Goal: Information Seeking & Learning: Compare options

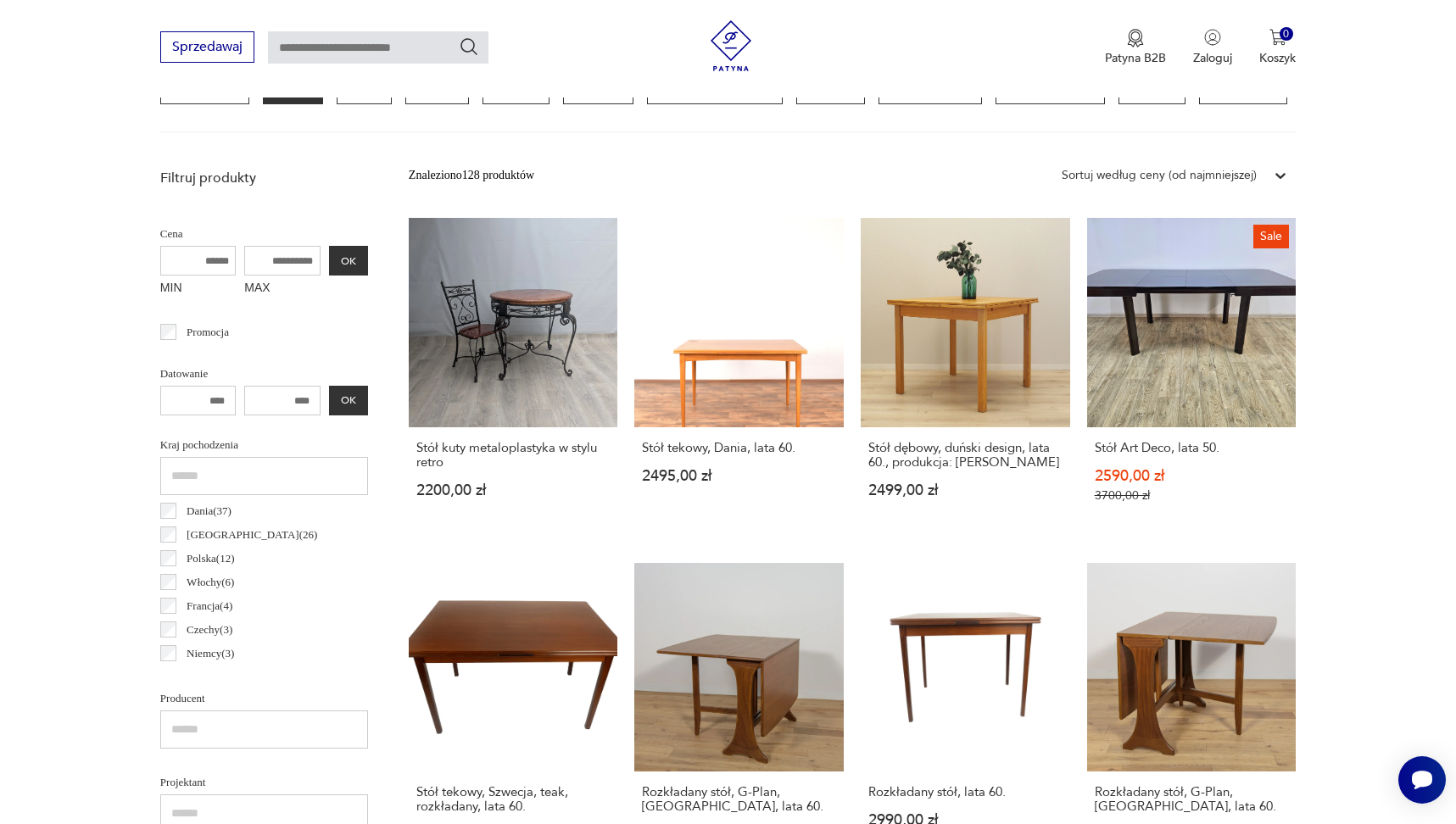
scroll to position [567, 0]
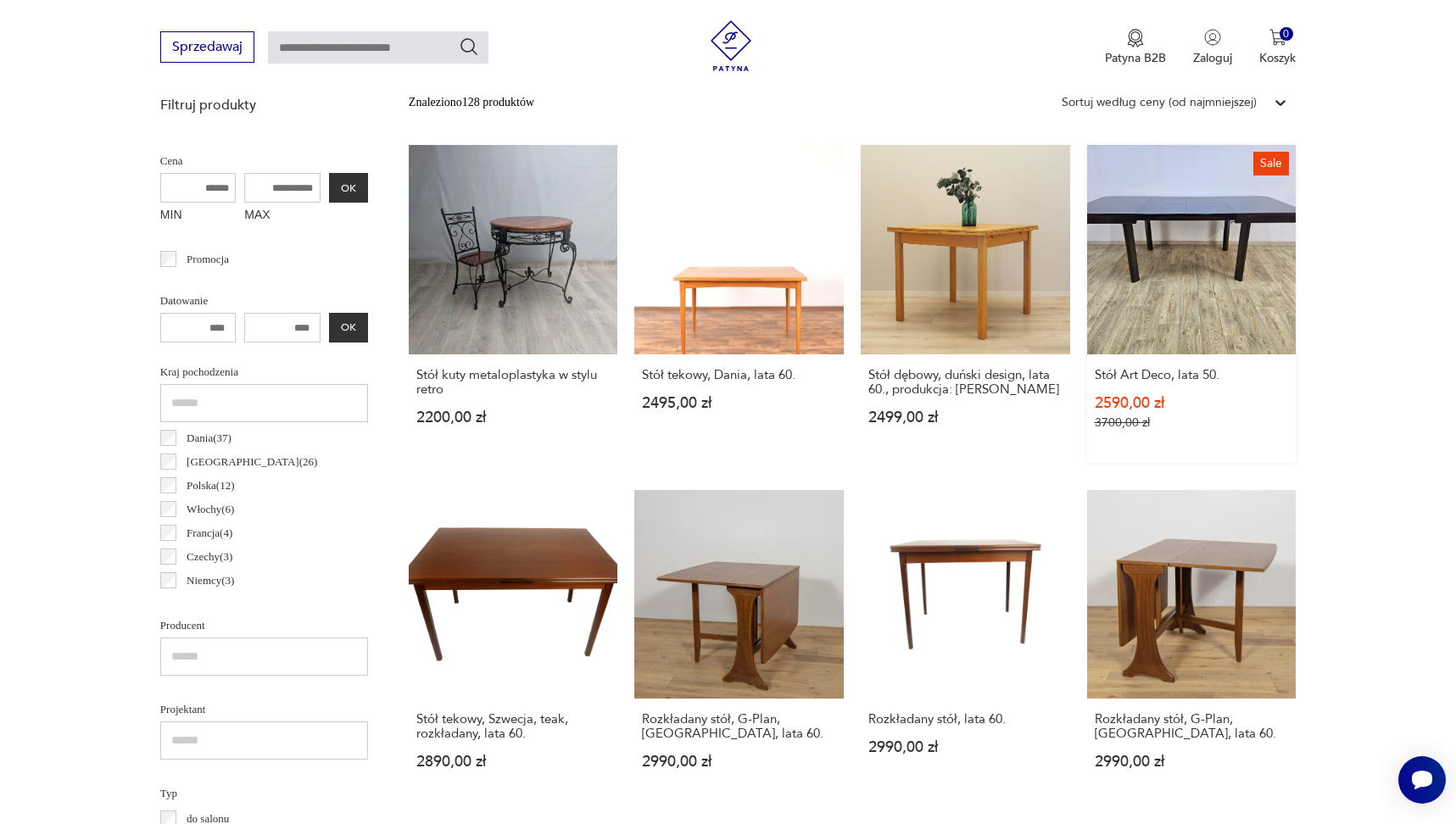
click at [1256, 238] on link "Sale Stół Art Deco, lata 50. 2590,00 zł 3700,00 zł" at bounding box center [1191, 304] width 209 height 318
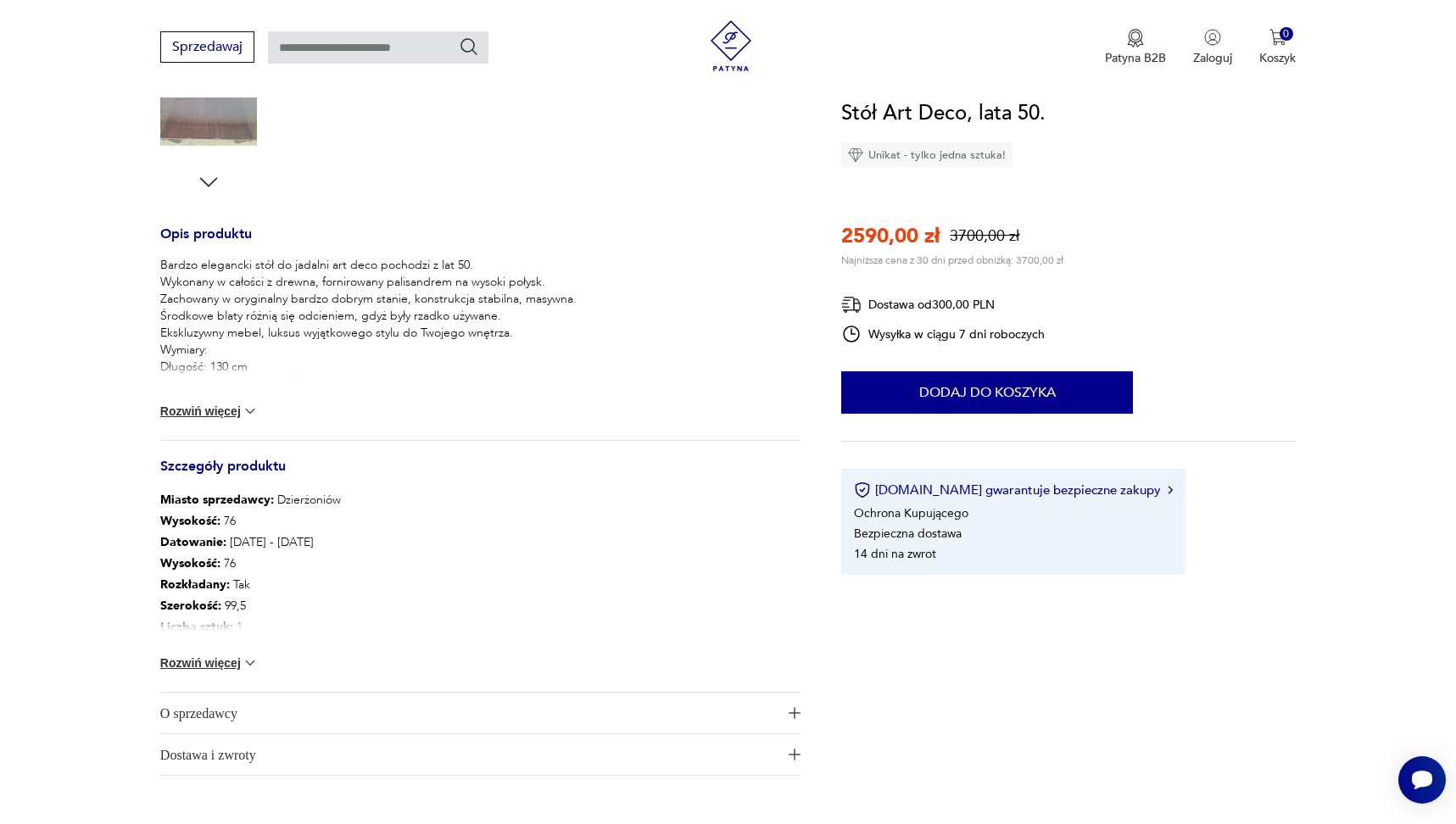
scroll to position [599, 0]
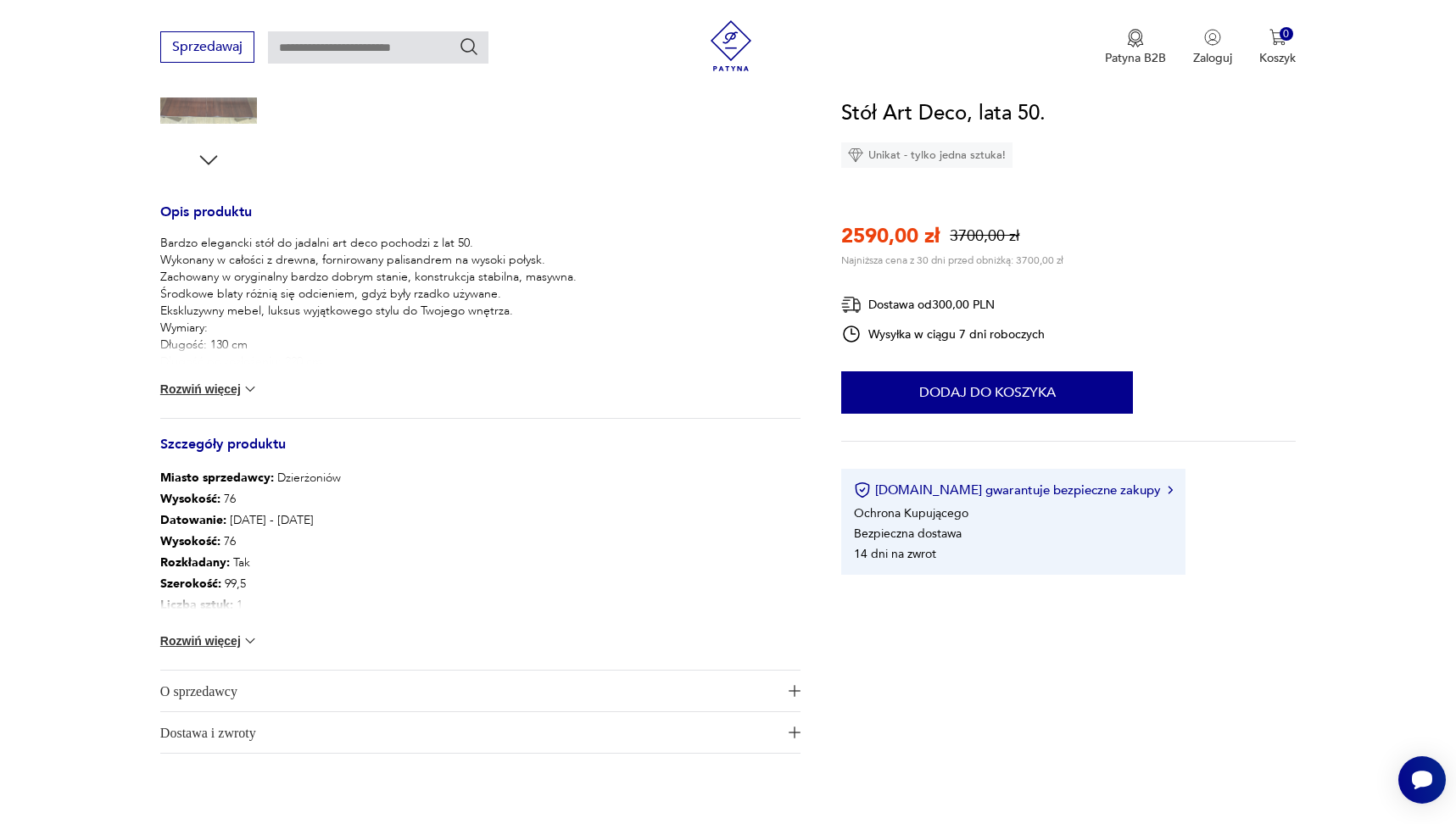
click at [254, 387] on img at bounding box center [249, 388] width 17 height 17
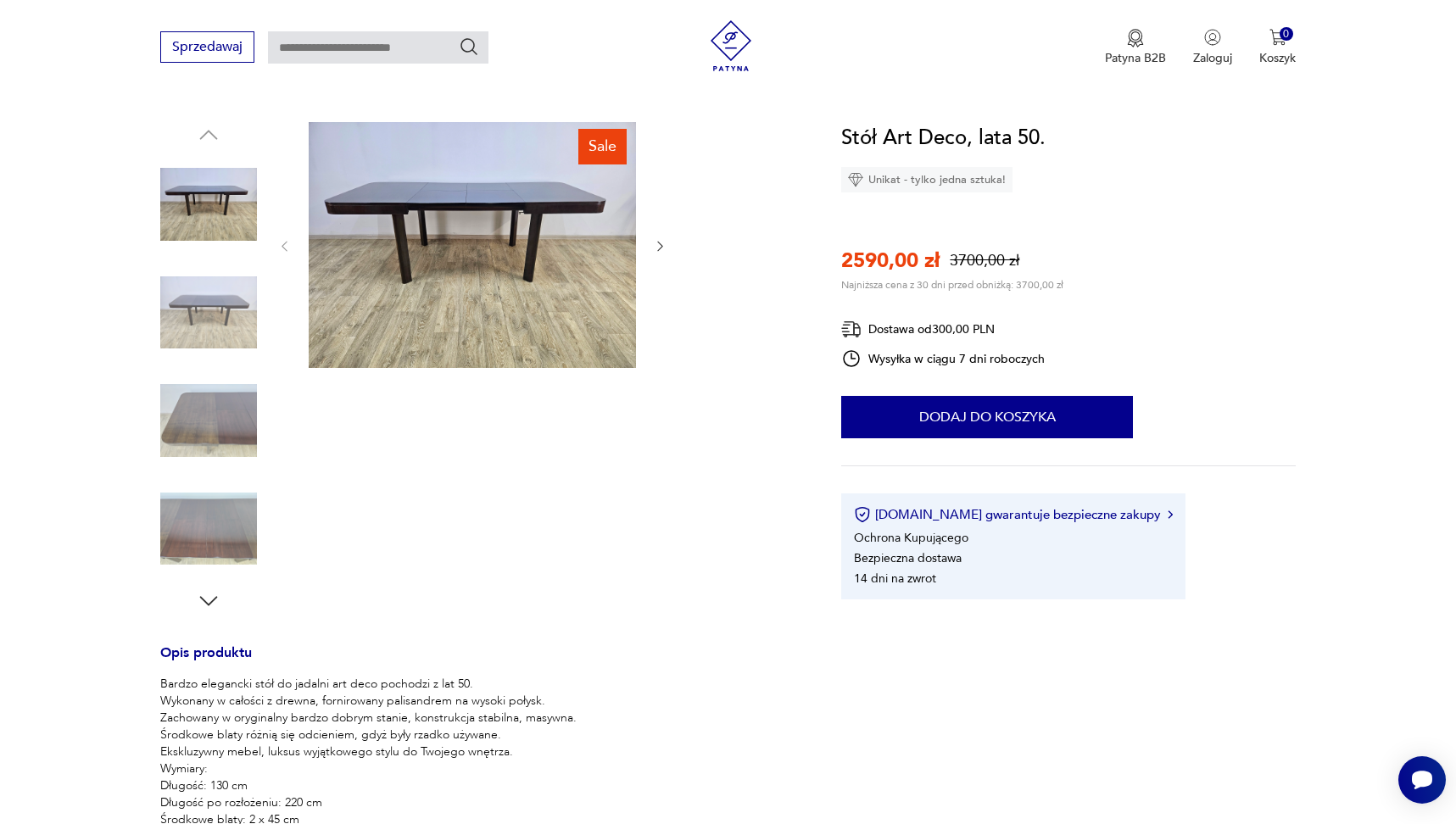
scroll to position [156, 0]
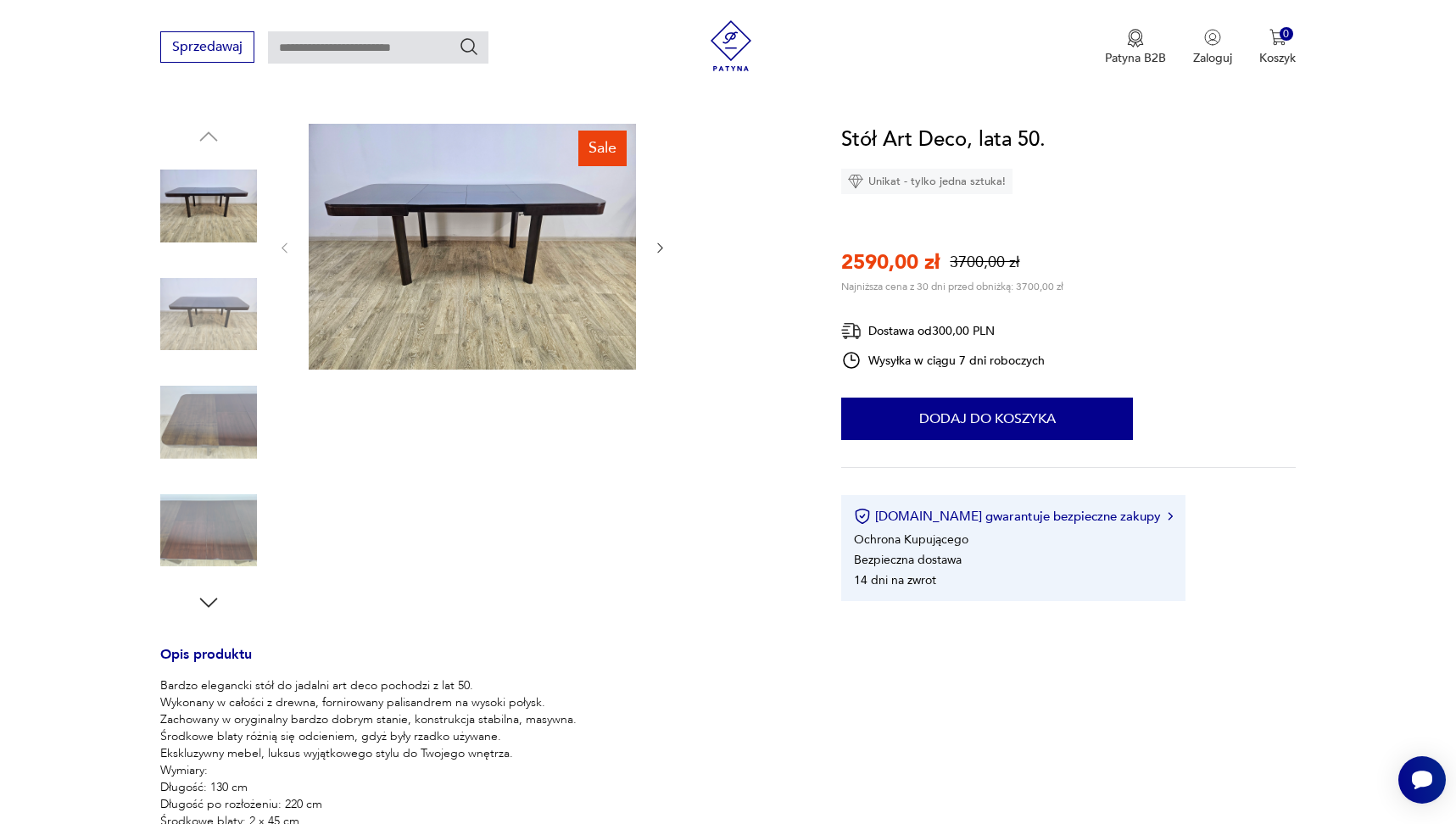
click at [660, 245] on icon "button" at bounding box center [659, 248] width 5 height 10
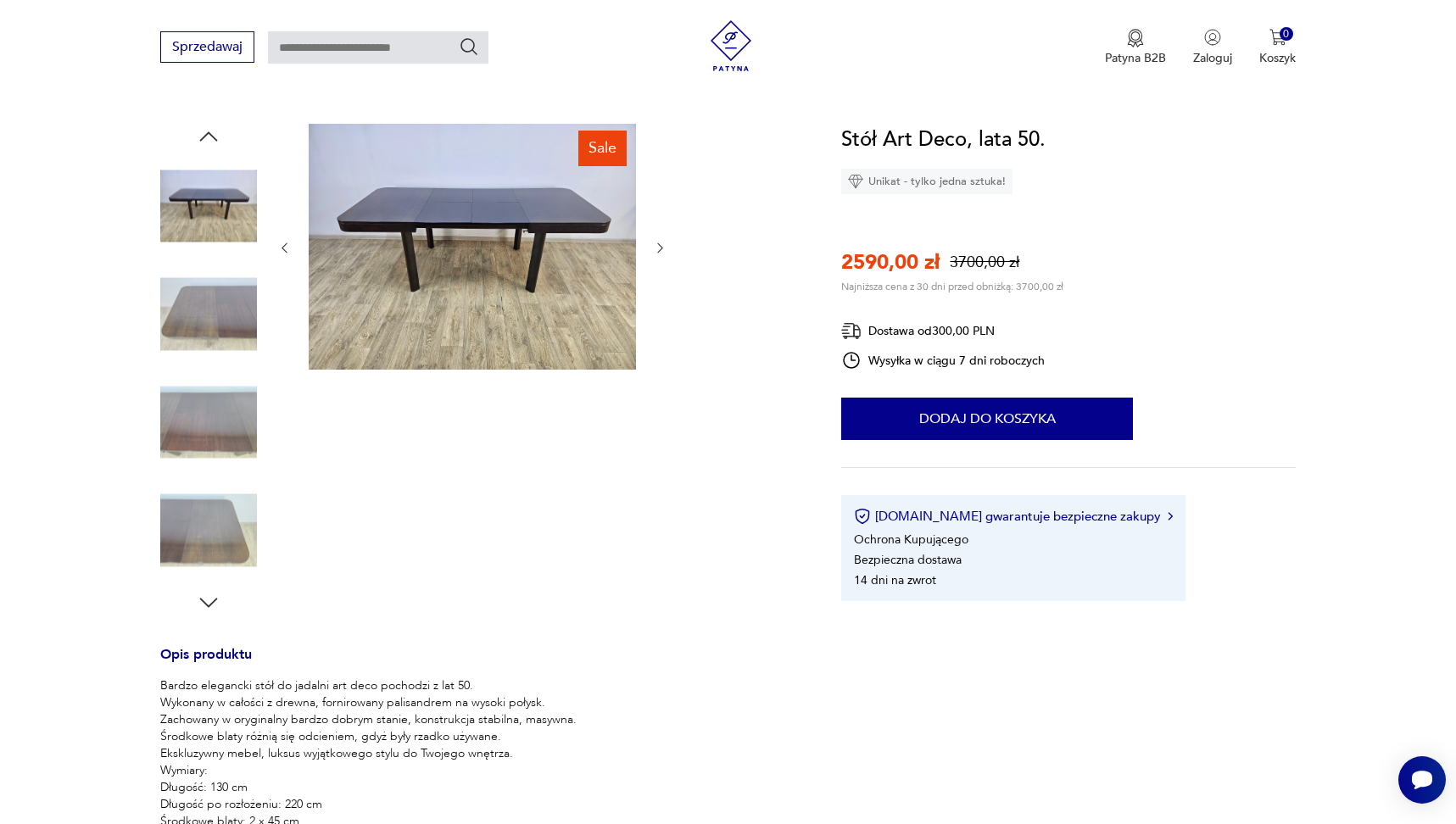
click at [660, 245] on icon "button" at bounding box center [659, 248] width 5 height 10
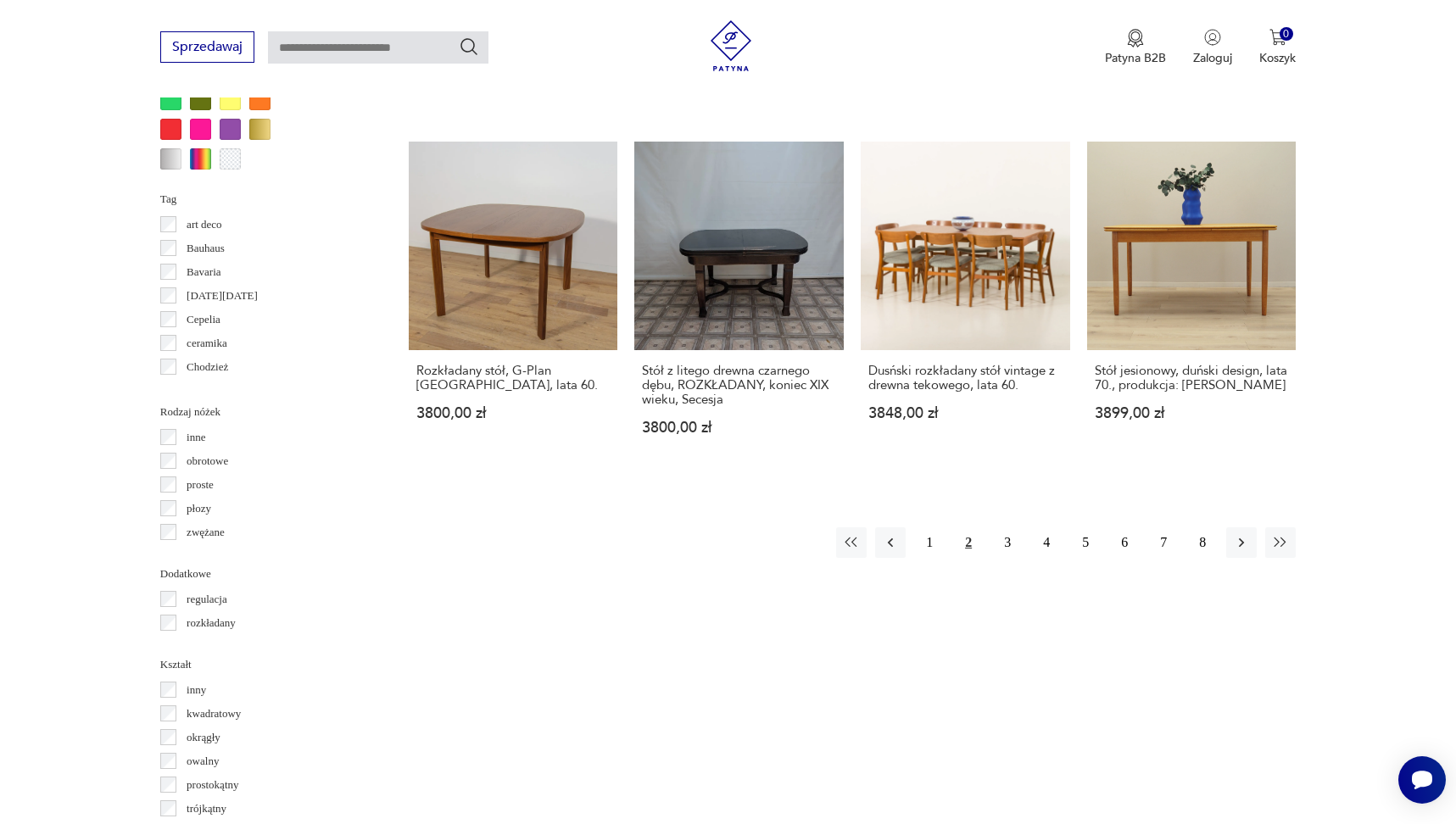
scroll to position [1611, 0]
click at [1009, 528] on button "3" at bounding box center [1007, 541] width 30 height 30
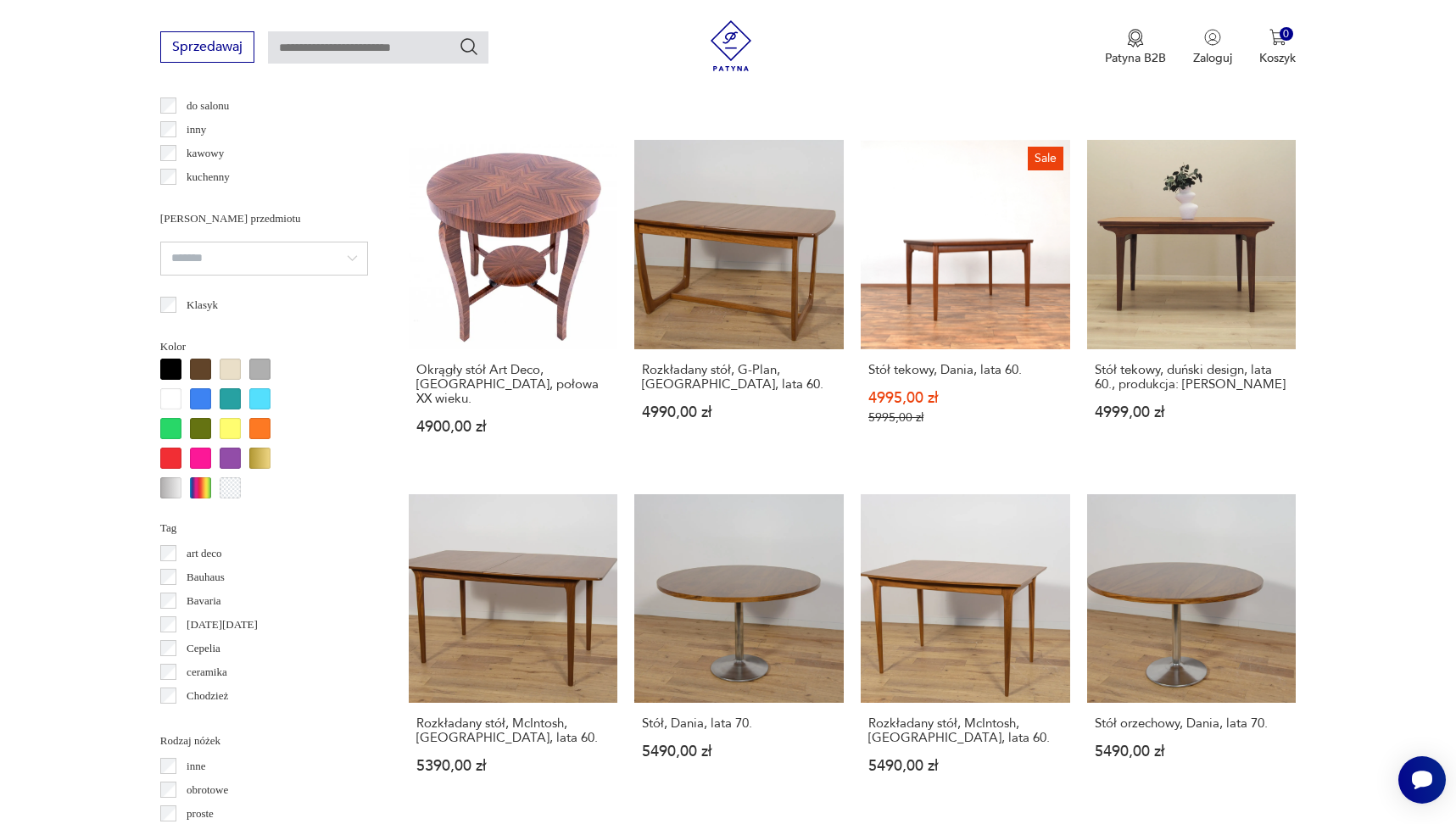
scroll to position [1277, 0]
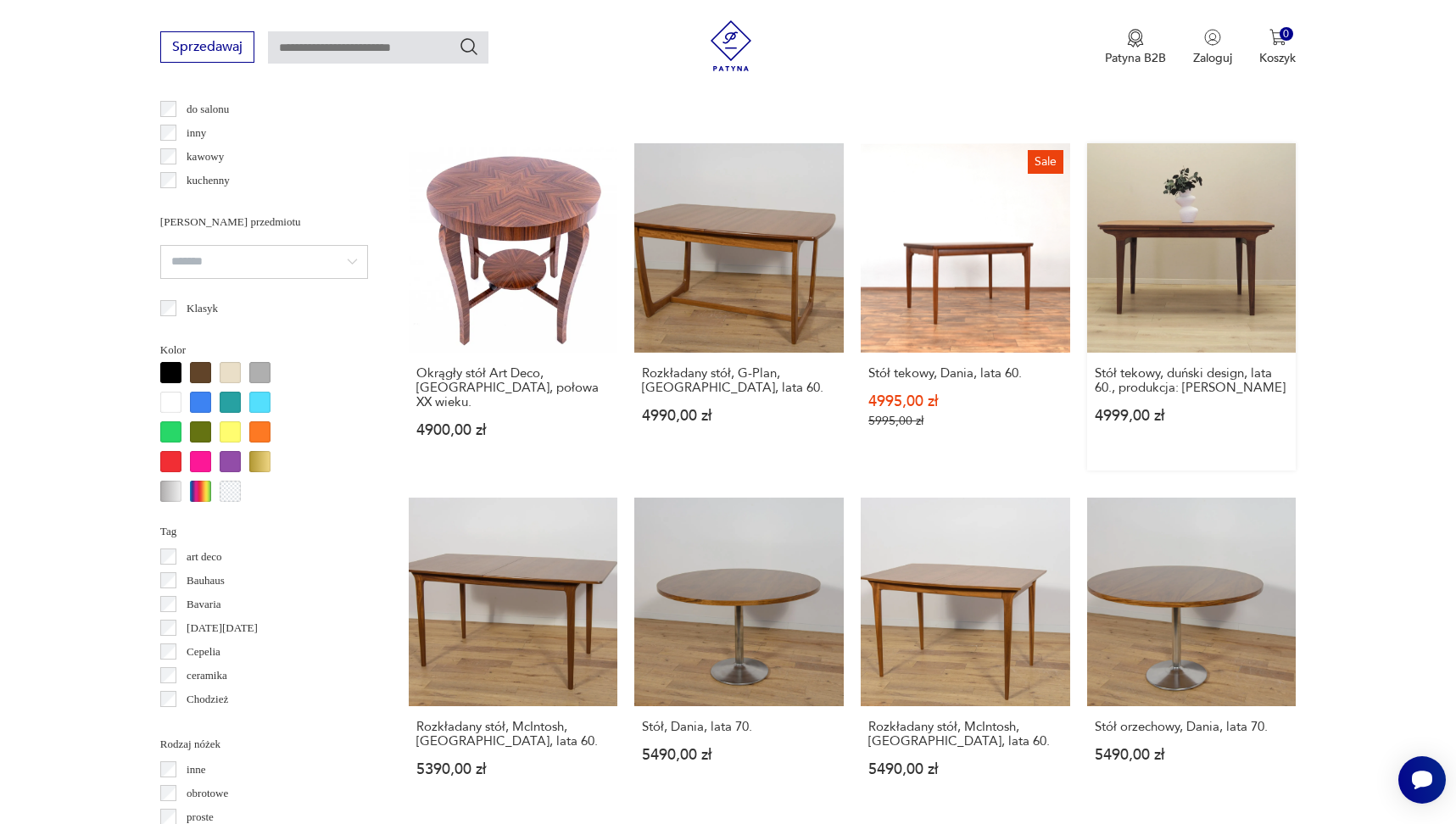
click at [1250, 274] on link "Stół tekowy, duński design, lata 60., produkcja: [PERSON_NAME] 4999,00 zł" at bounding box center [1191, 306] width 209 height 327
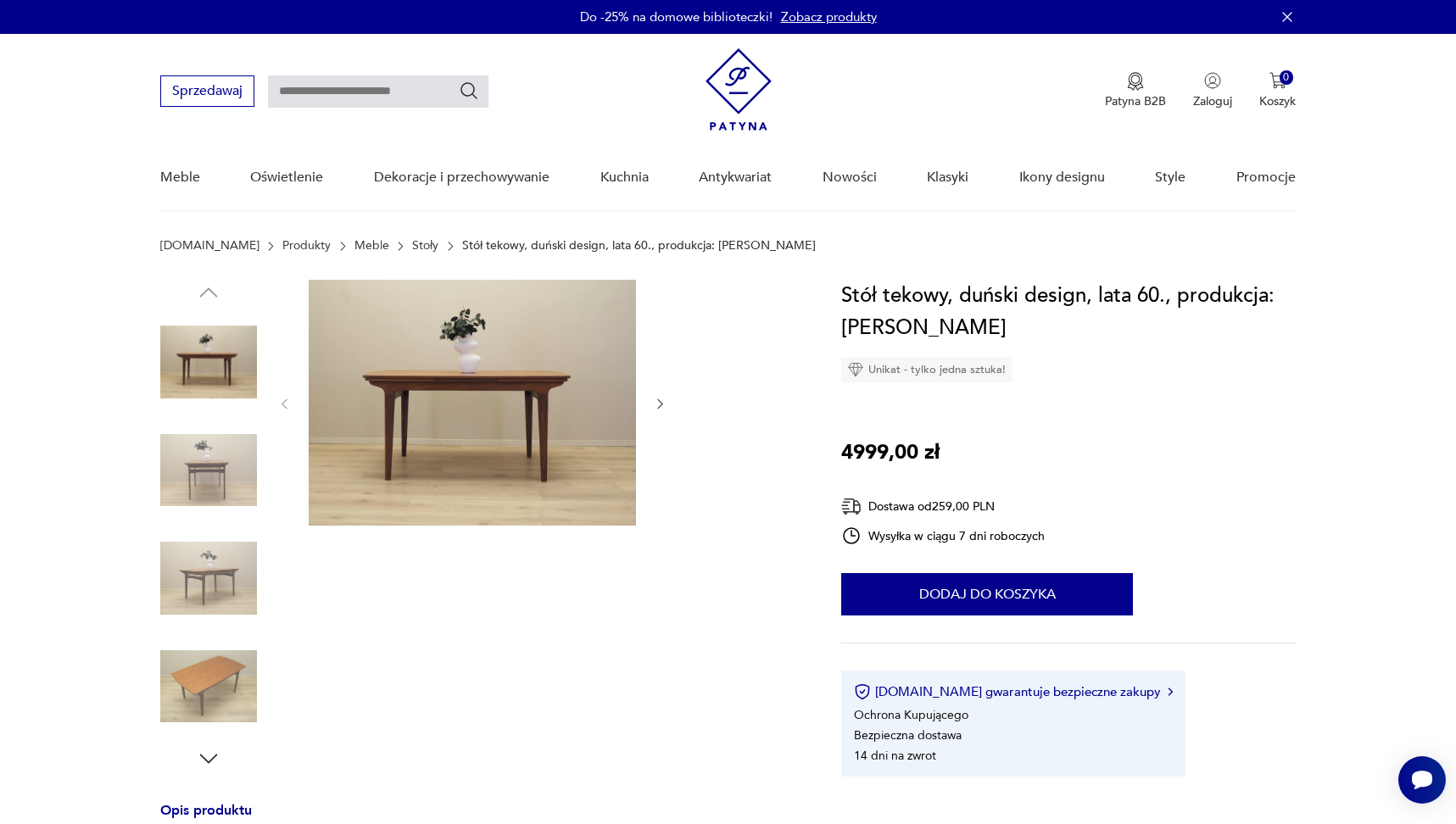
click at [206, 698] on img at bounding box center [209, 687] width 96 height 96
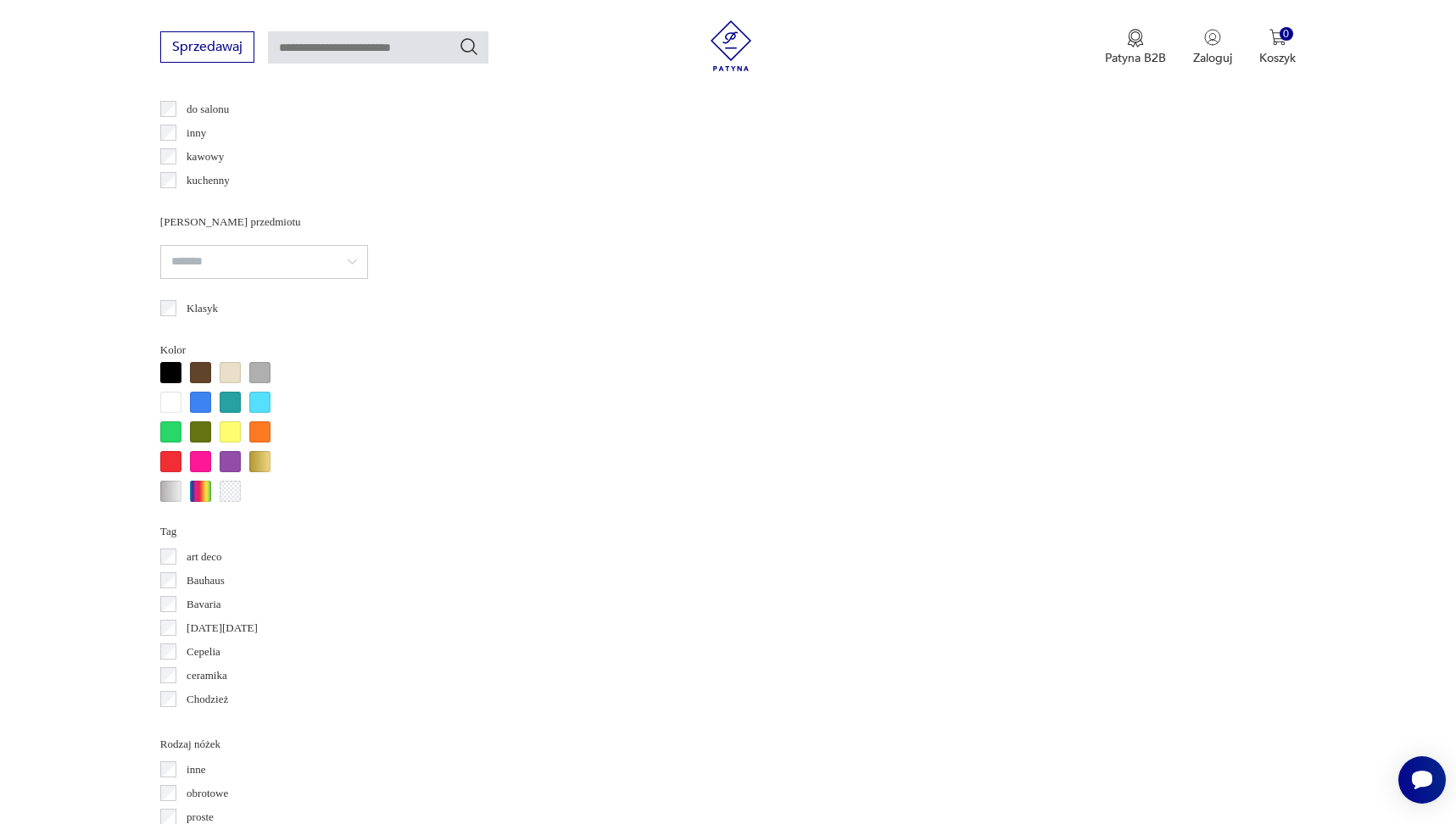
scroll to position [1432, 0]
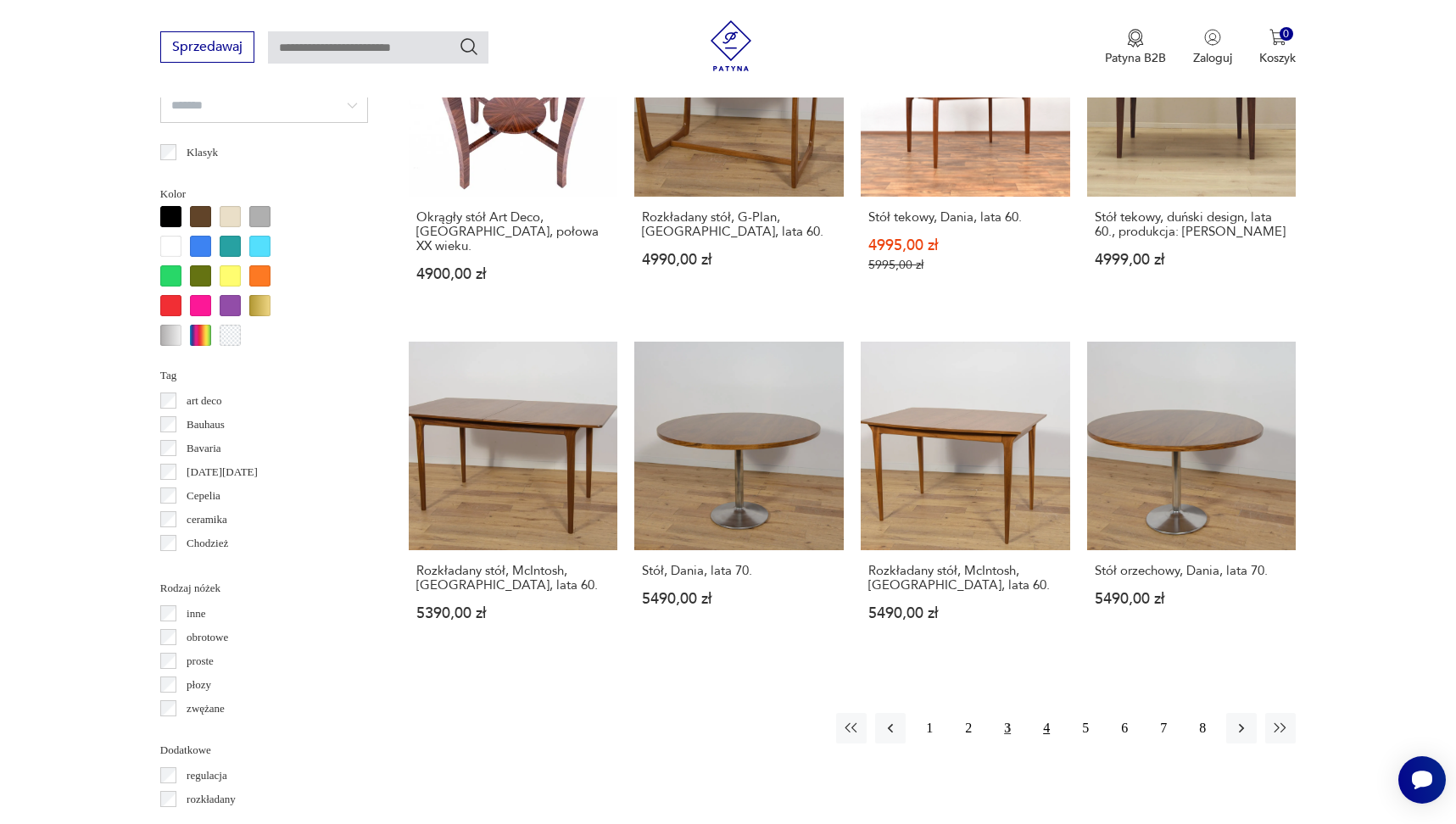
click at [1045, 718] on button "4" at bounding box center [1046, 728] width 30 height 30
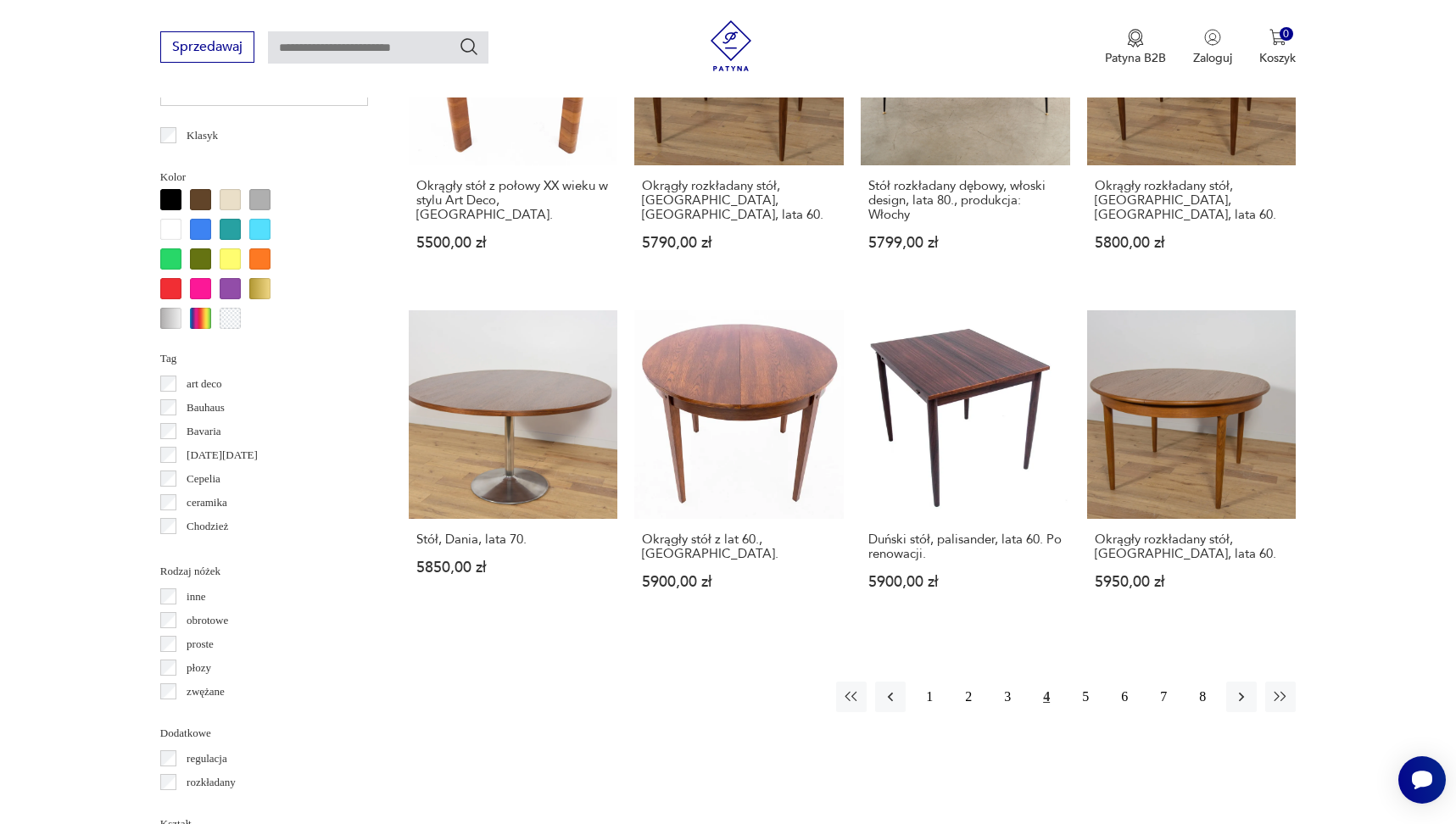
scroll to position [1460, 0]
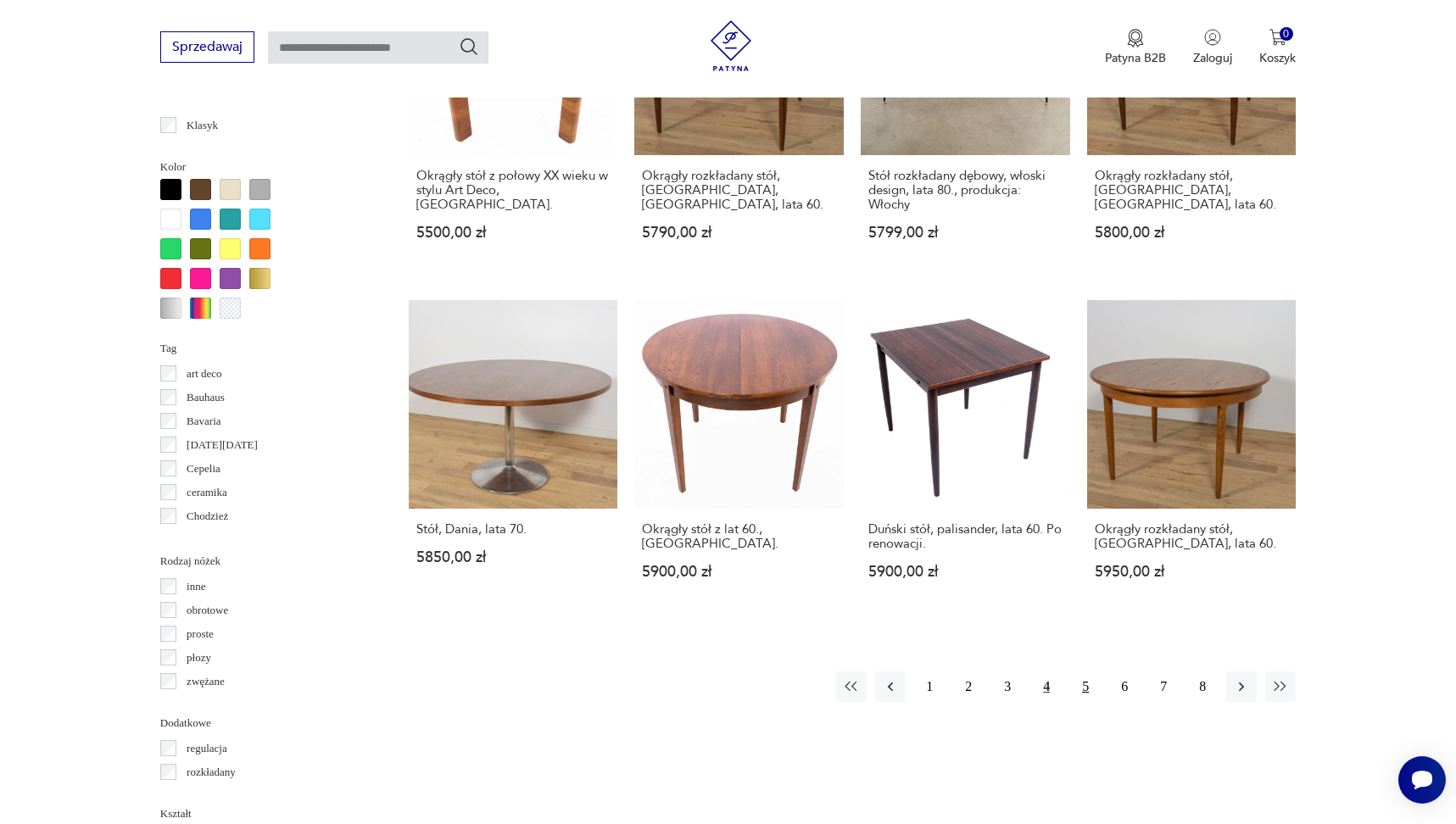
click at [1089, 673] on button "5" at bounding box center [1085, 687] width 30 height 30
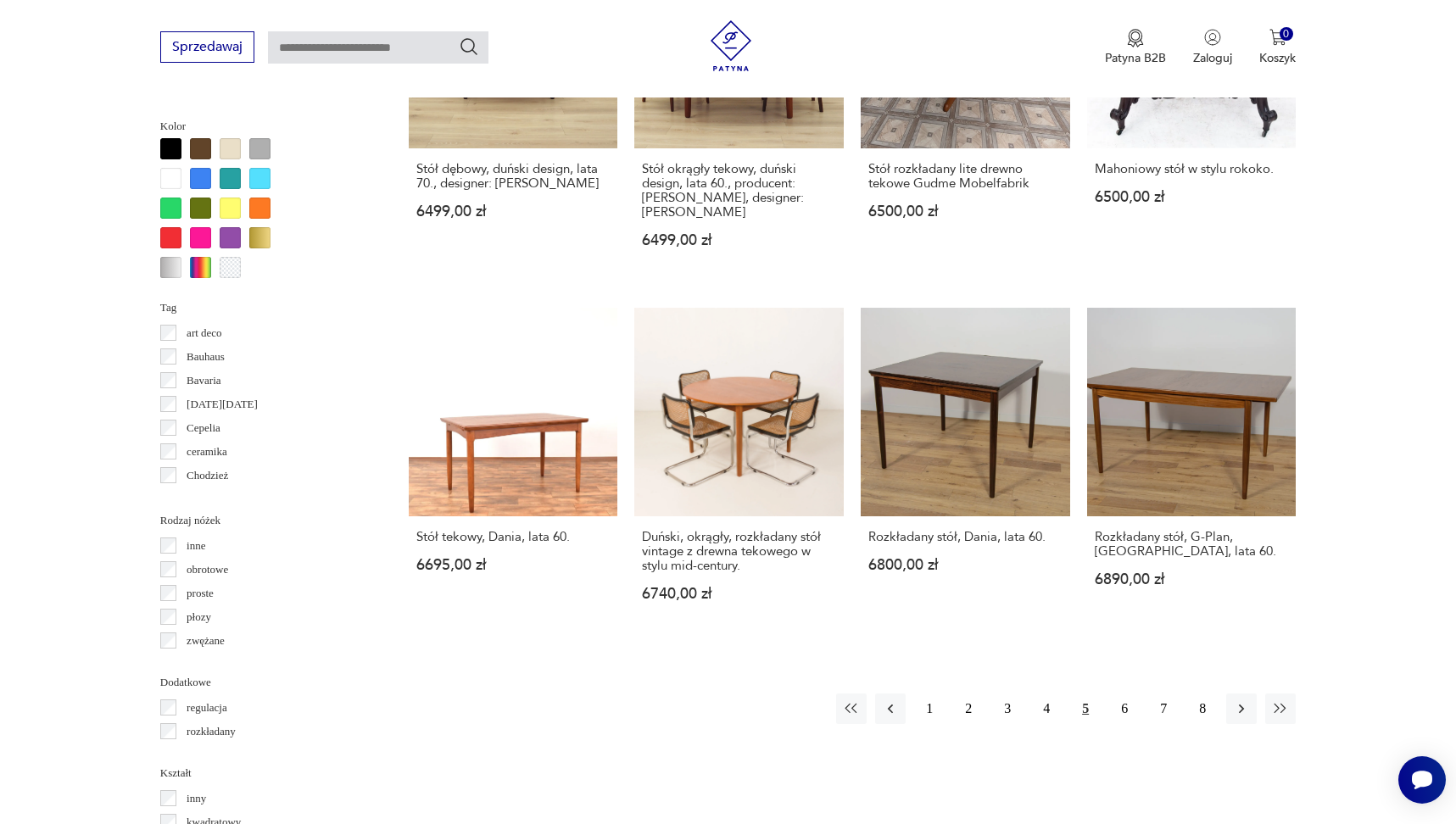
scroll to position [1488, 0]
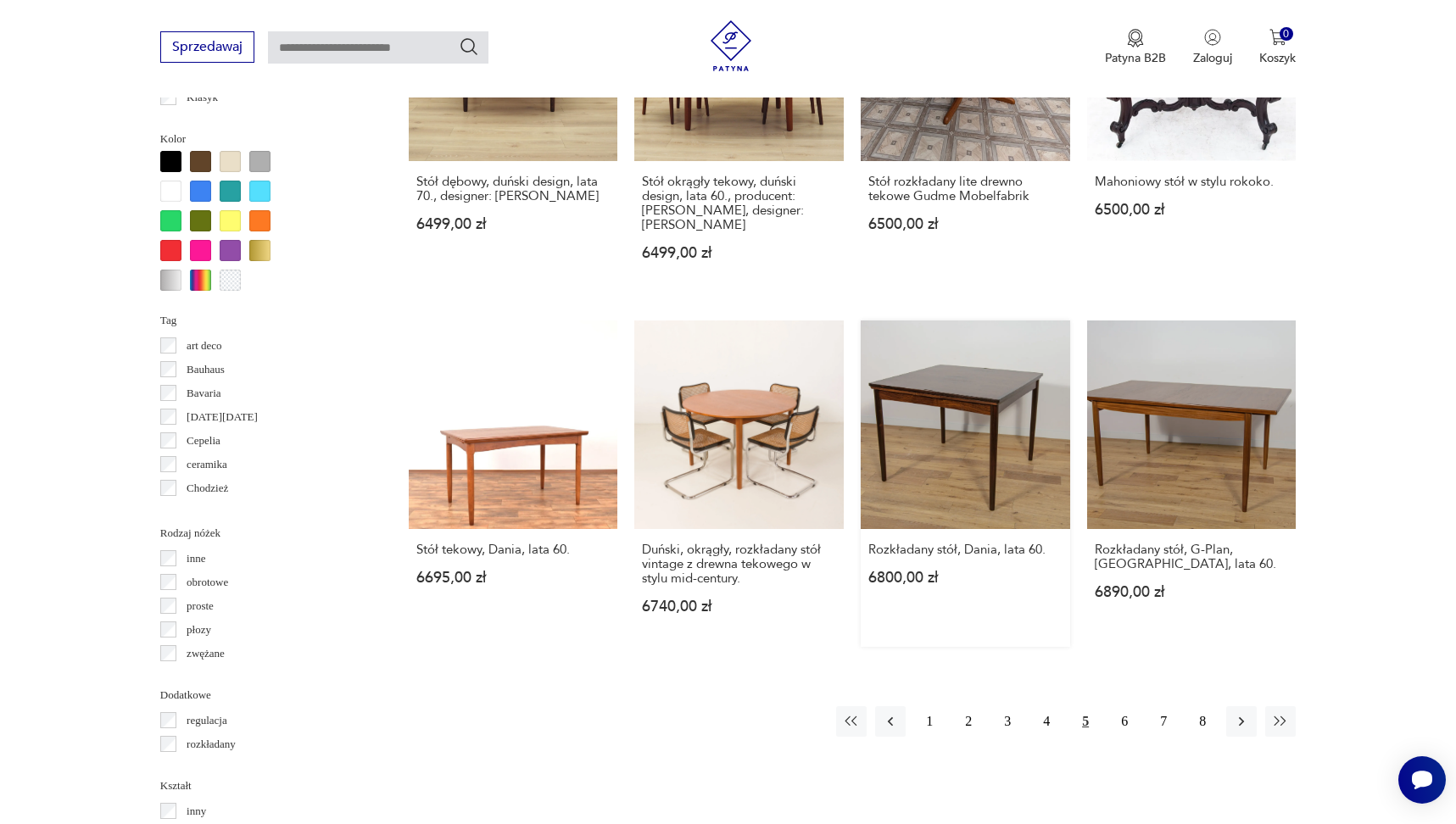
click at [1011, 430] on link "Rozkładany stół, Dania, lata 60. 6800,00 zł" at bounding box center [965, 484] width 209 height 327
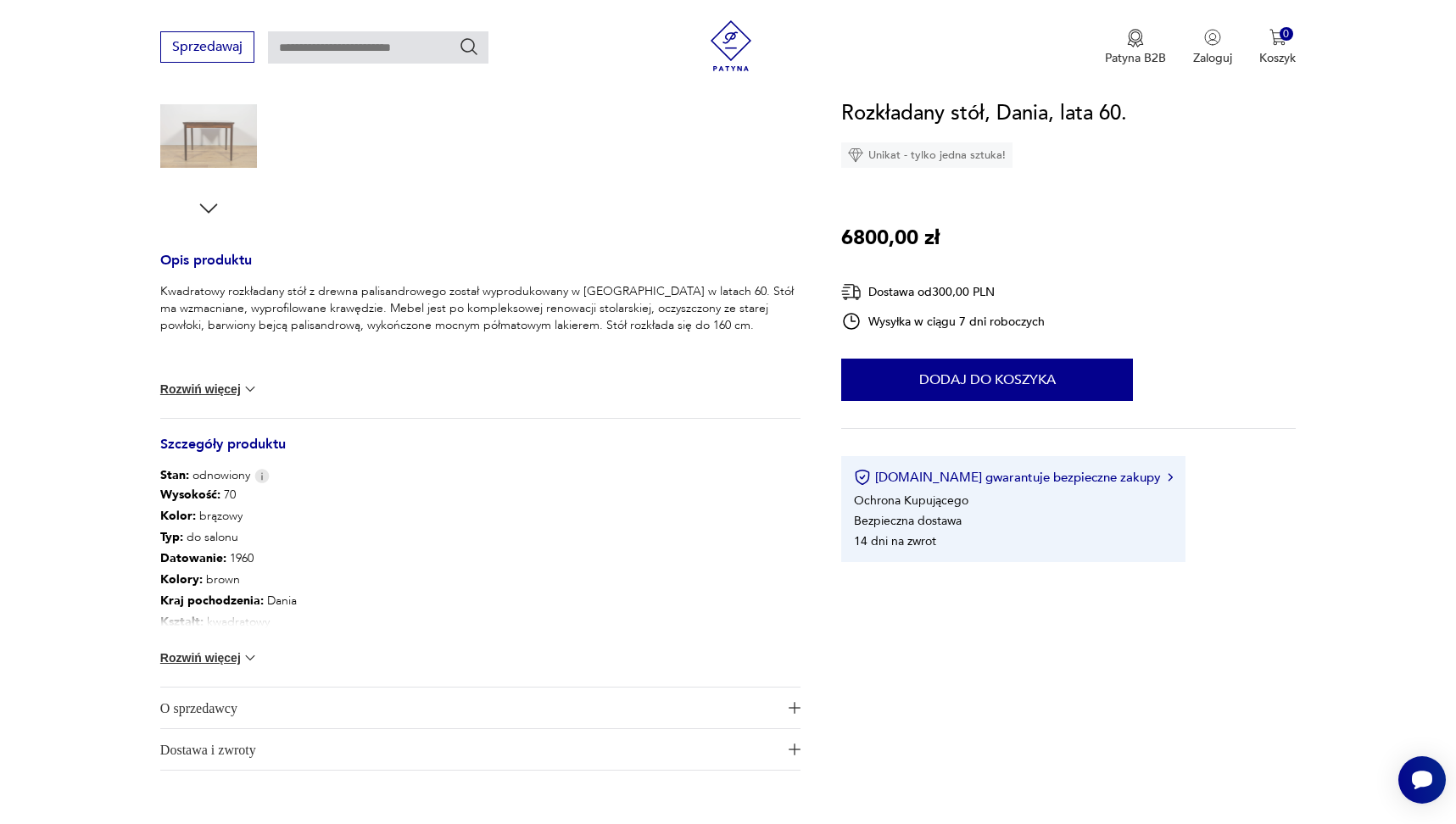
scroll to position [594, 0]
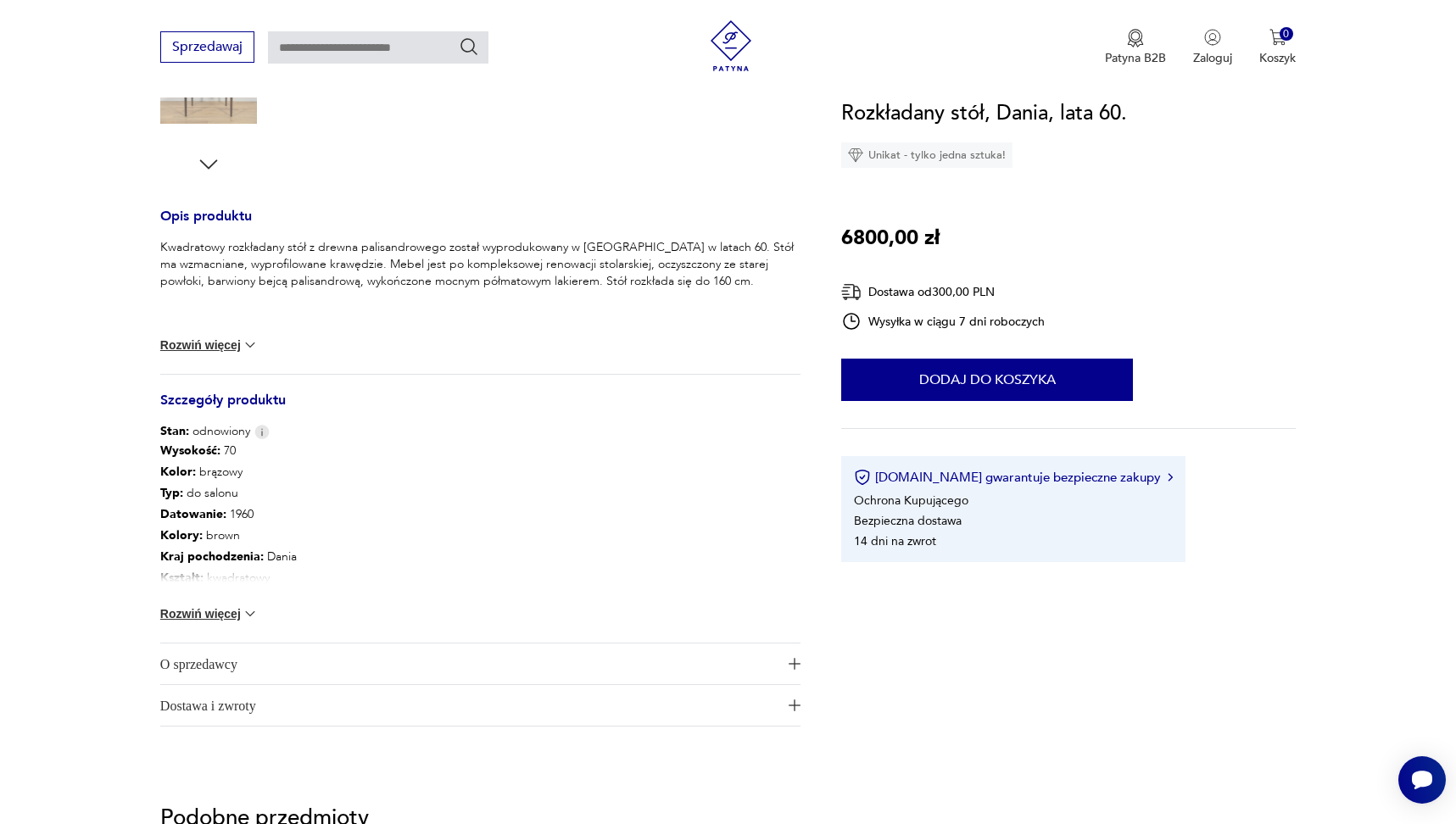
click at [241, 611] on button "Rozwiń więcej" at bounding box center [209, 613] width 98 height 17
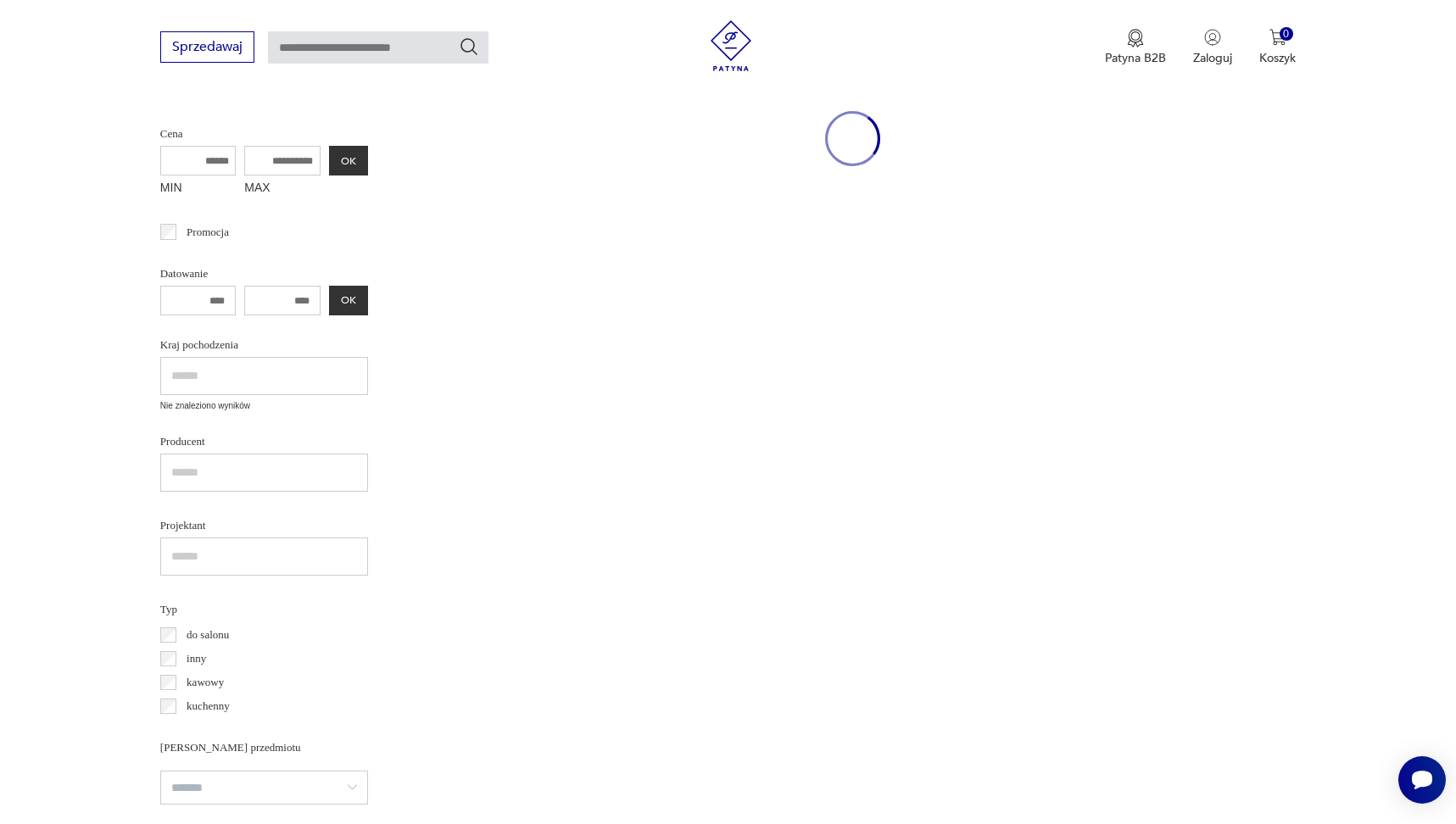
scroll to position [1642, 0]
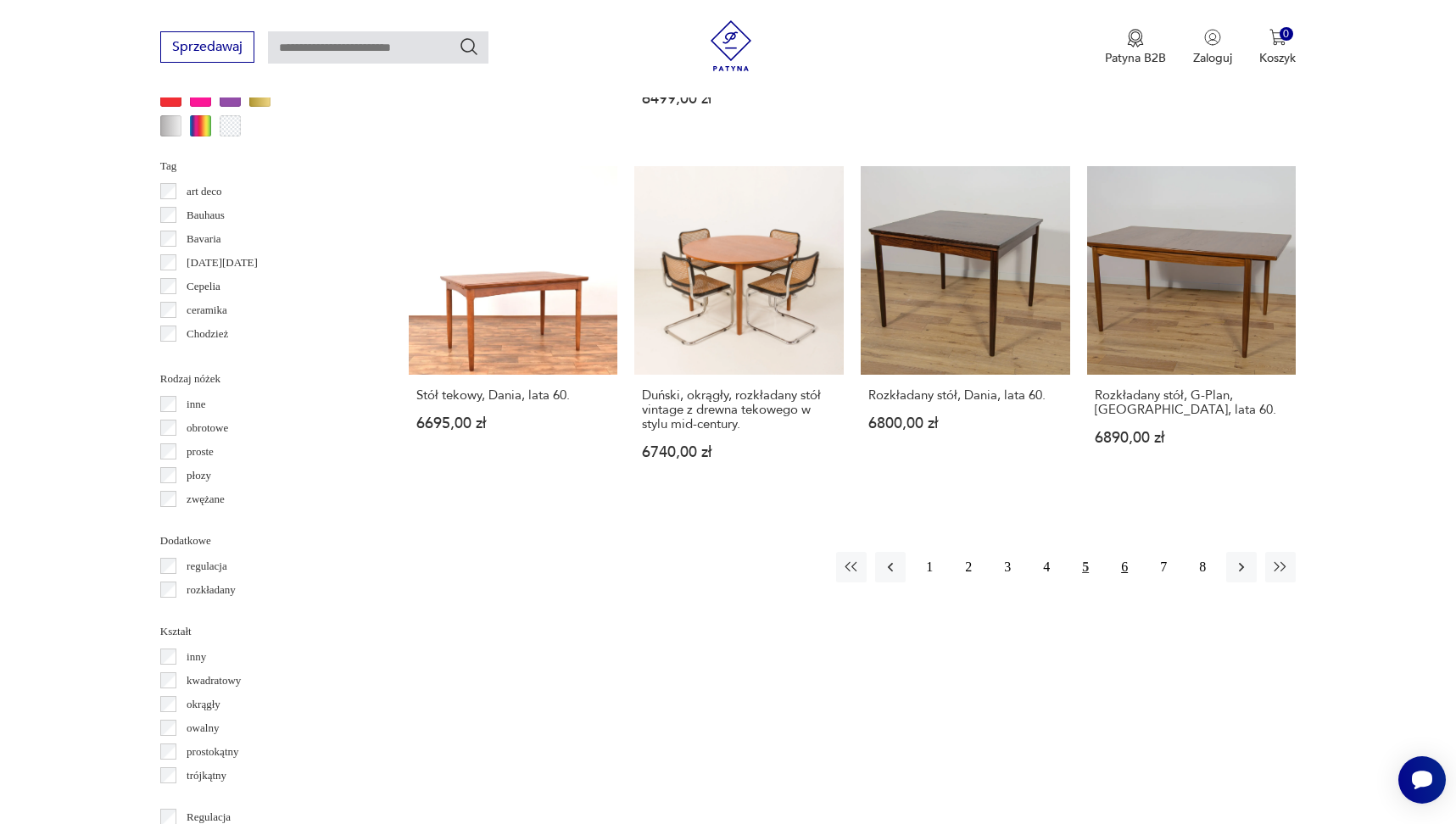
click at [1125, 556] on button "6" at bounding box center [1125, 567] width 30 height 30
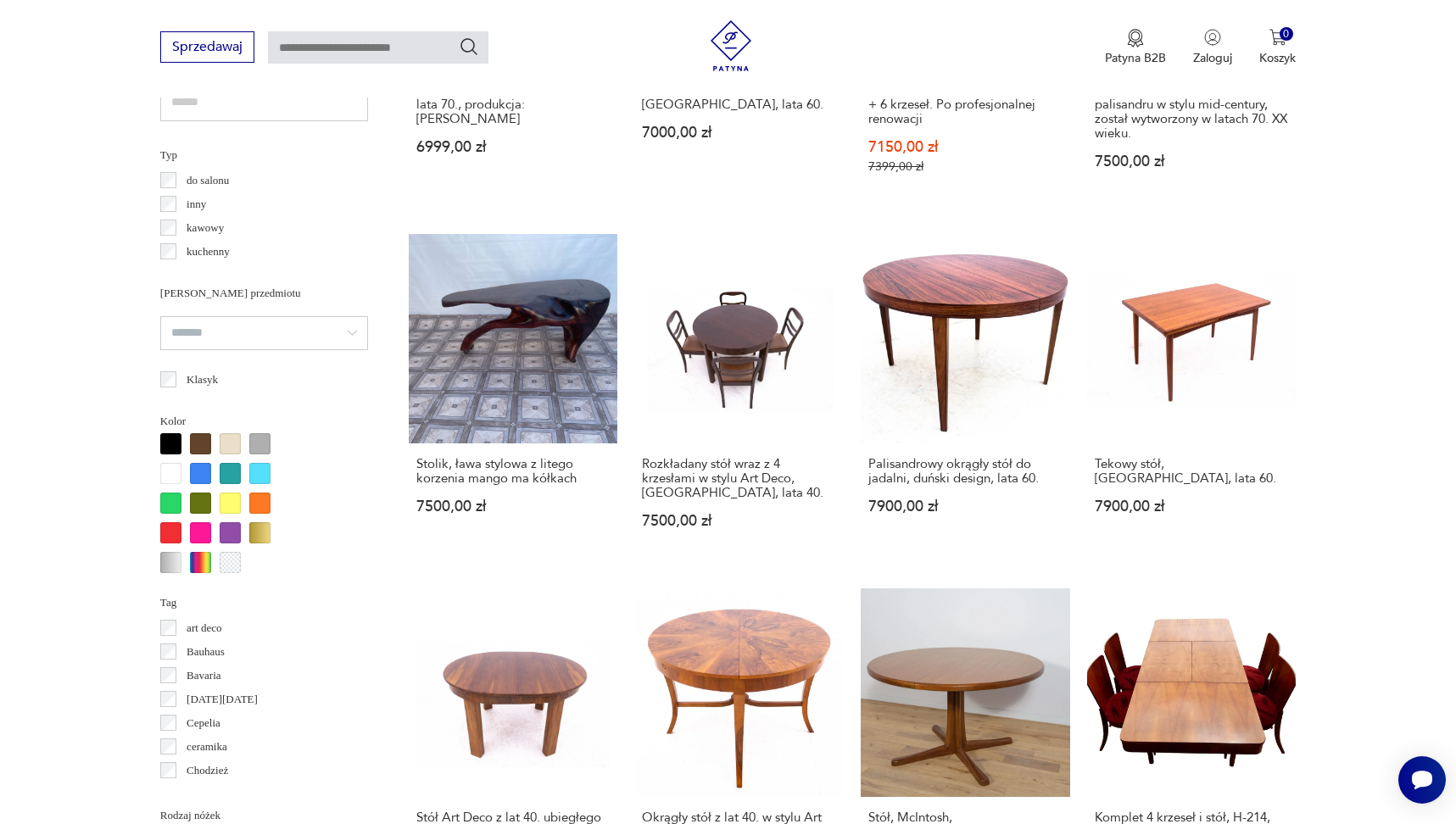
scroll to position [1320, 0]
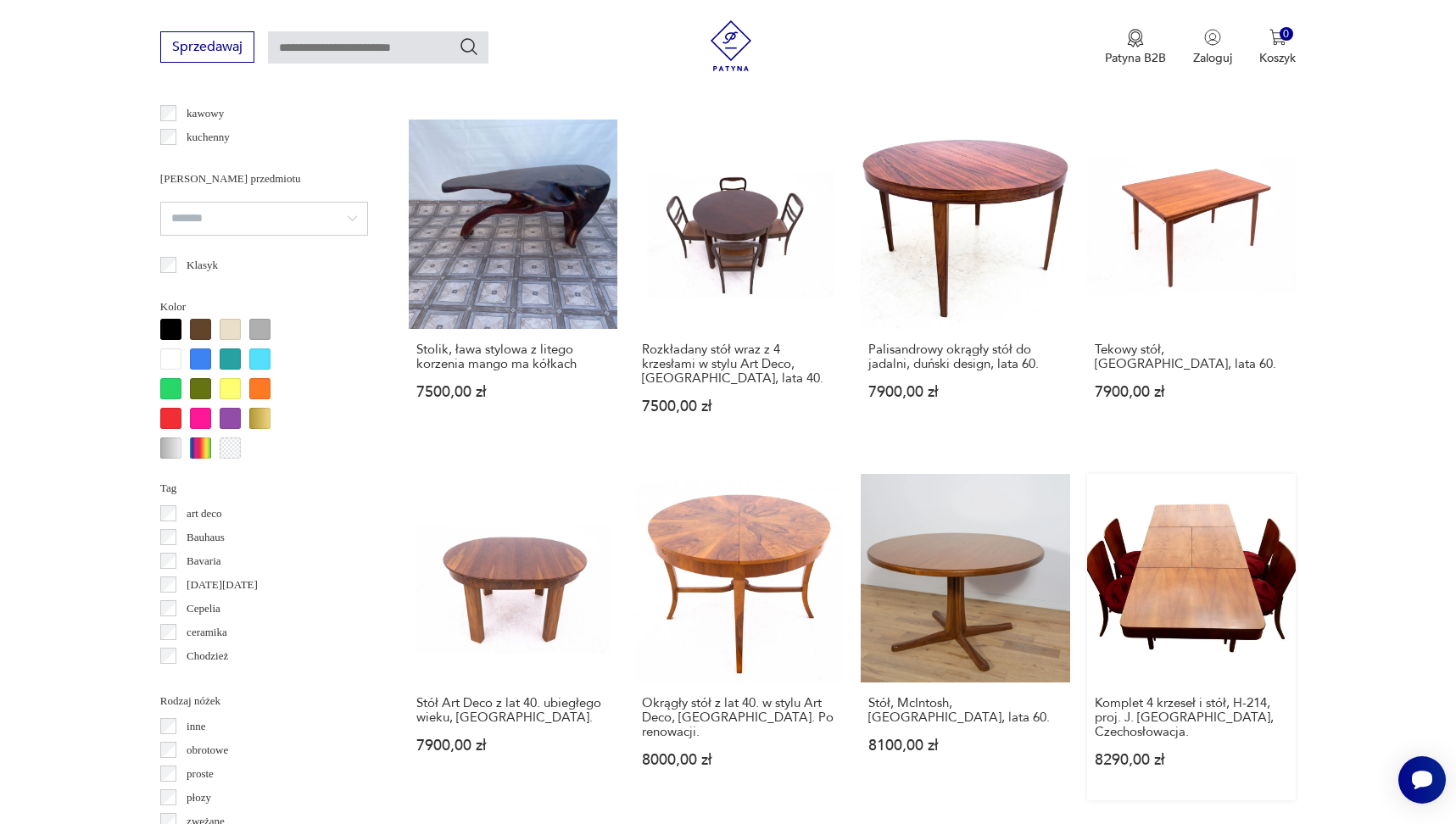
click at [1208, 553] on link "Komplet 4 krzeseł i stół, H-214, proj. J. [GEOGRAPHIC_DATA], Czechosłowacja. 82…" at bounding box center [1191, 637] width 209 height 327
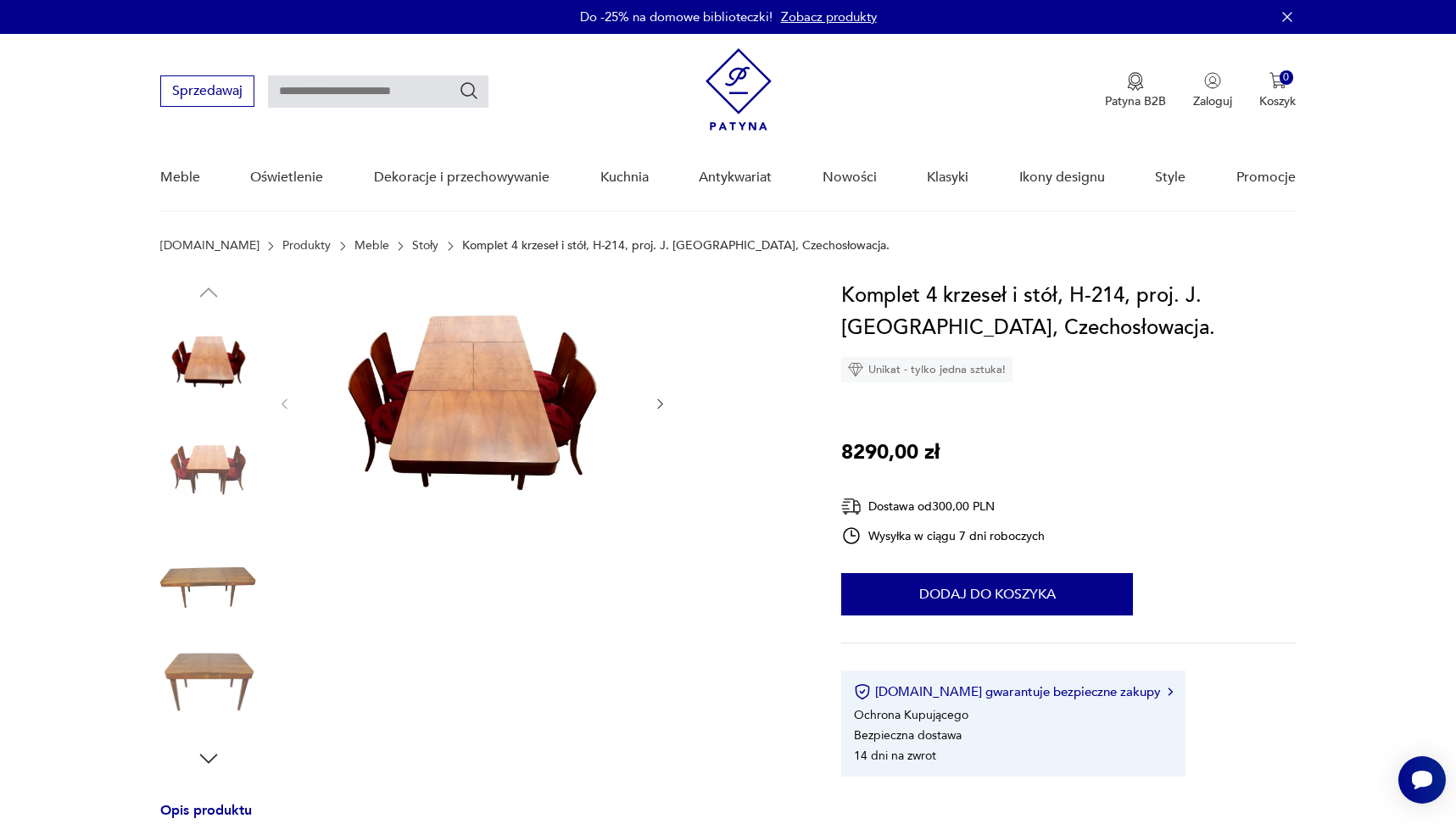
click at [536, 433] on img at bounding box center [471, 403] width 327 height 246
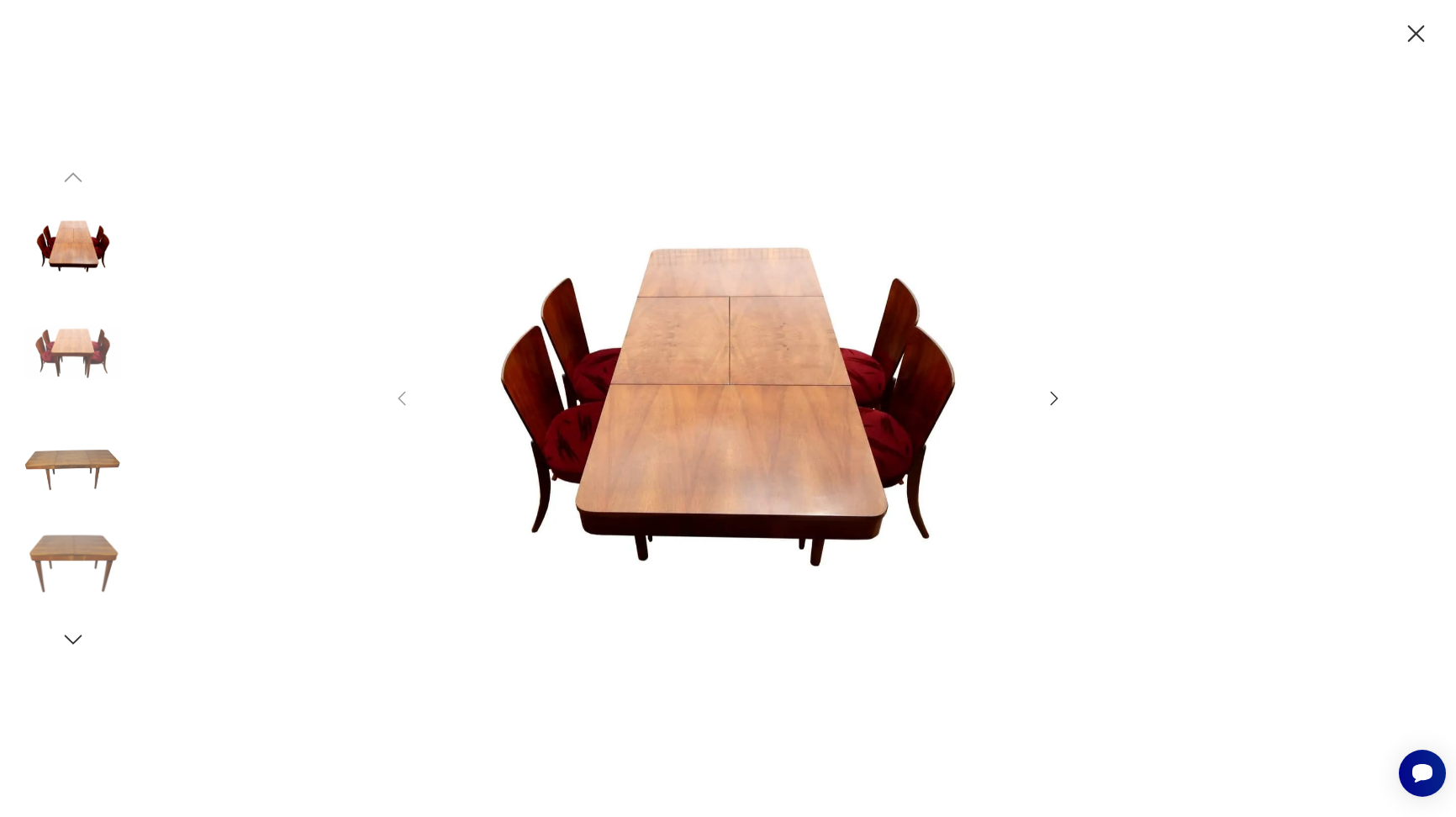
click at [1046, 396] on icon "button" at bounding box center [1054, 398] width 20 height 20
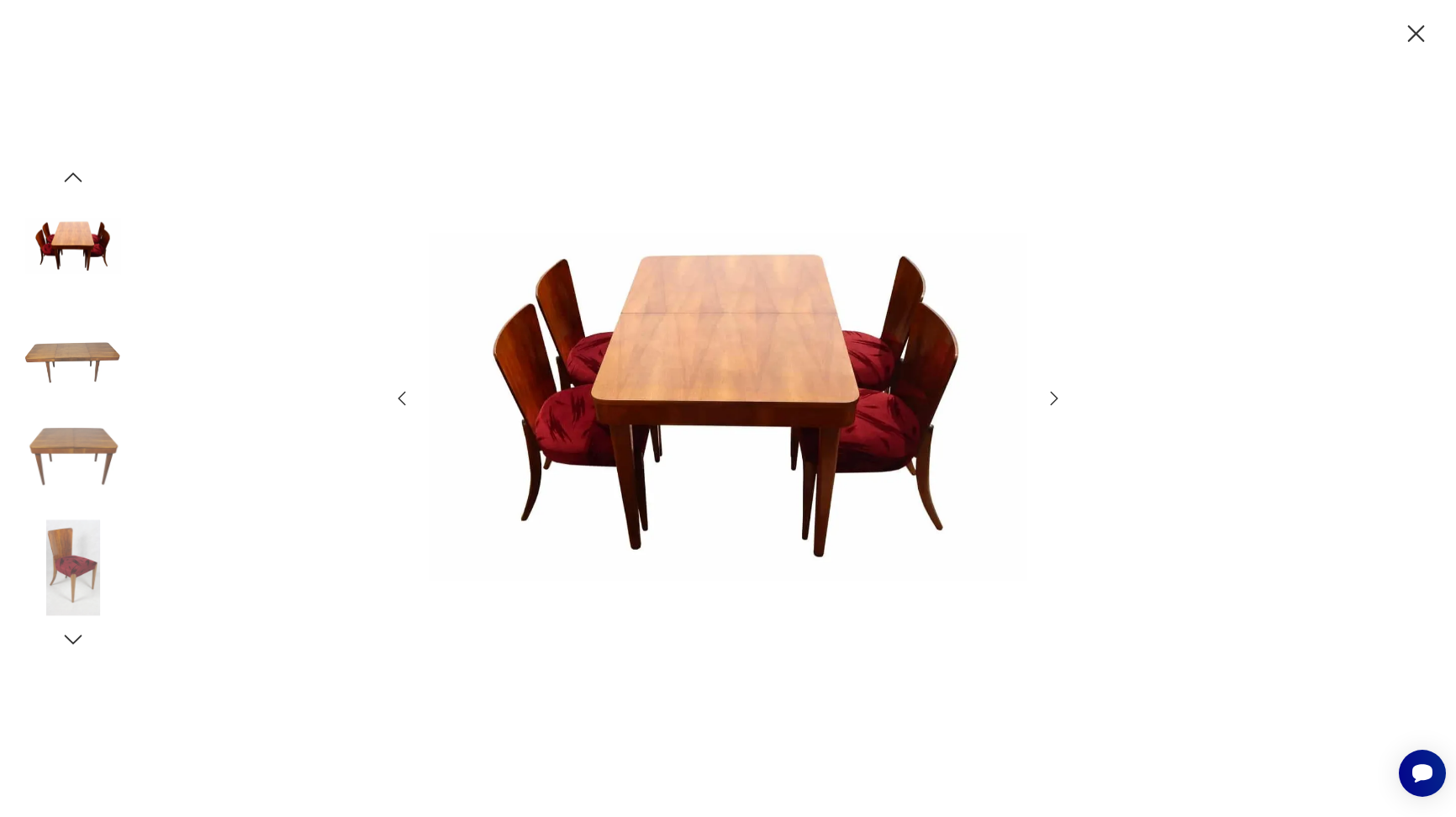
click at [1046, 396] on icon "button" at bounding box center [1054, 398] width 20 height 20
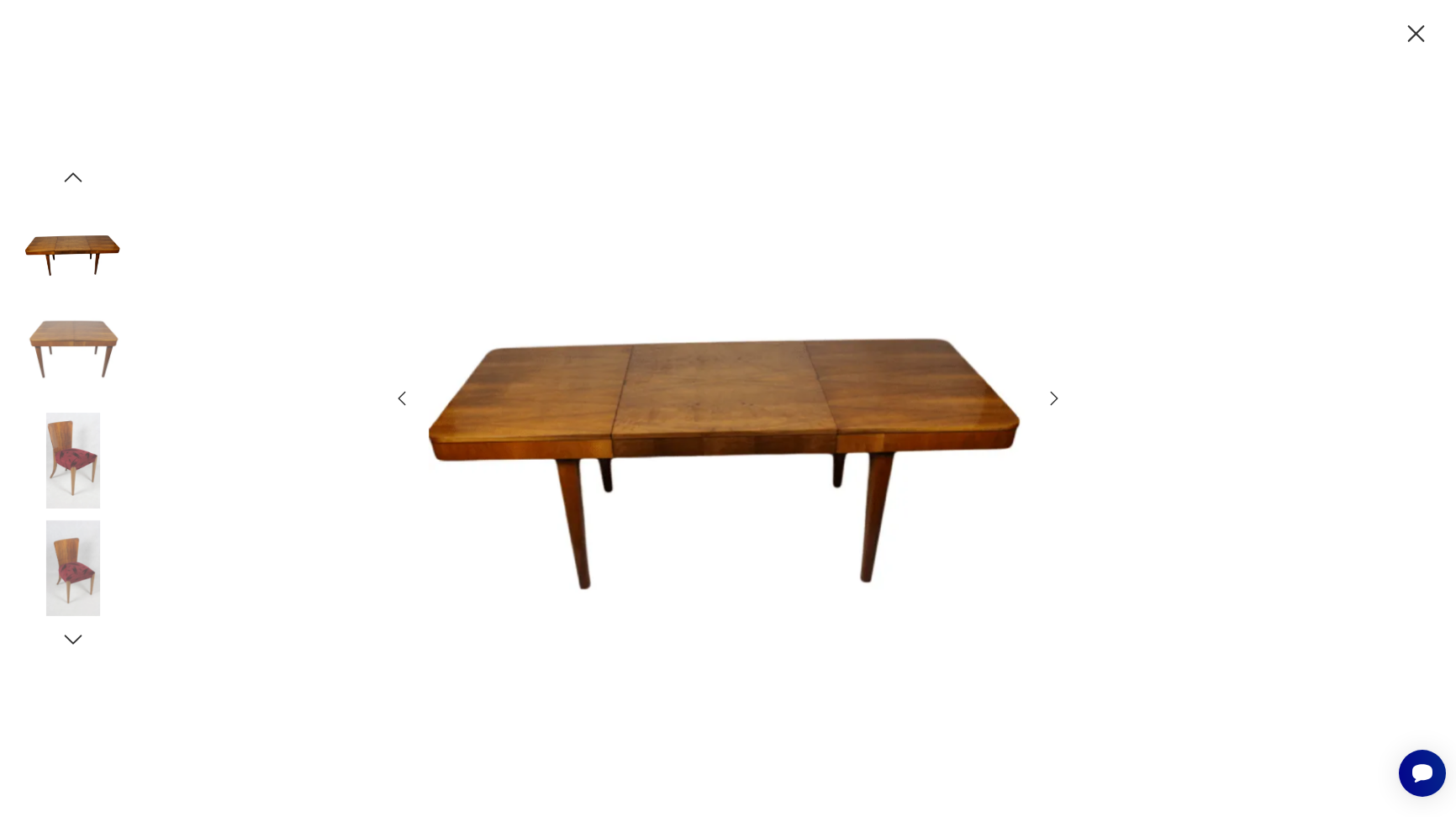
click at [1046, 396] on icon "button" at bounding box center [1054, 398] width 20 height 20
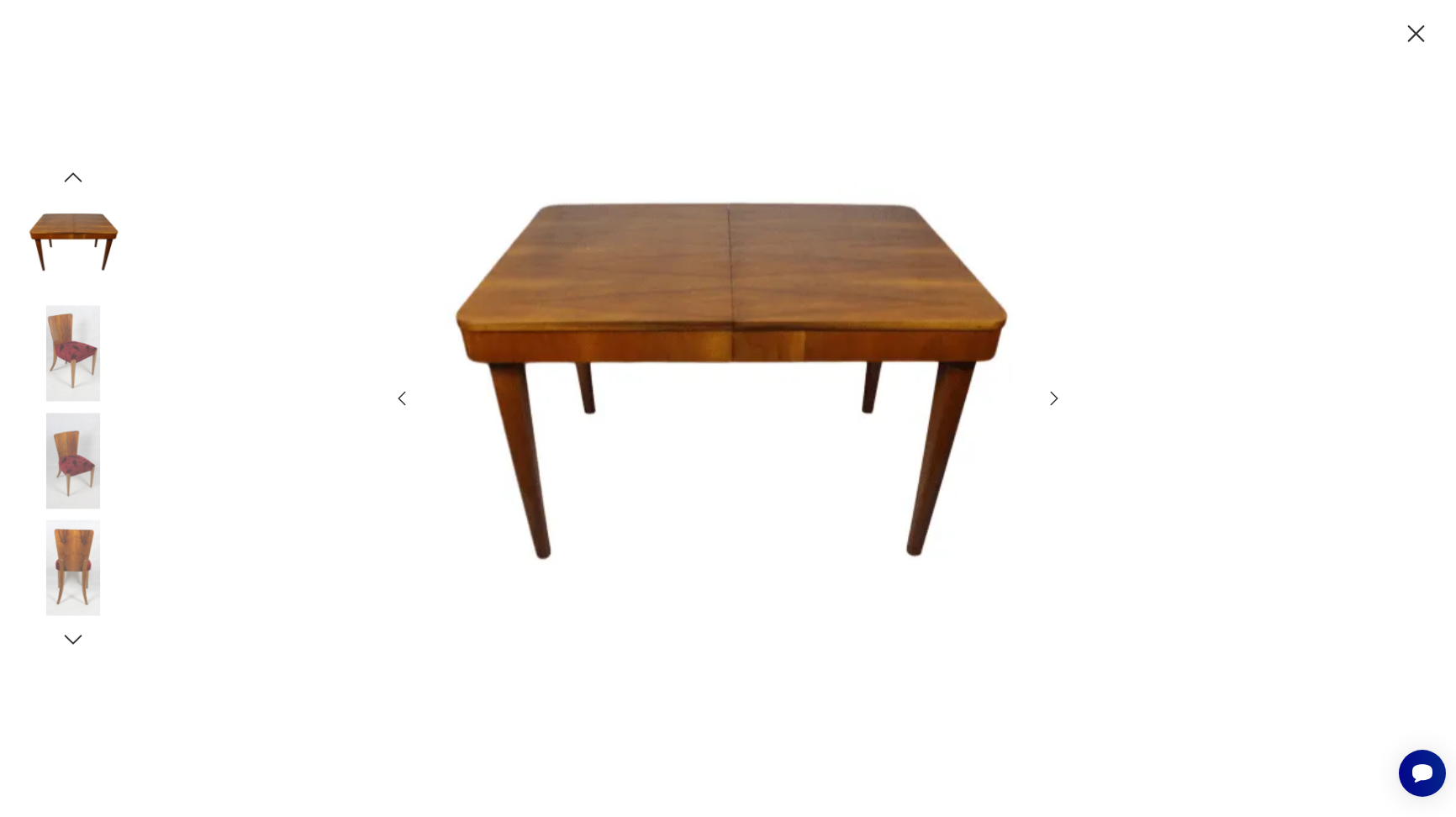
click at [1046, 396] on icon "button" at bounding box center [1054, 398] width 20 height 20
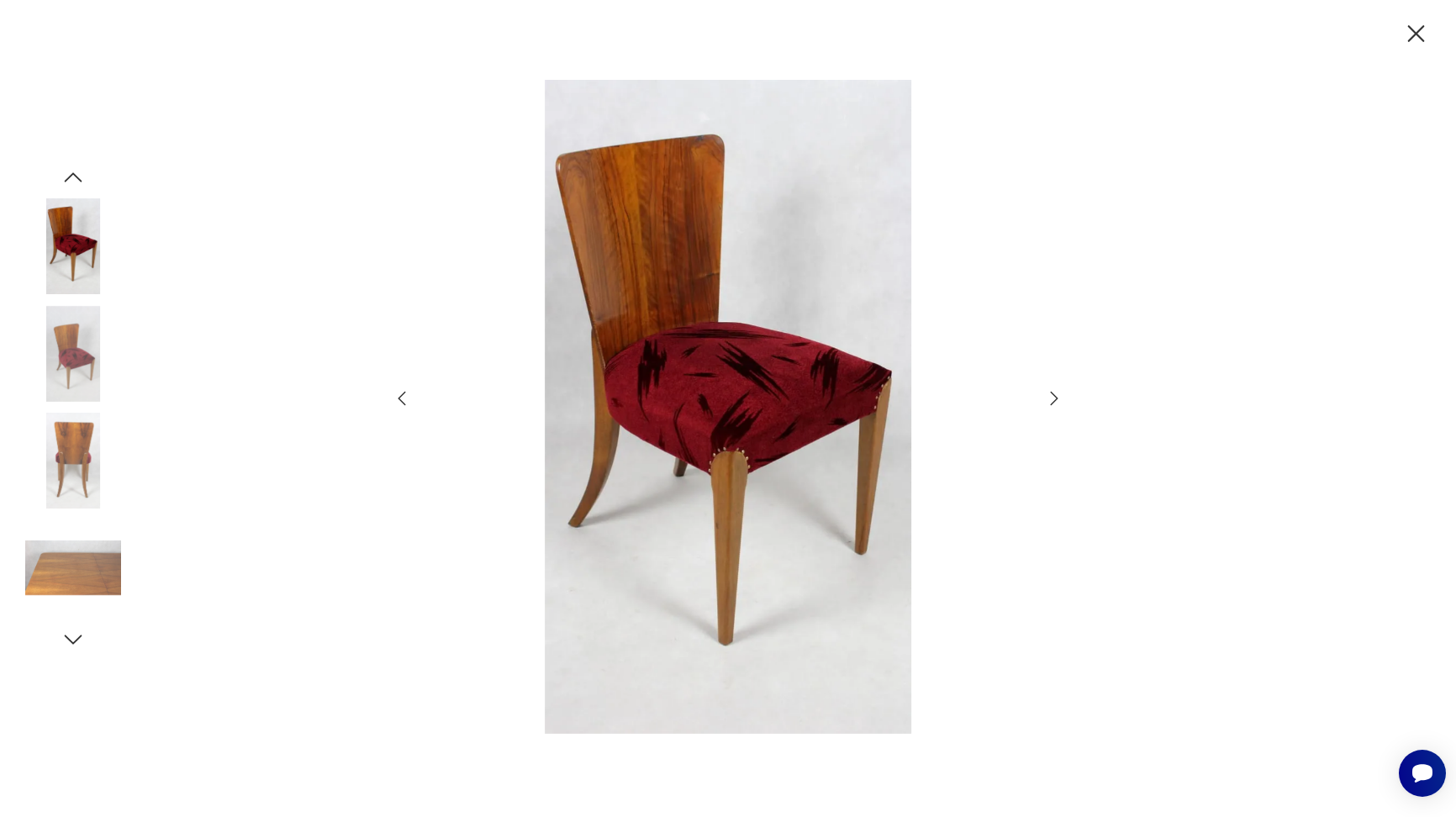
click at [1046, 396] on icon "button" at bounding box center [1054, 398] width 20 height 20
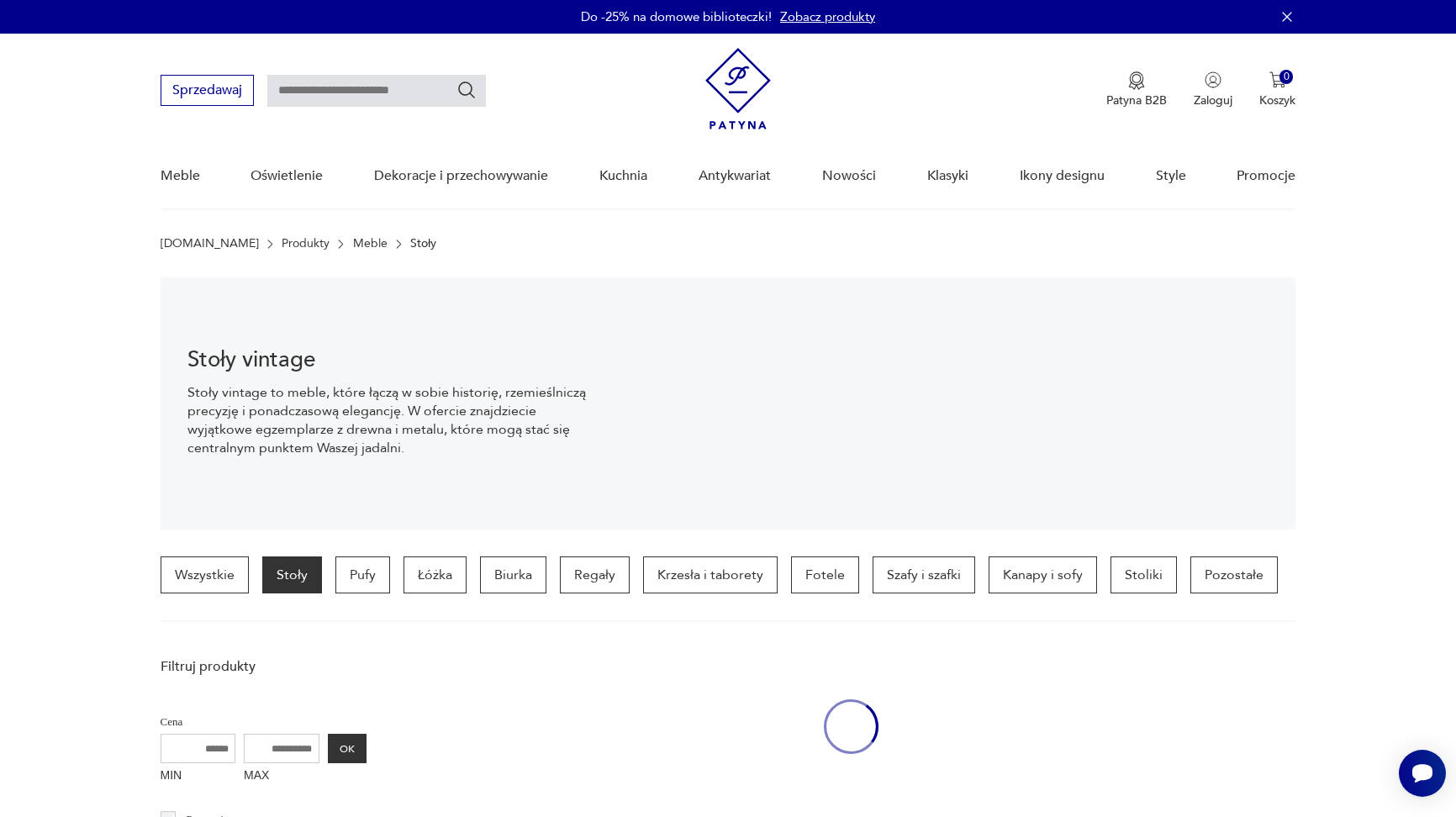
scroll to position [1464, 0]
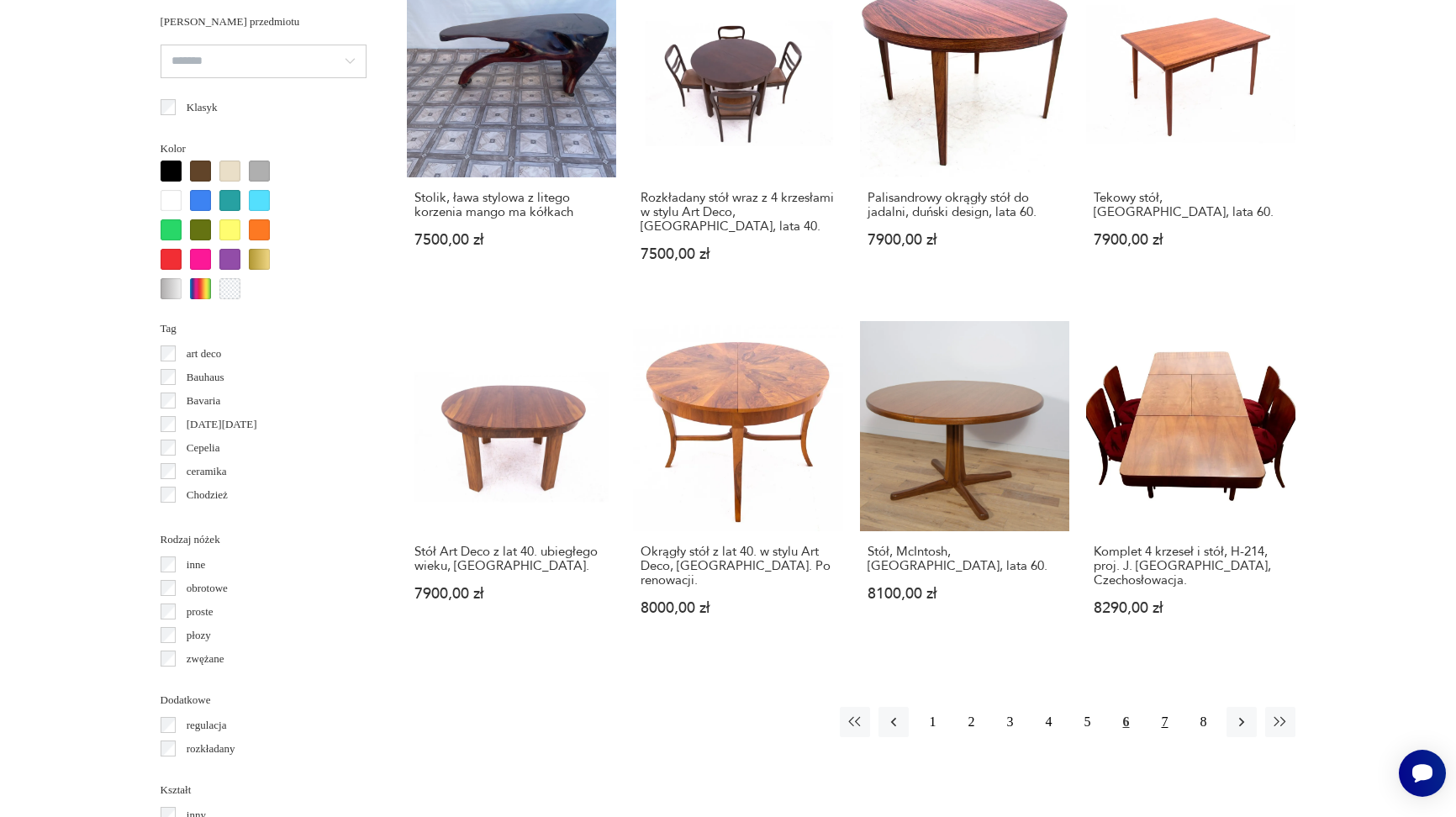
click at [1168, 707] on button "7" at bounding box center [1164, 722] width 30 height 30
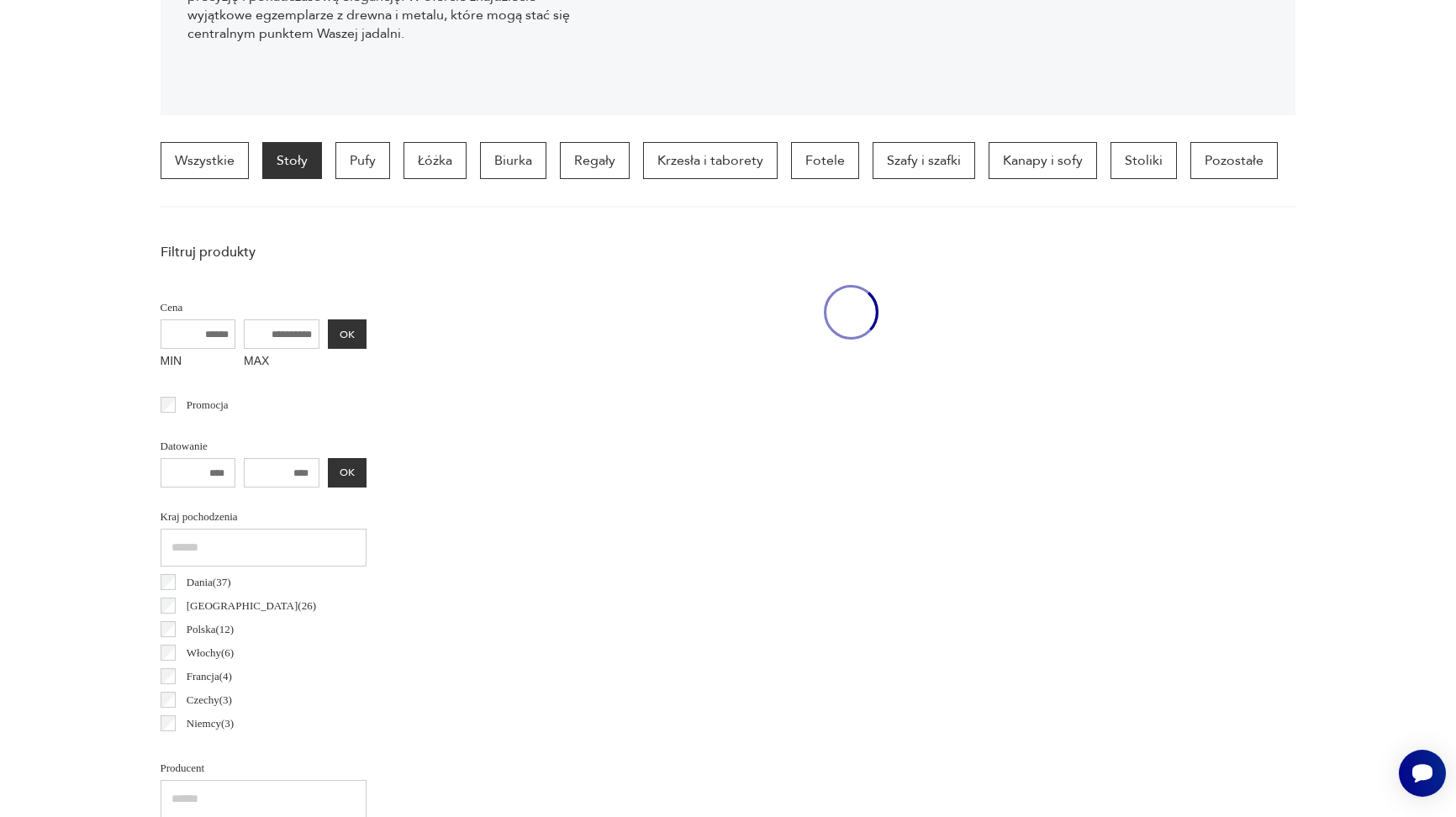
scroll to position [396, 0]
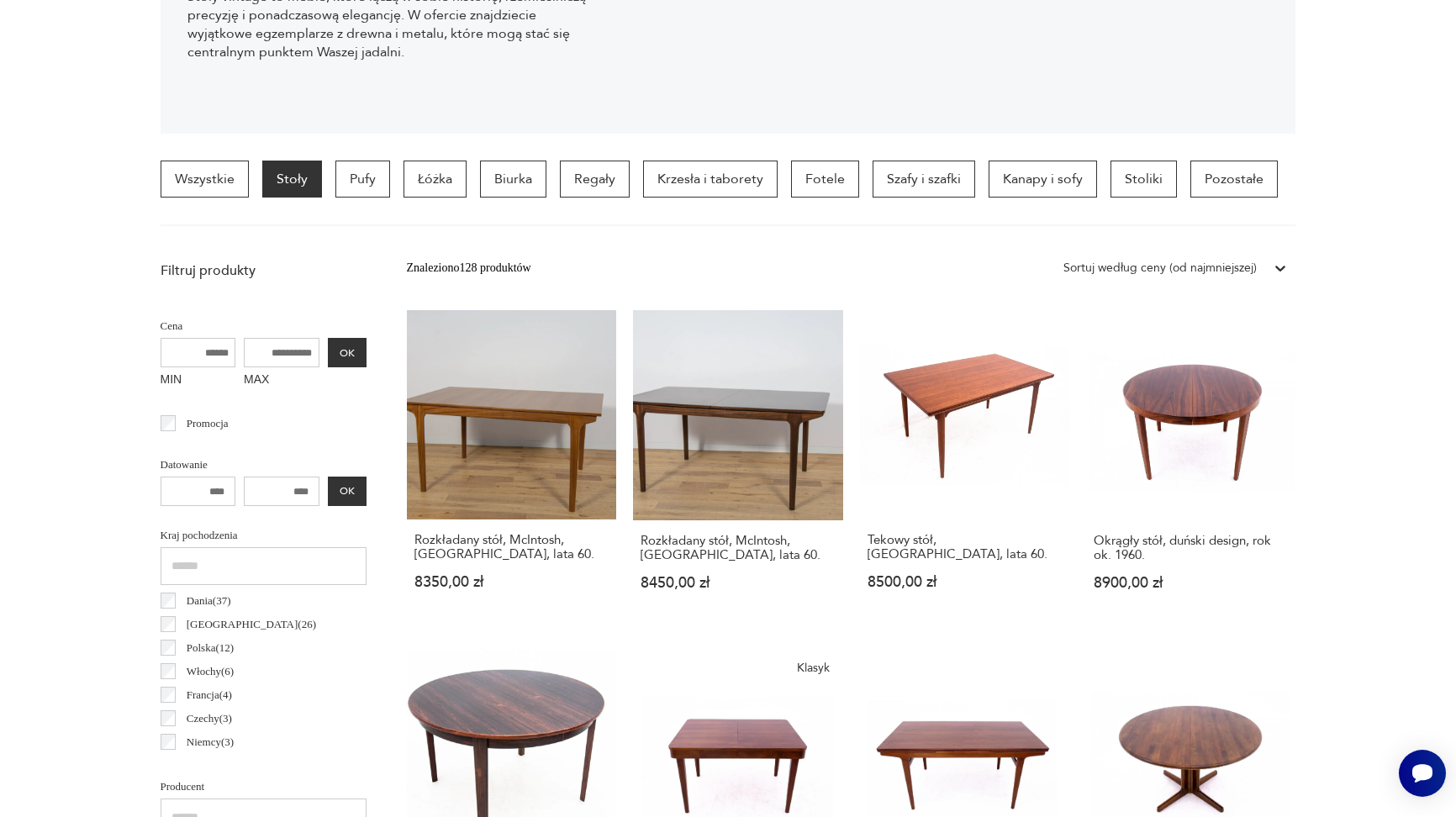
click at [1391, 173] on section "Wszystkie Stoły Pufy Łóżka Biurka Regały Krzesła i taborety Fotele Szafy i szaf…" at bounding box center [728, 193] width 1456 height 65
click at [1004, 253] on div "Znaleziono 128 produktów Filtruj Sortuj według ceny (od najmniejszej) Sortuj we…" at bounding box center [852, 268] width 890 height 30
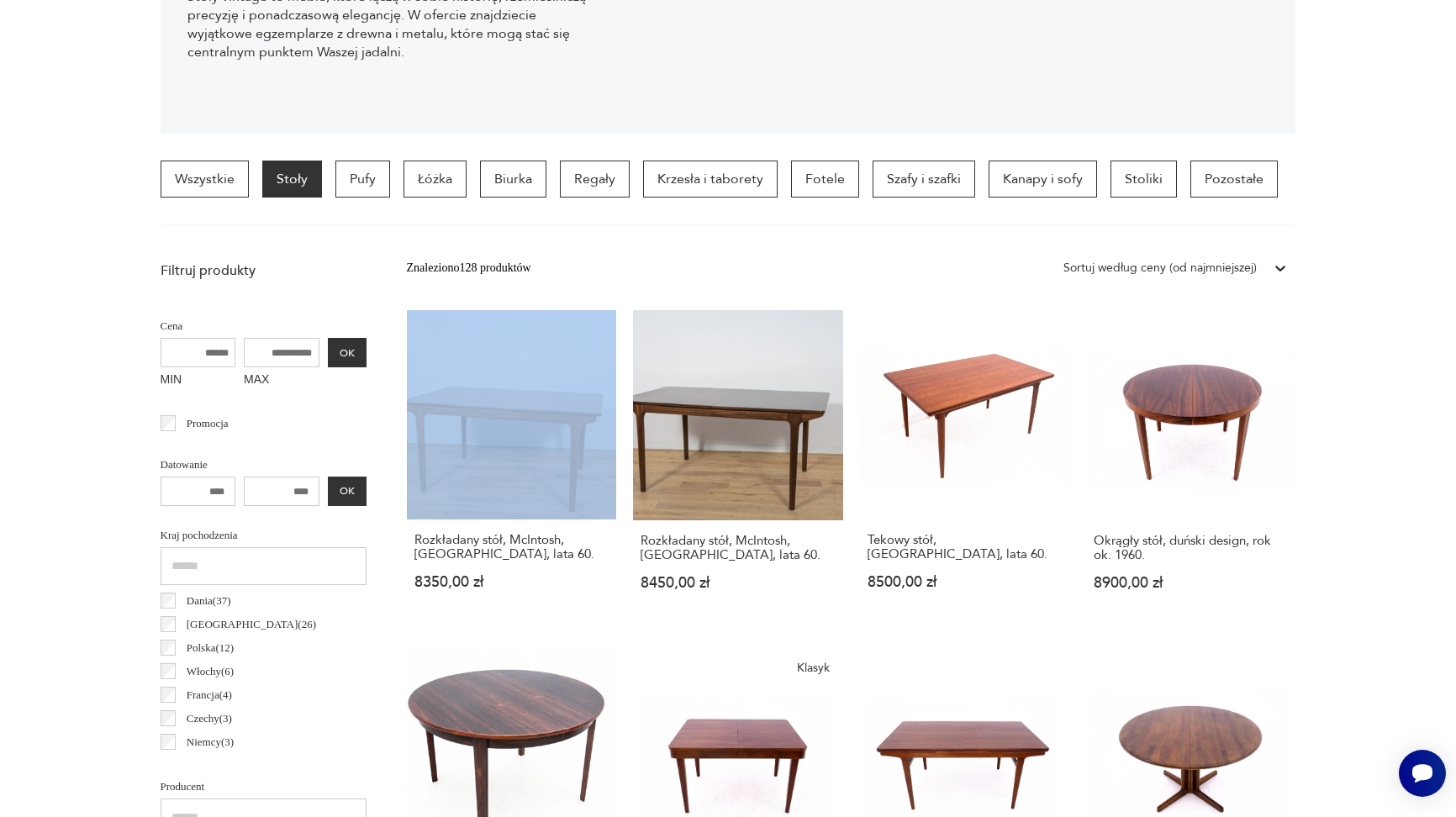
click at [1004, 253] on div "Znaleziono 128 produktów Filtruj Sortuj według ceny (od najmniejszej) Sortuj we…" at bounding box center [852, 268] width 890 height 30
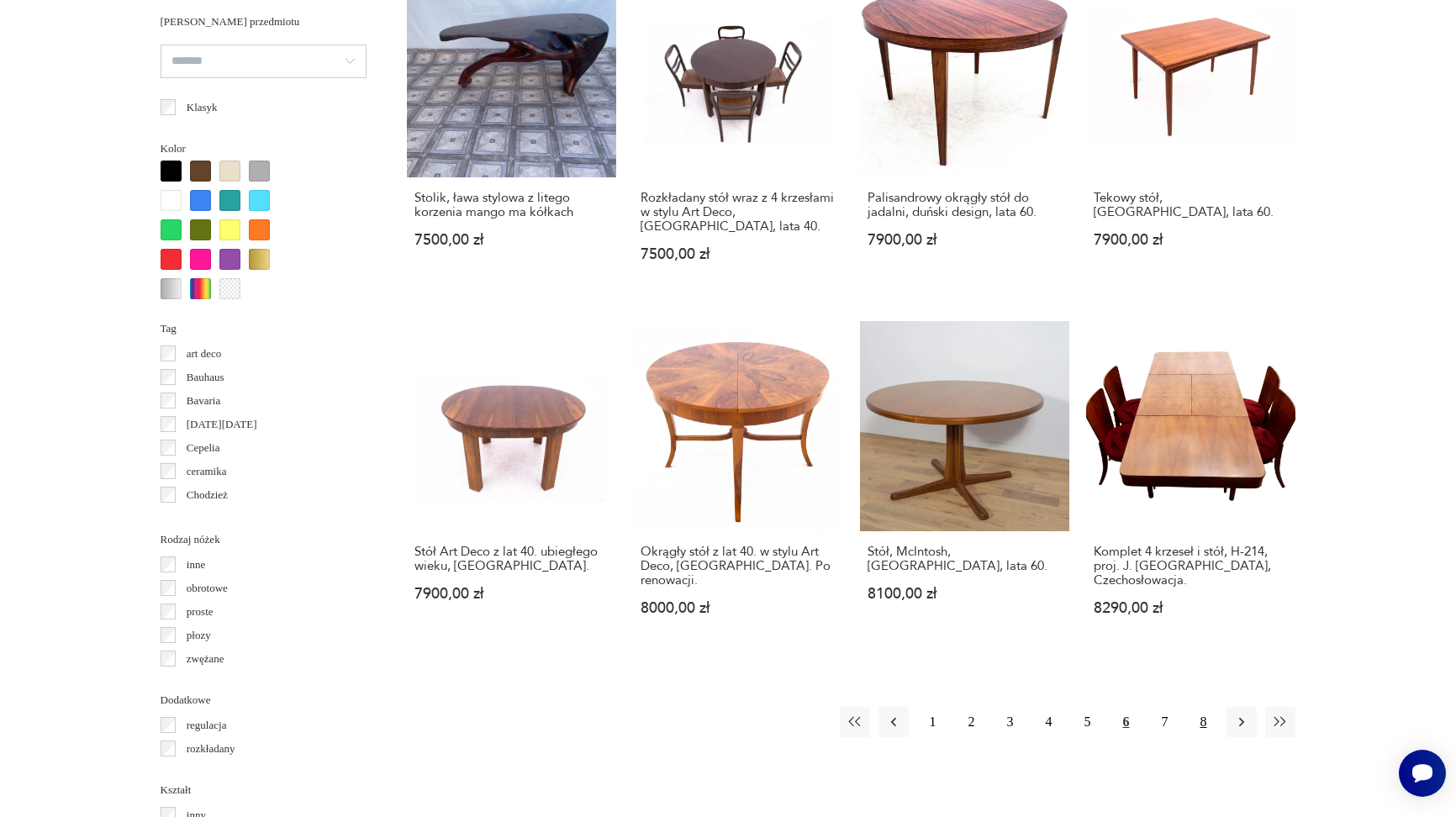
click at [1199, 707] on button "8" at bounding box center [1203, 722] width 30 height 30
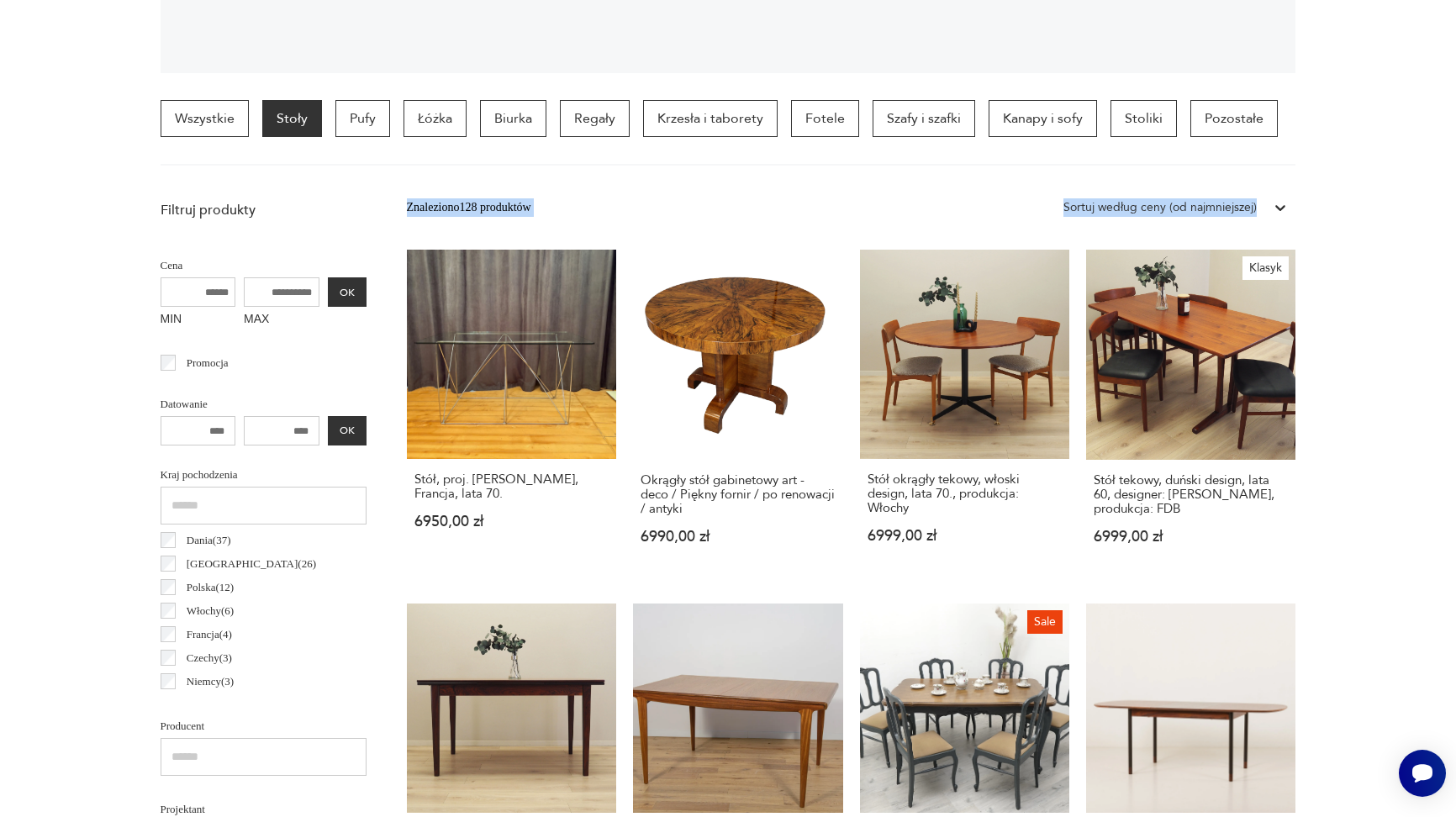
scroll to position [396, 0]
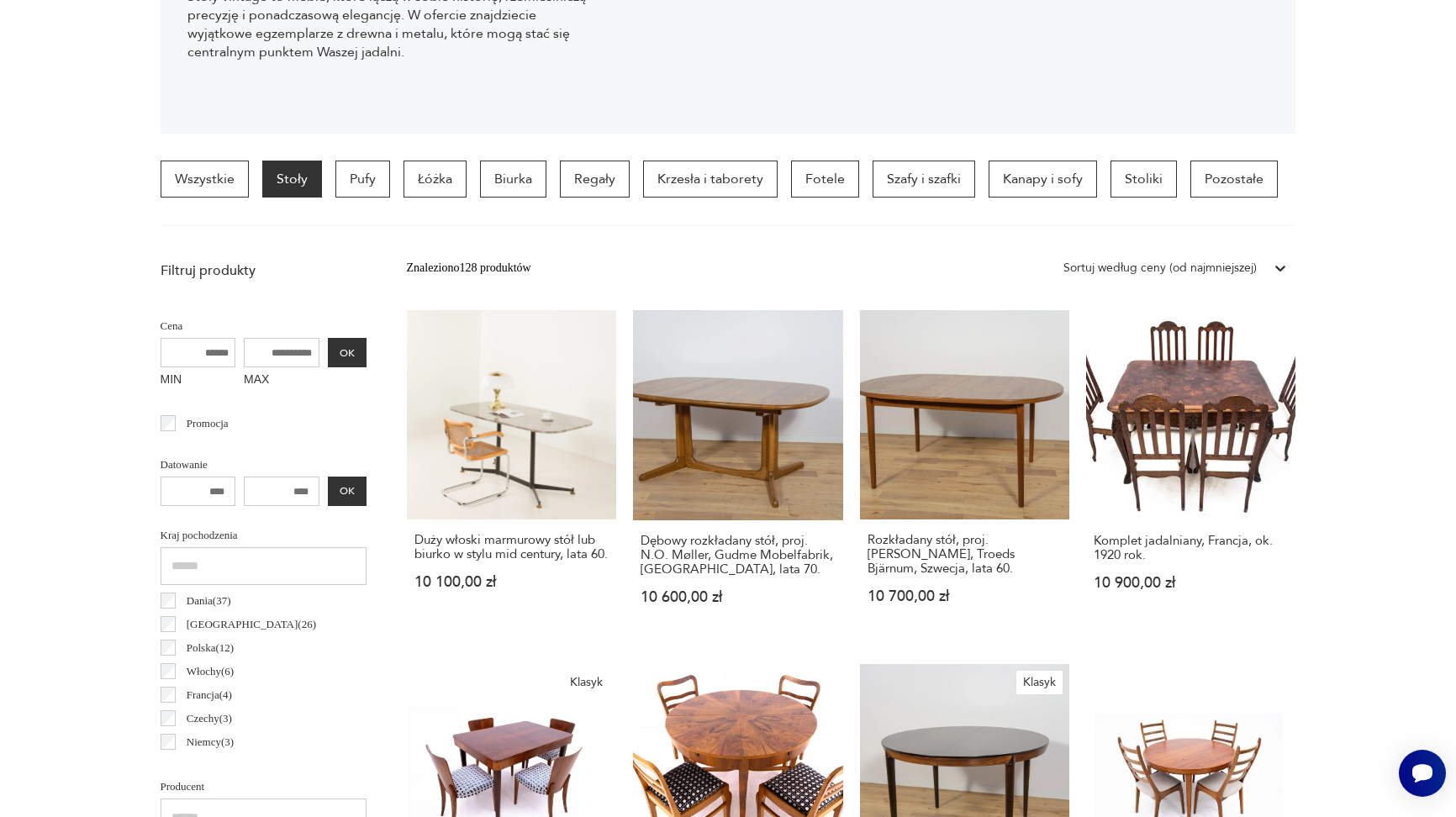
click at [445, 182] on p "Łóżka" at bounding box center [435, 179] width 63 height 37
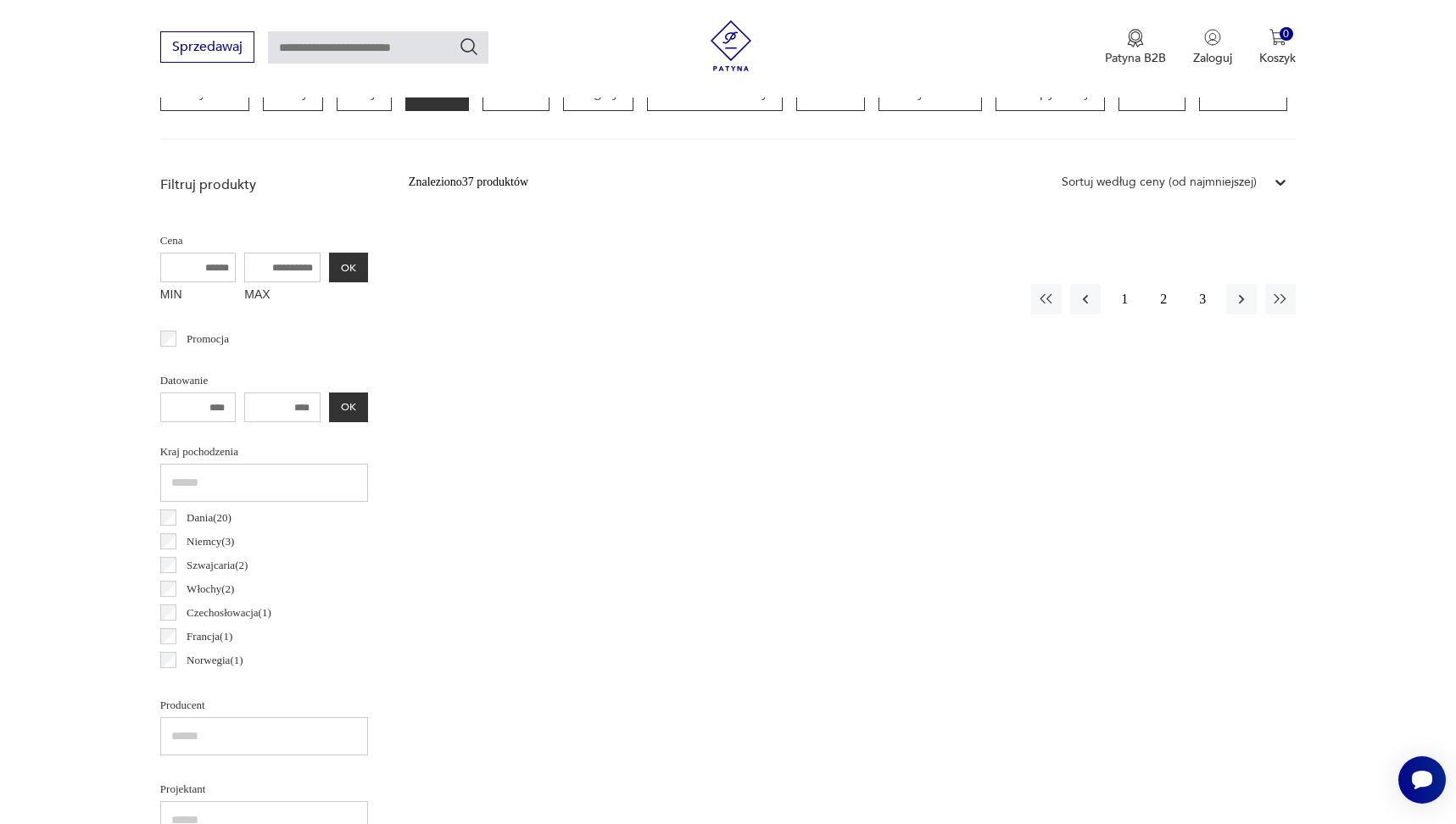
scroll to position [669, 0]
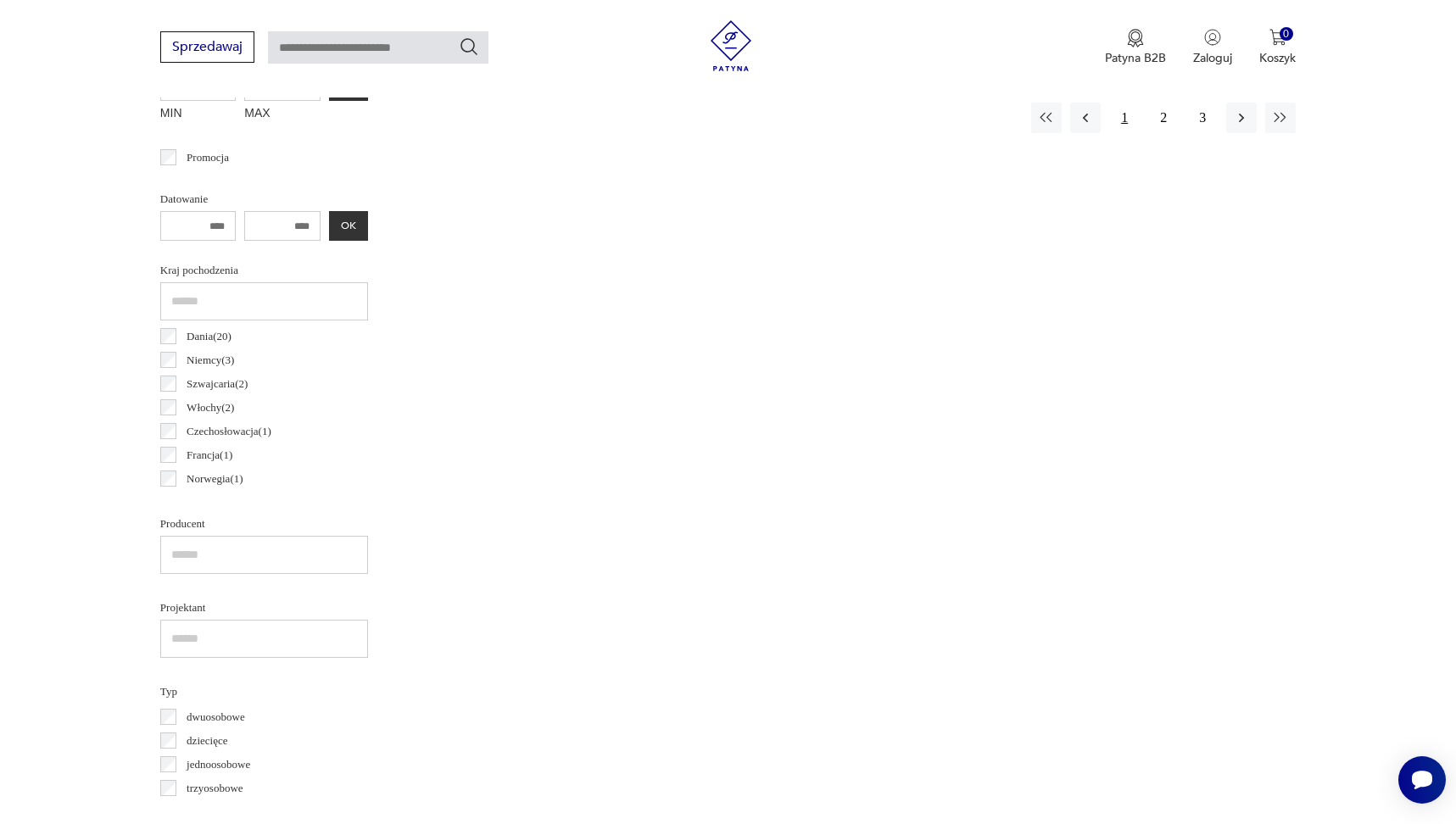
click at [1128, 124] on button "1" at bounding box center [1125, 118] width 30 height 30
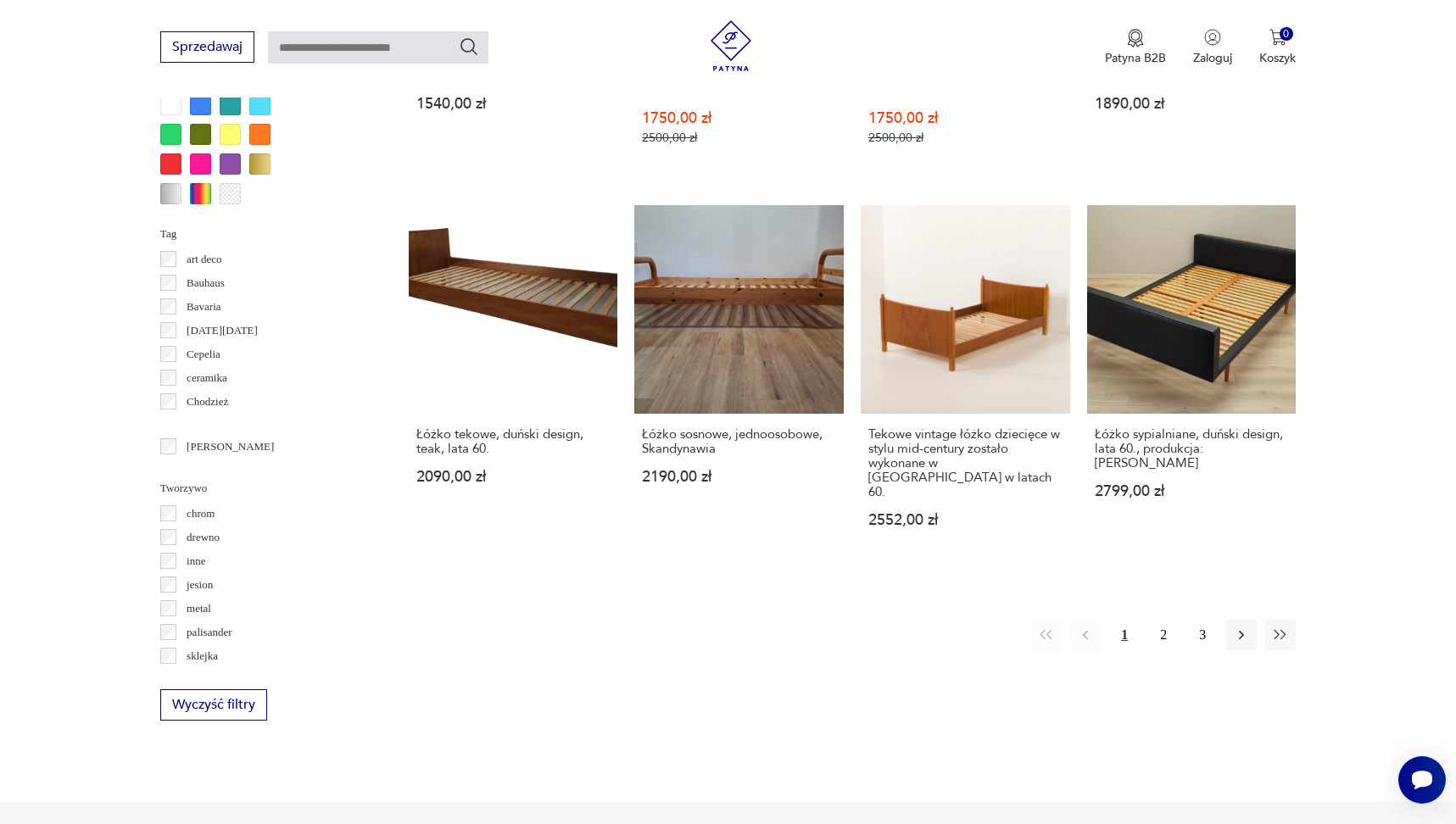
scroll to position [1572, 0]
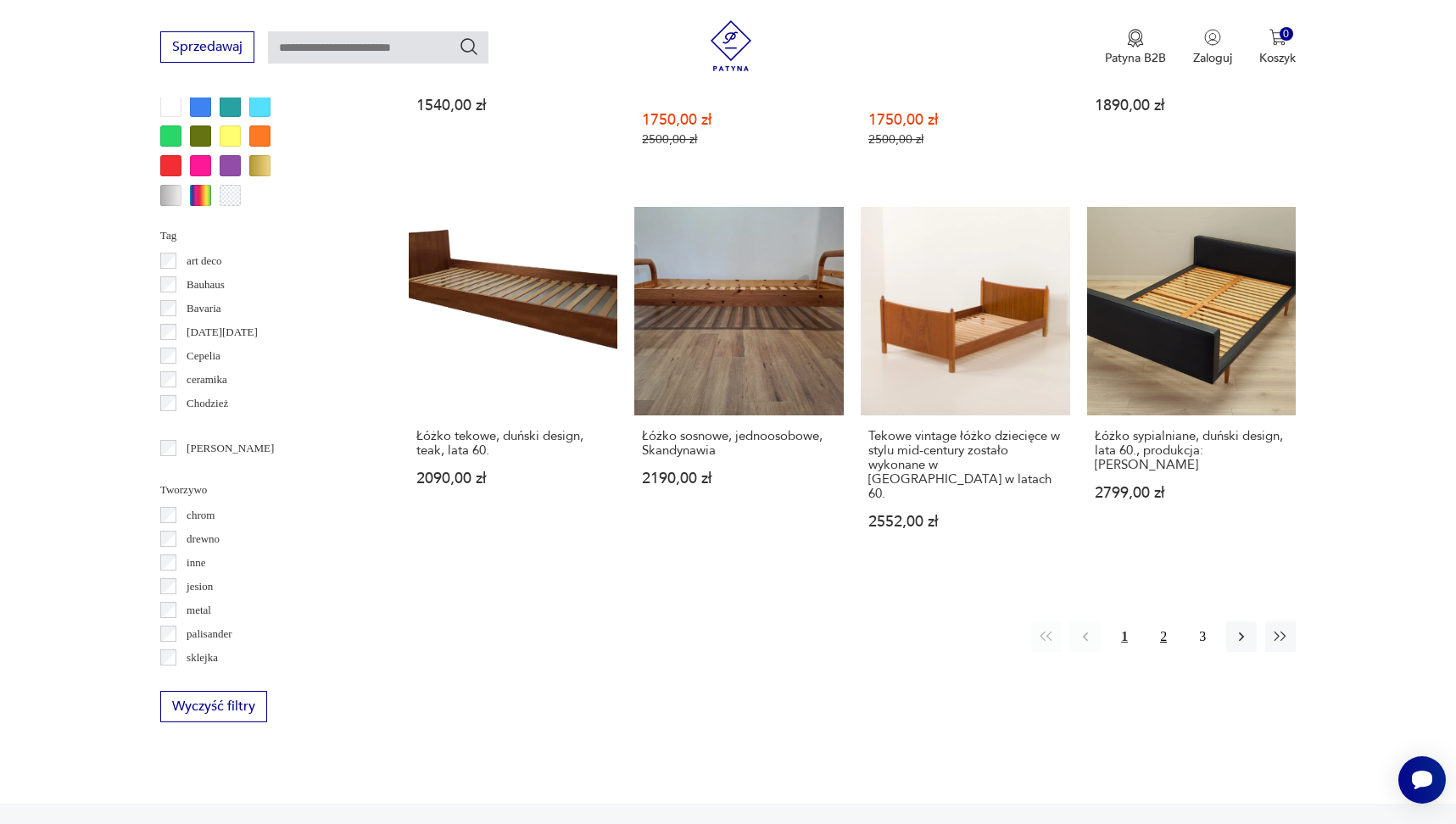
click at [1171, 622] on button "2" at bounding box center [1163, 637] width 30 height 30
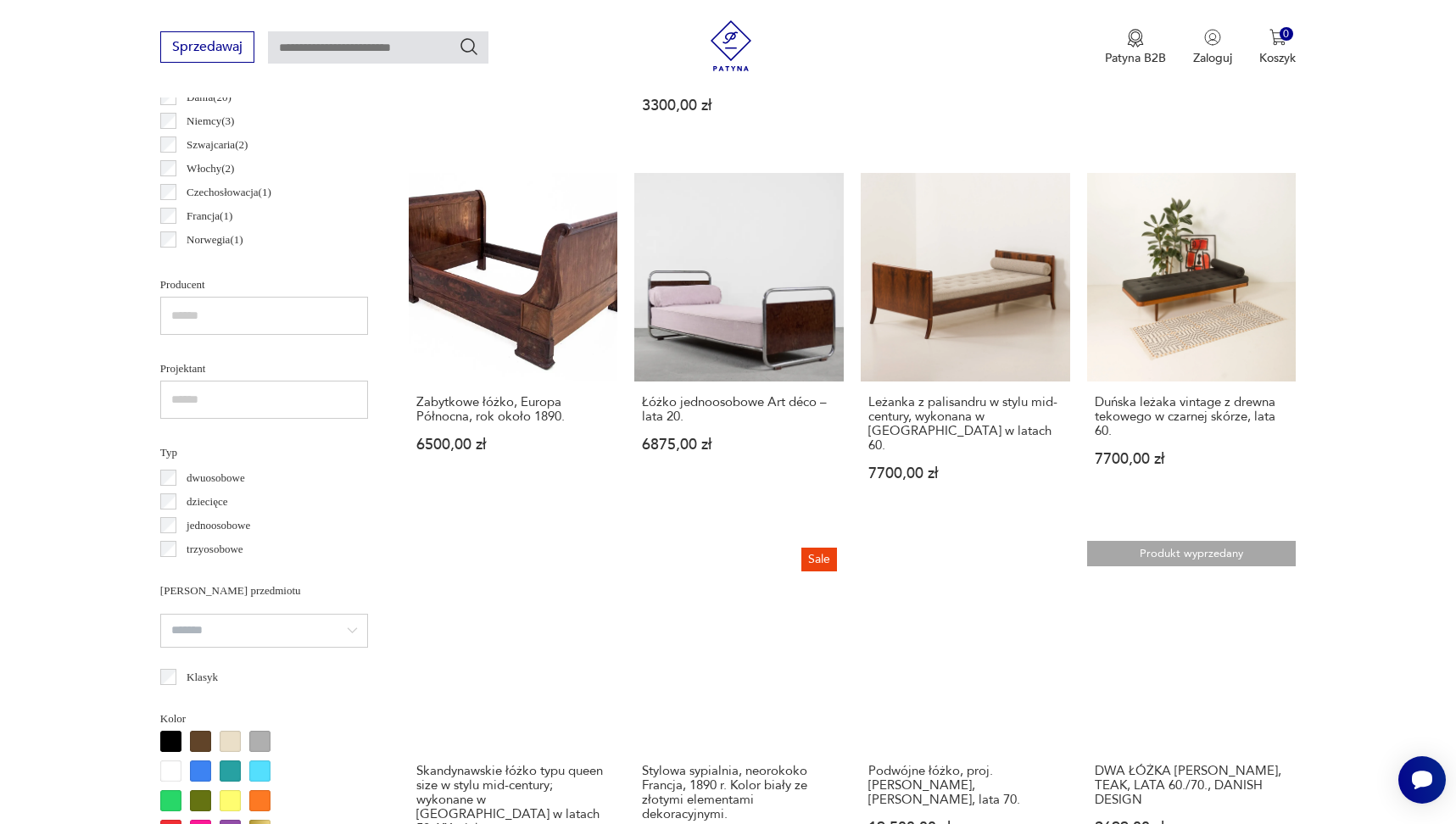
scroll to position [982, 0]
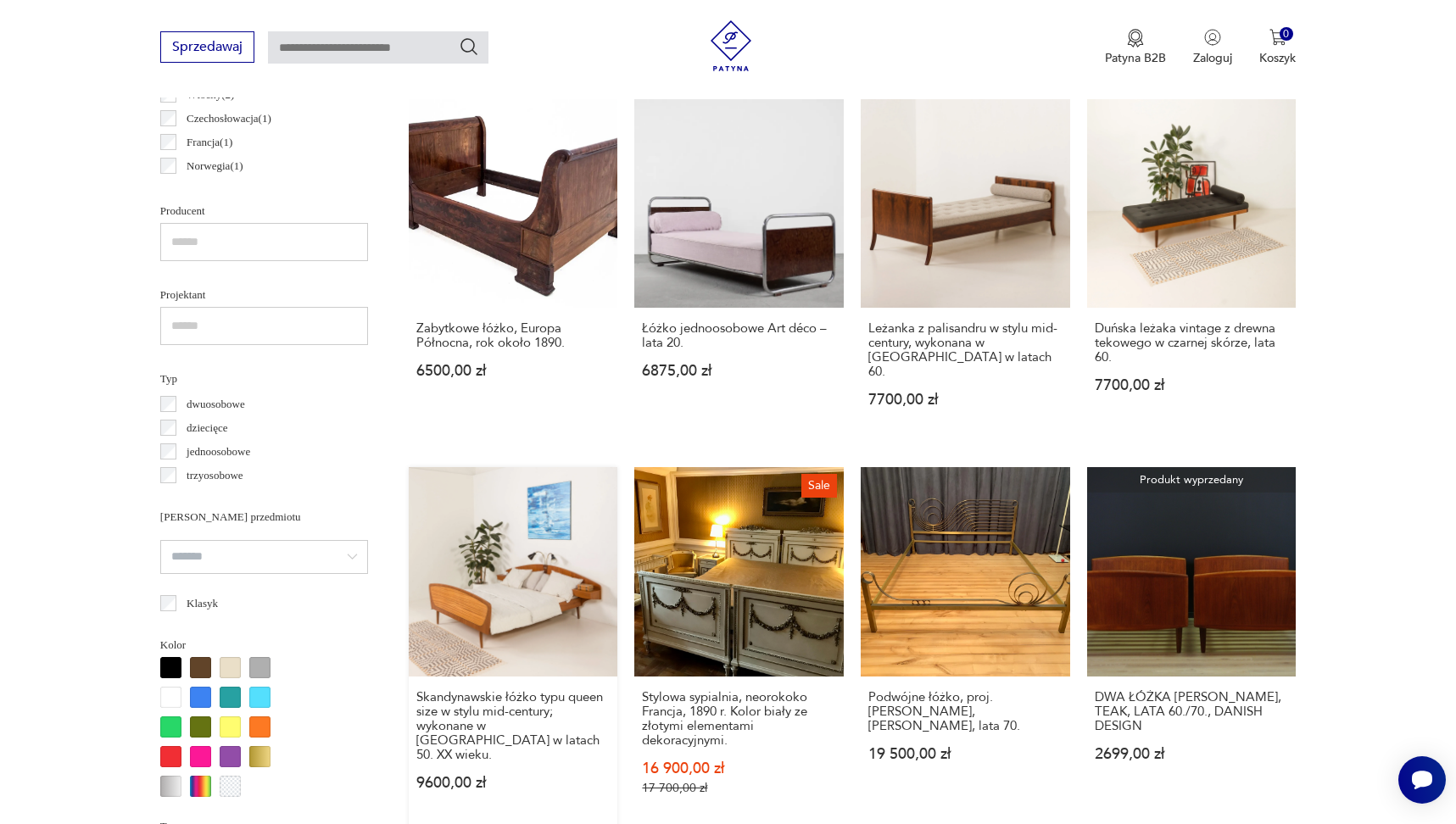
click at [542, 559] on link "Skandynawskie łóżko typu queen size w stylu mid-century; wykonane w Norwegii w …" at bounding box center [513, 647] width 209 height 361
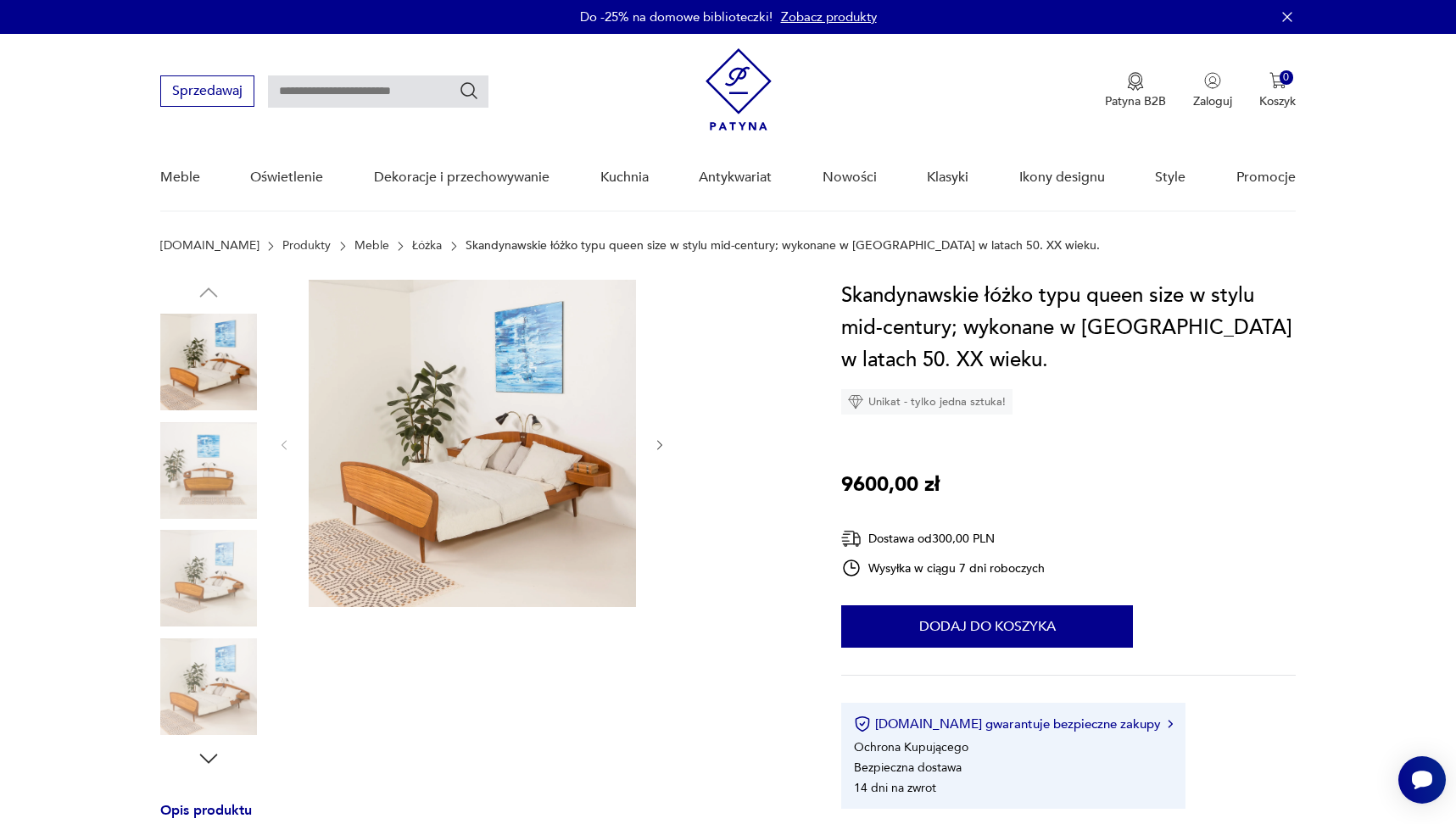
click at [519, 492] on img at bounding box center [471, 443] width 327 height 327
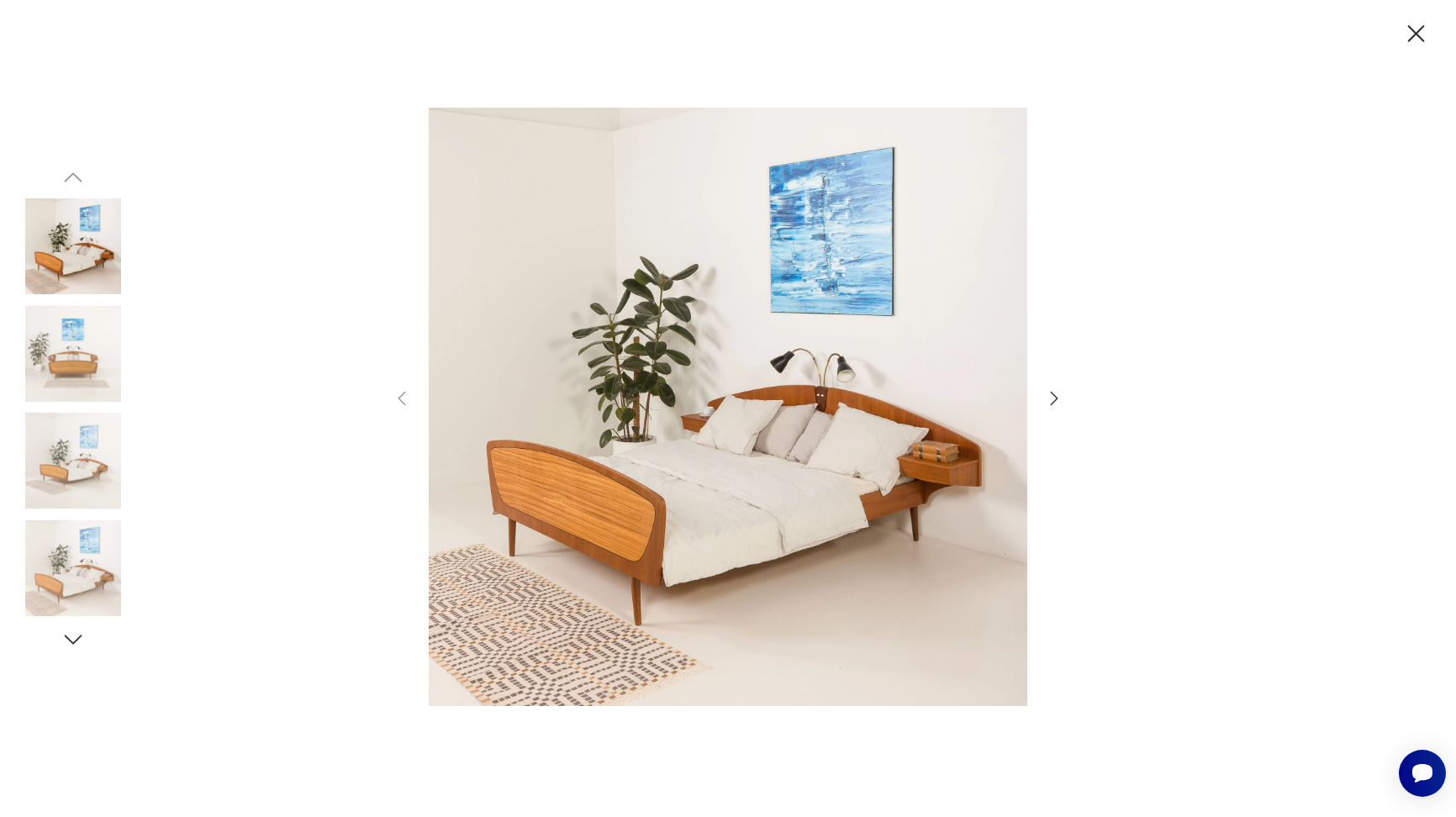
click at [1049, 403] on icon "button" at bounding box center [1054, 398] width 20 height 20
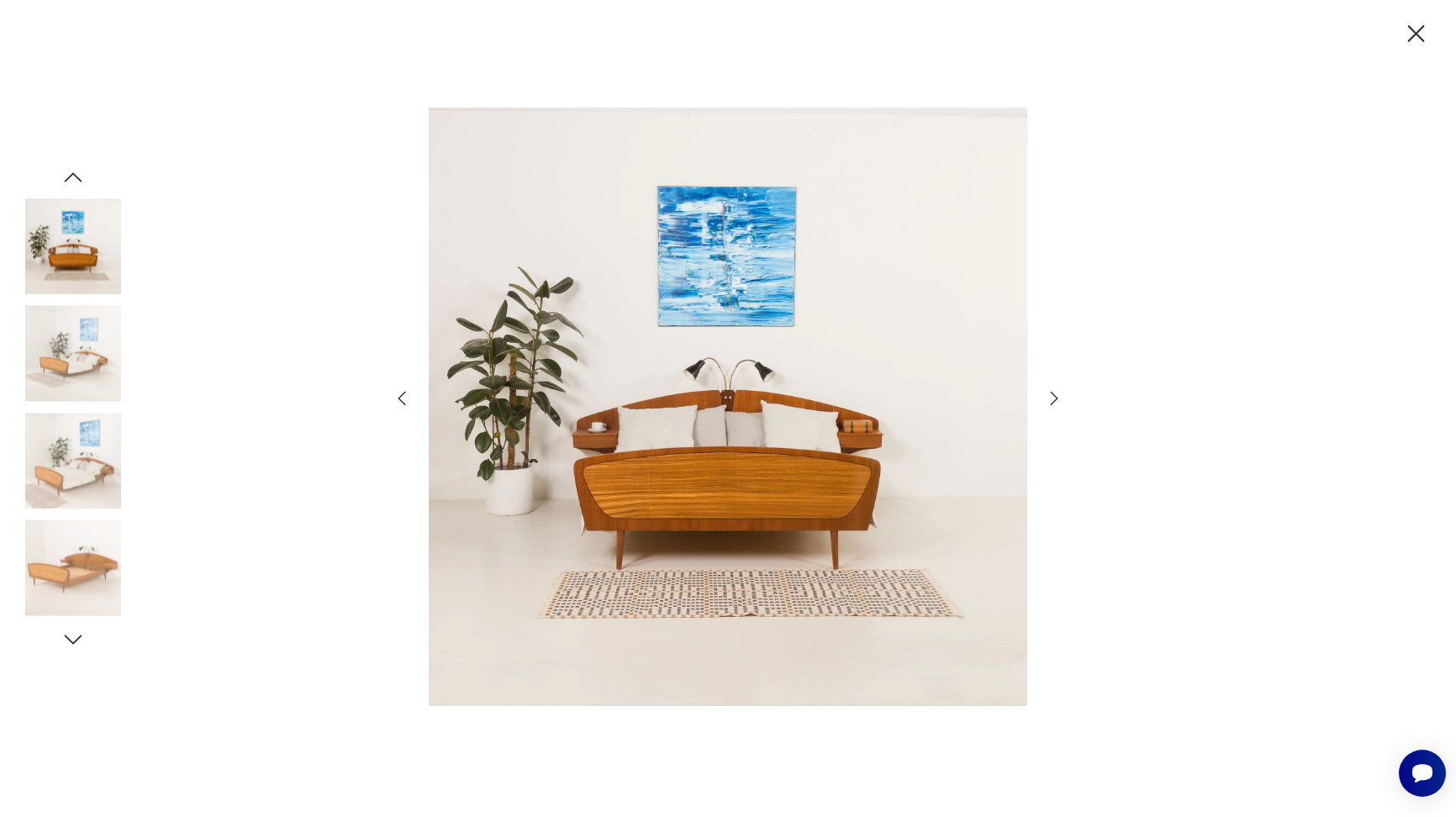
click at [1049, 403] on icon "button" at bounding box center [1054, 398] width 20 height 20
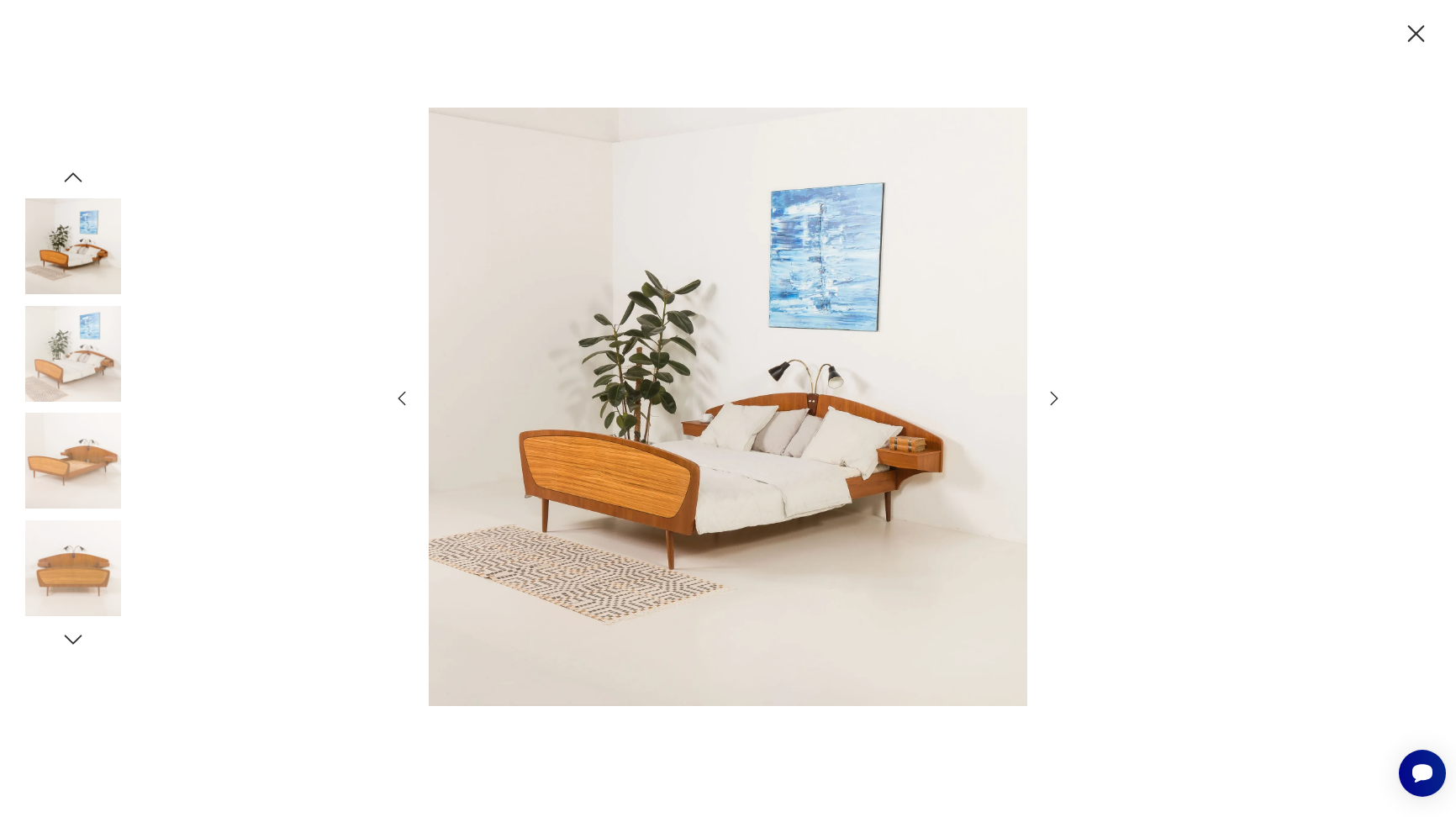
click at [1049, 403] on icon "button" at bounding box center [1054, 398] width 20 height 20
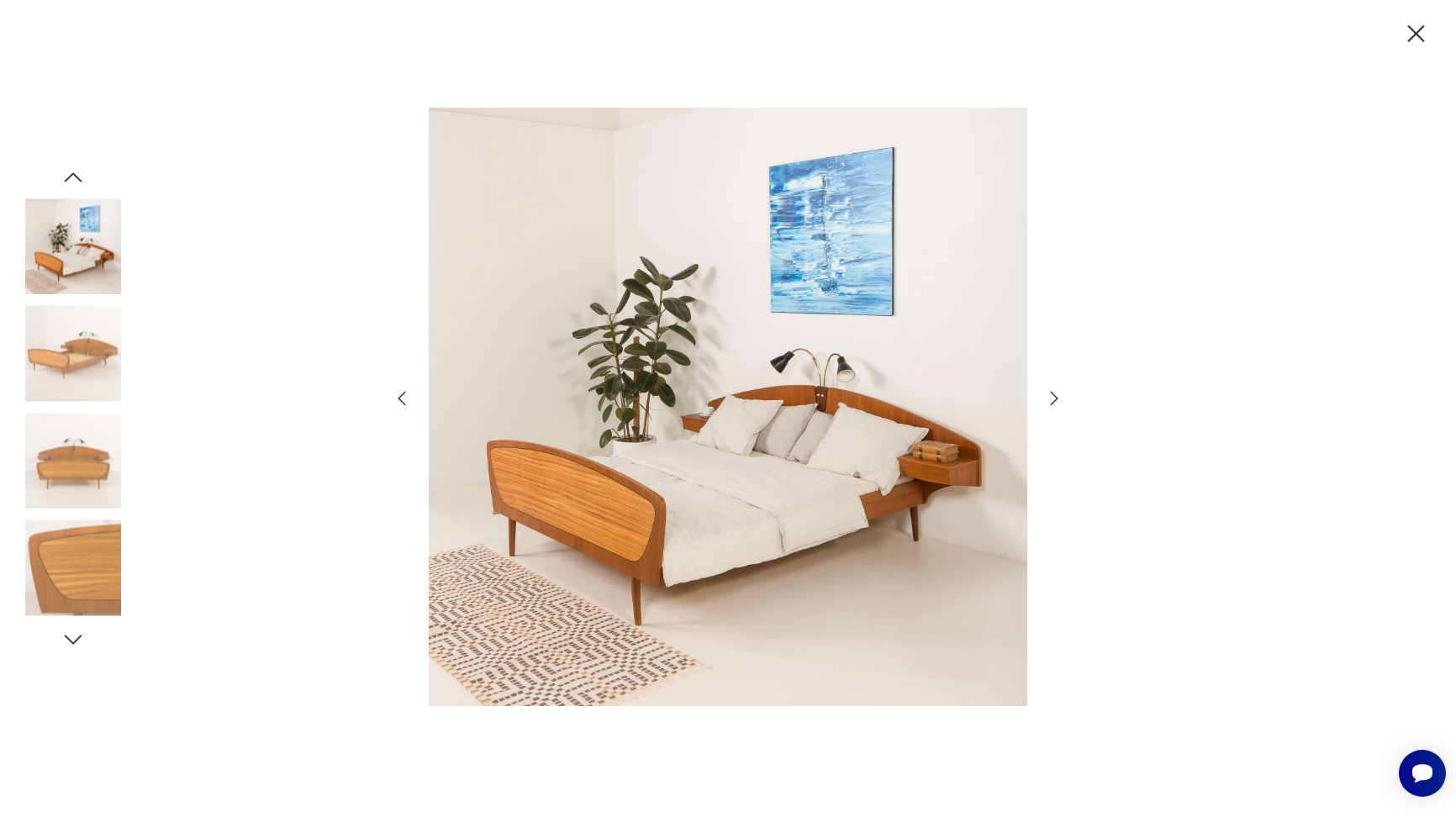
click at [1049, 403] on icon "button" at bounding box center [1054, 398] width 20 height 20
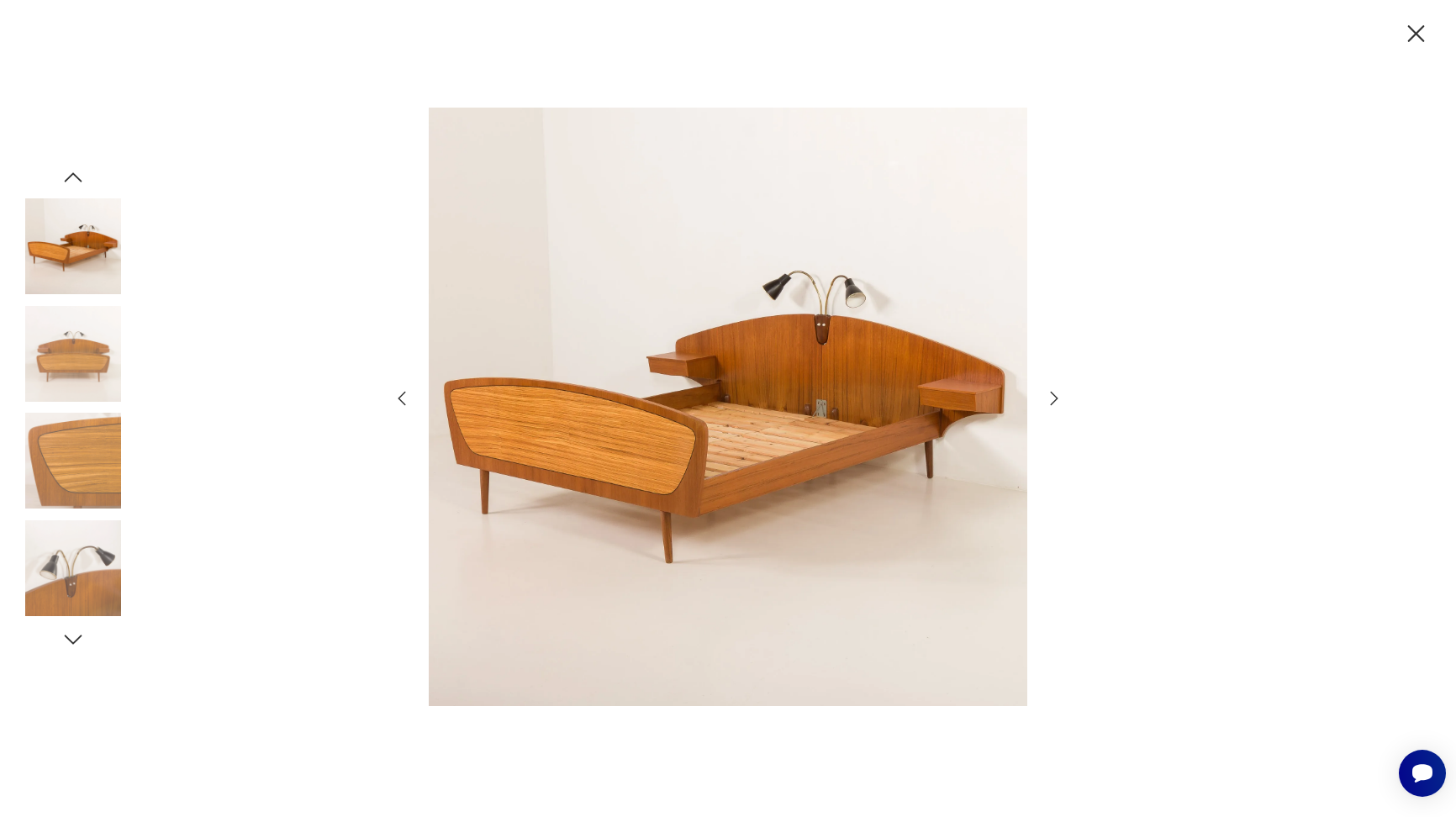
click at [1049, 403] on icon "button" at bounding box center [1054, 398] width 20 height 20
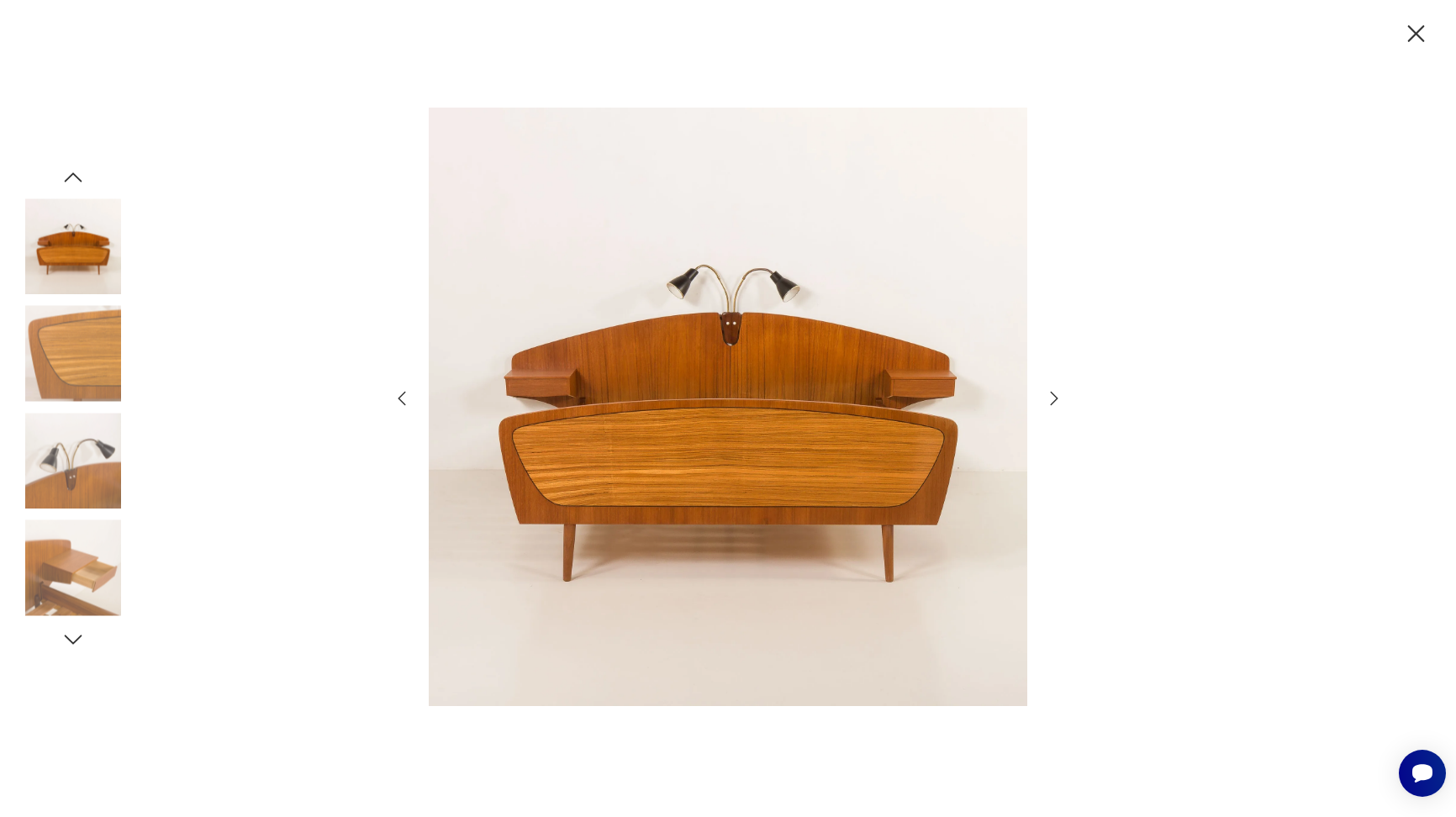
click at [1049, 403] on icon "button" at bounding box center [1054, 398] width 20 height 20
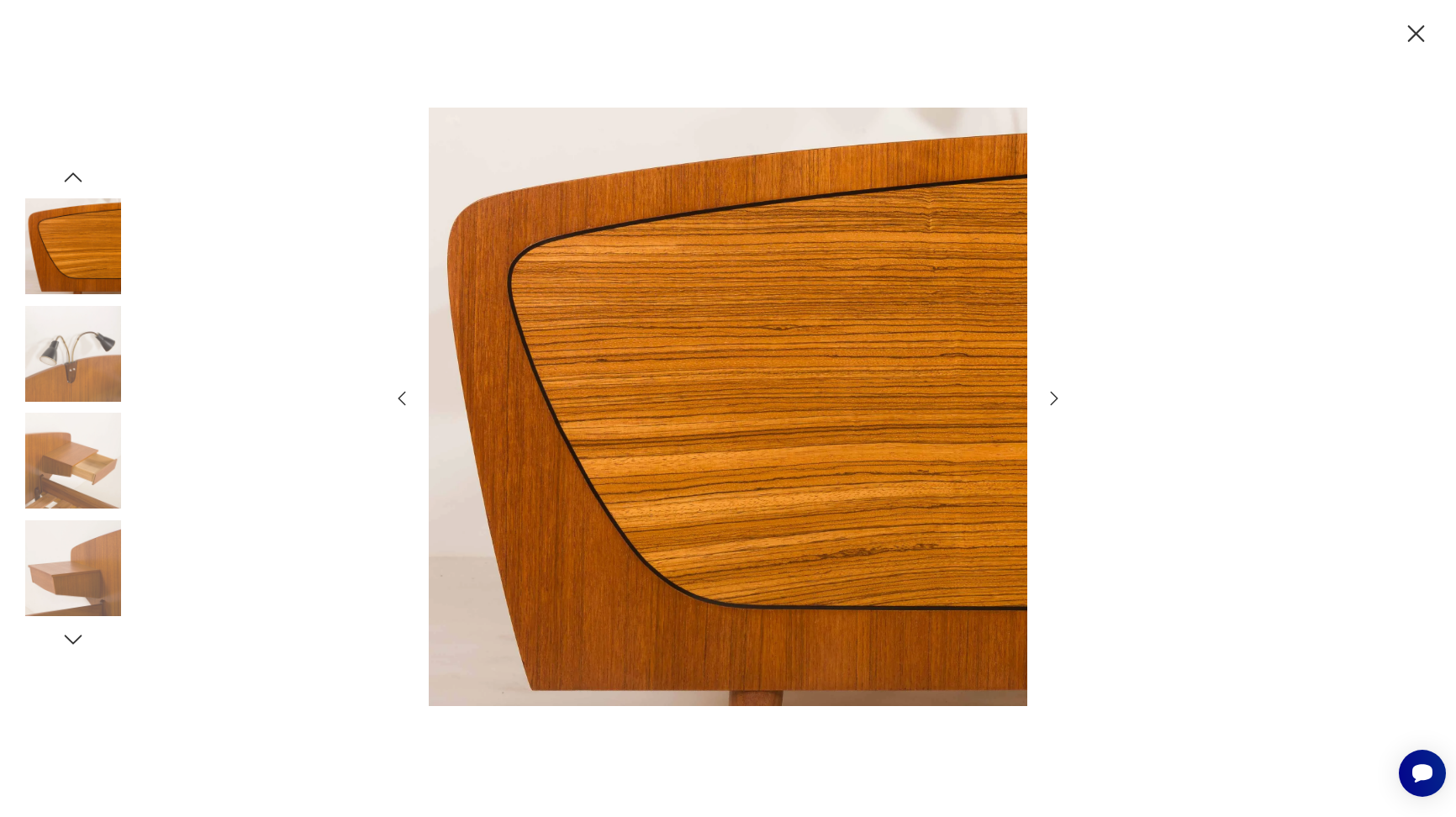
click at [1049, 403] on icon "button" at bounding box center [1054, 398] width 20 height 20
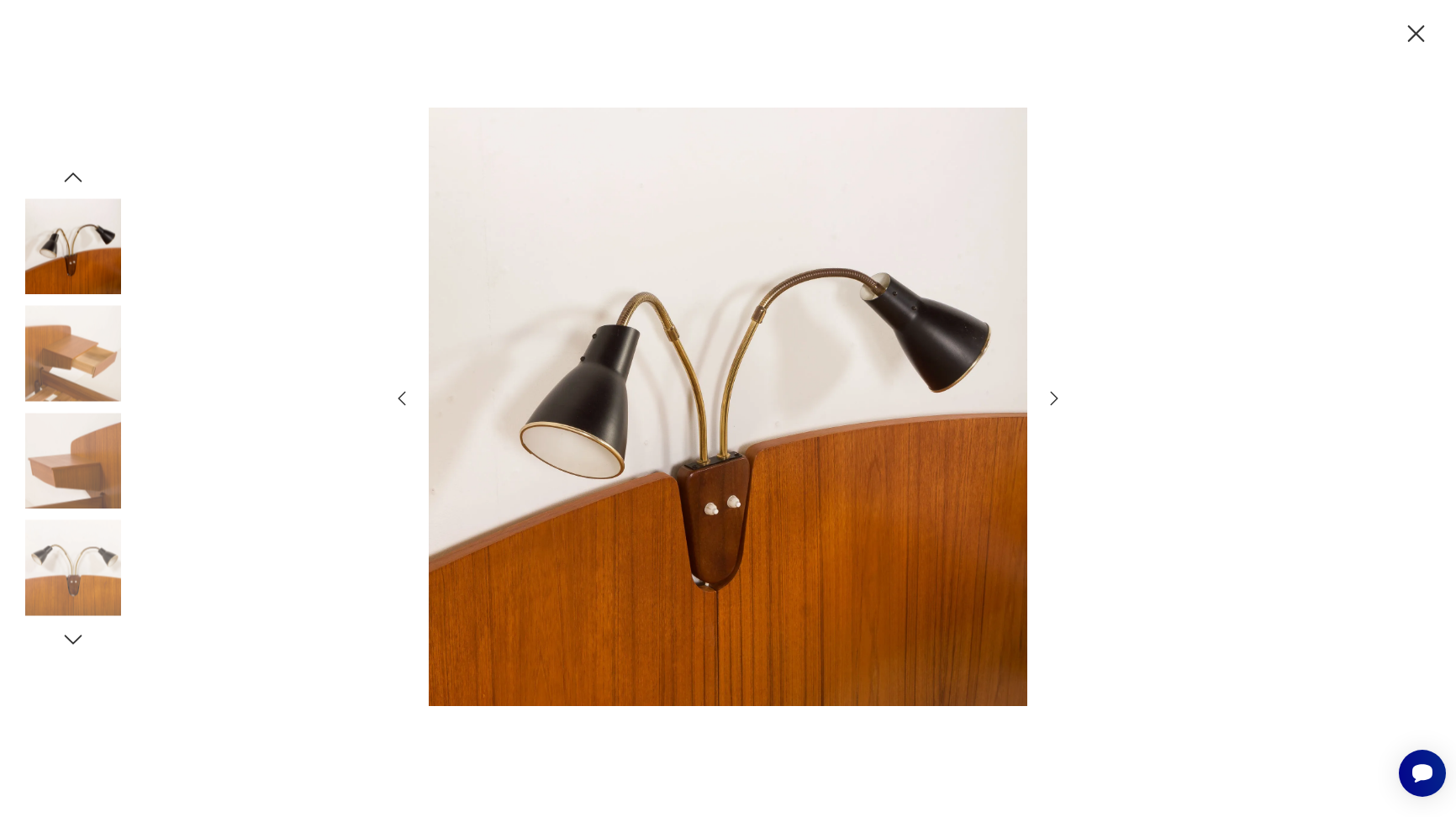
click at [1049, 403] on icon "button" at bounding box center [1054, 398] width 20 height 20
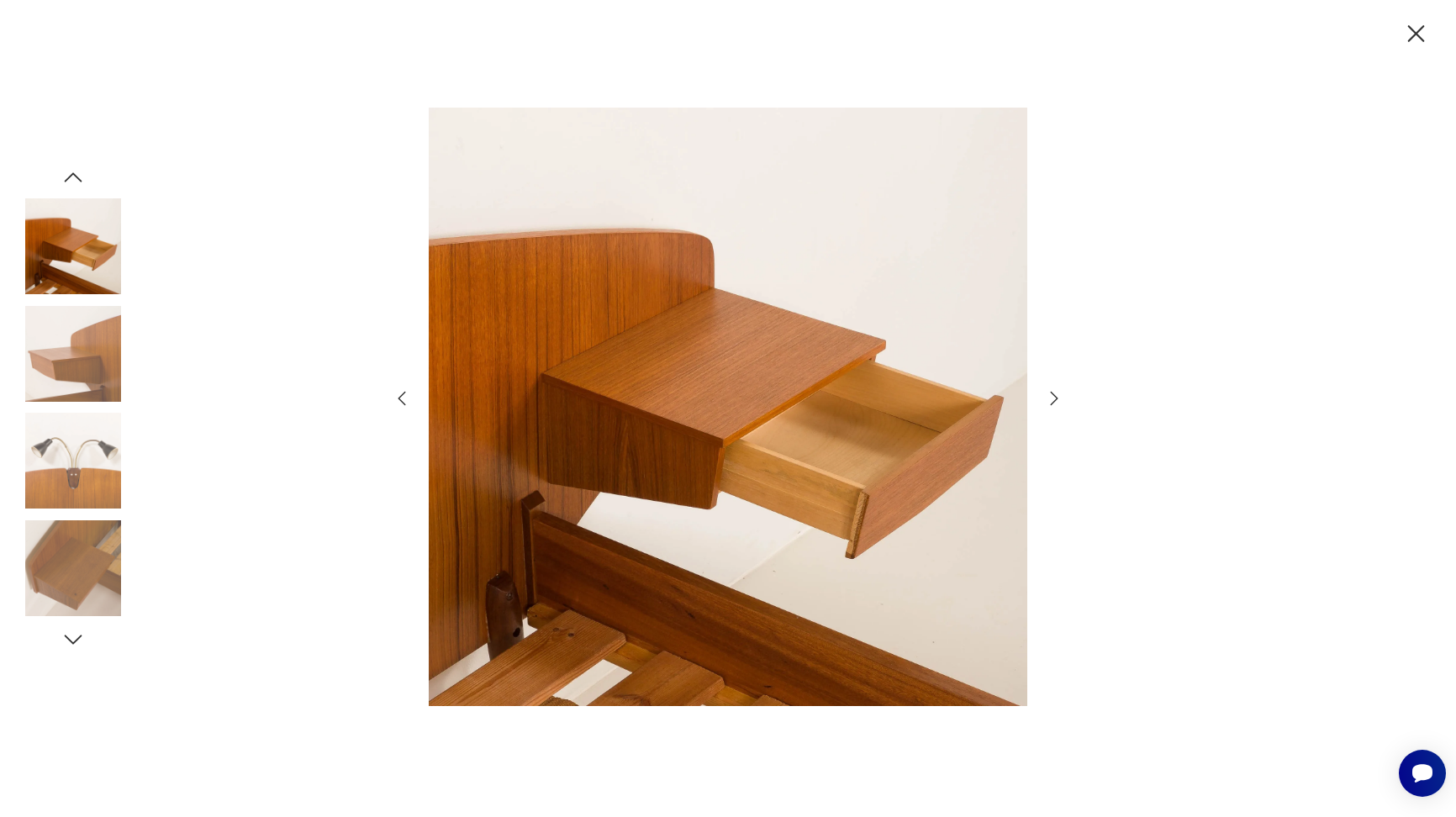
click at [1049, 403] on icon "button" at bounding box center [1054, 398] width 20 height 20
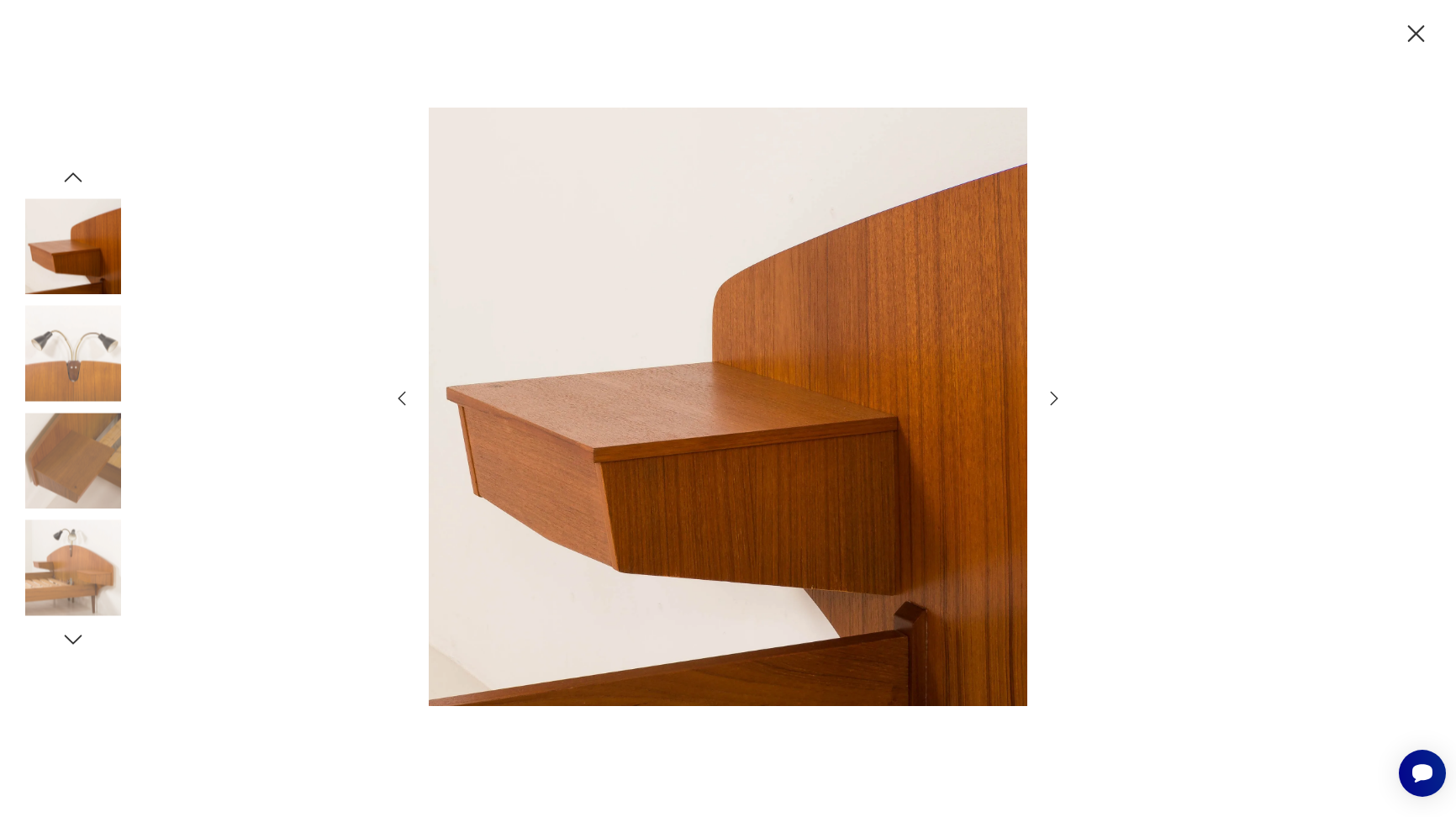
click at [1049, 403] on icon "button" at bounding box center [1054, 398] width 20 height 20
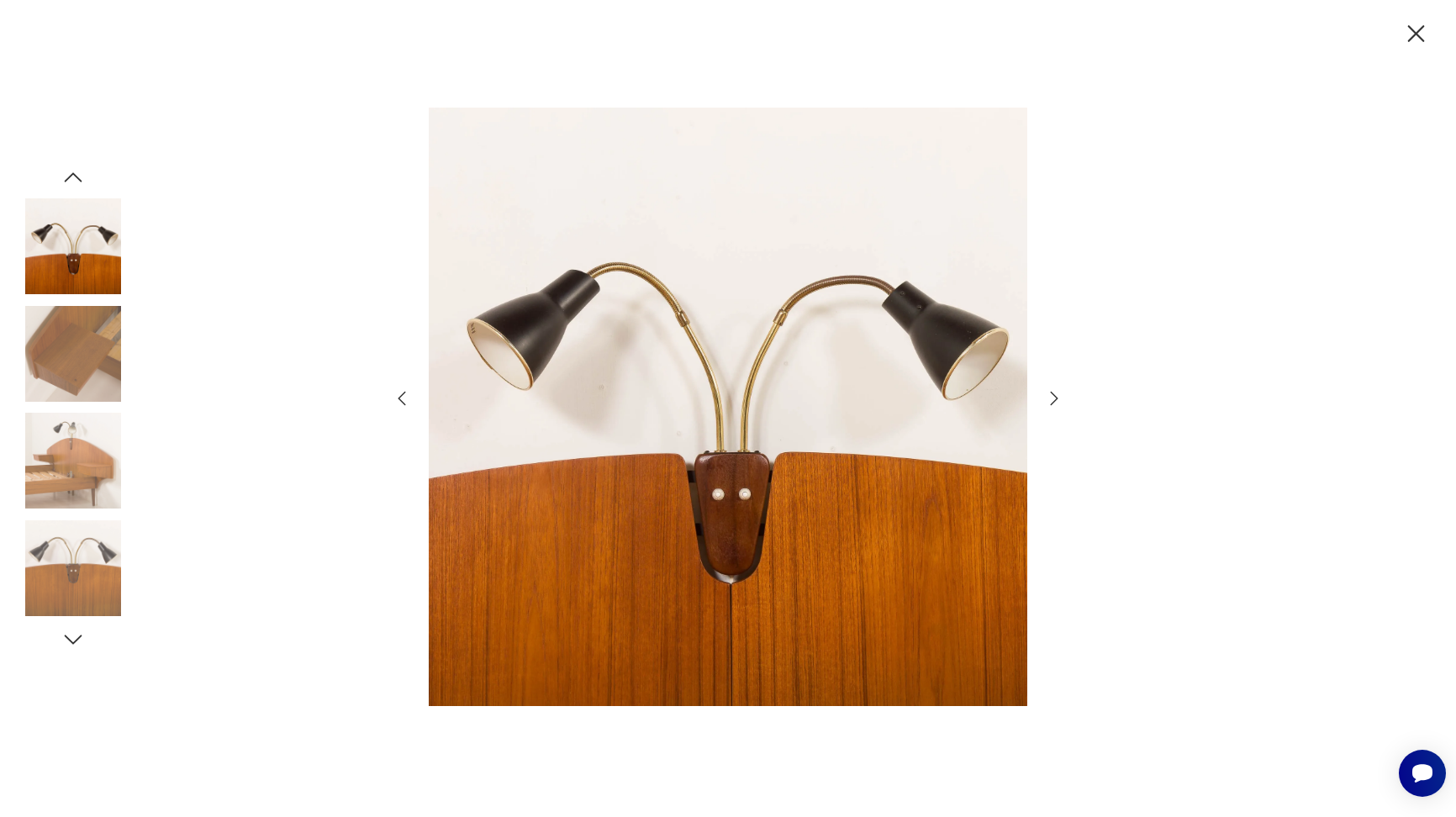
click at [1415, 31] on icon "button" at bounding box center [1415, 34] width 29 height 29
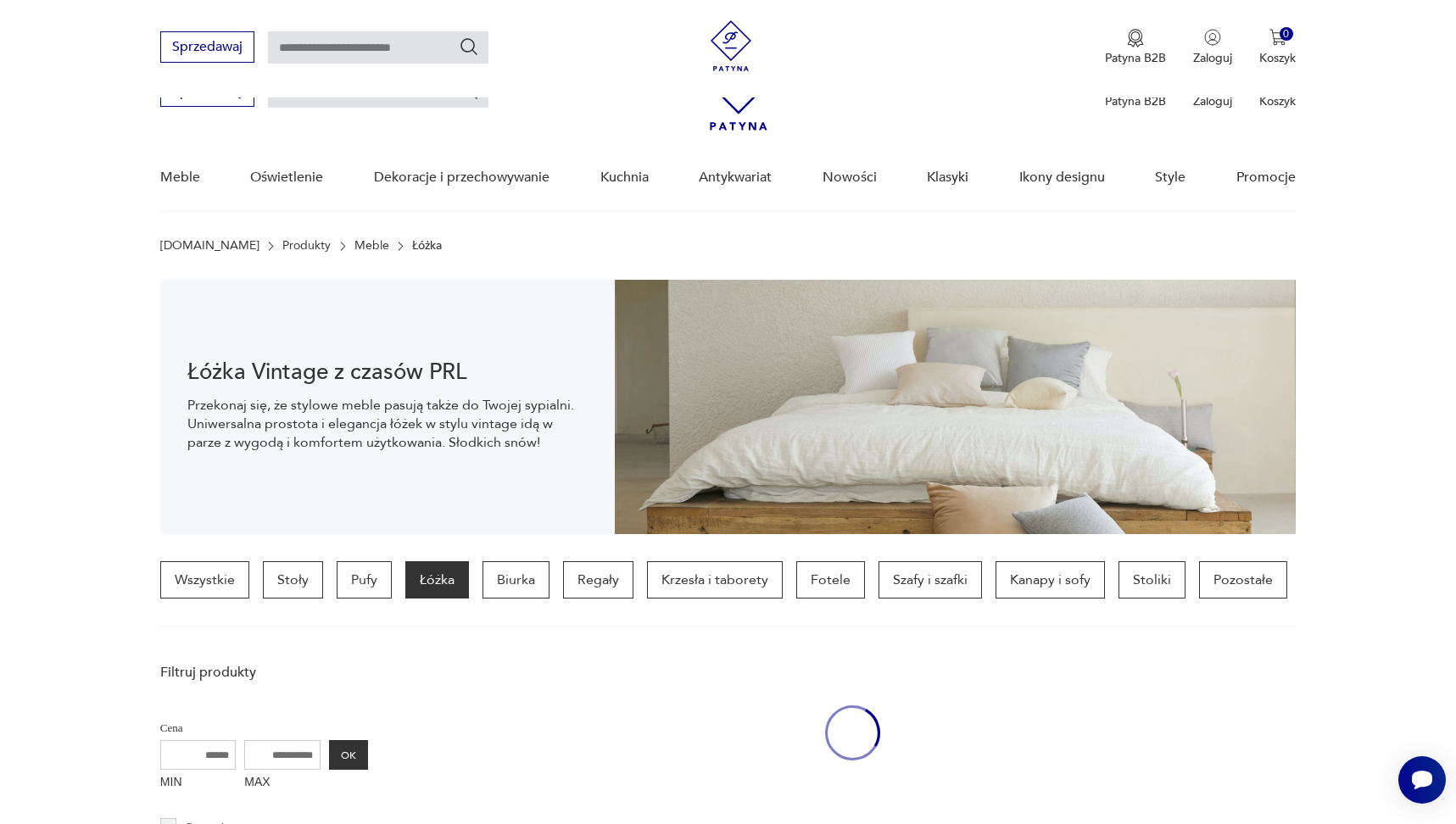
scroll to position [980, 0]
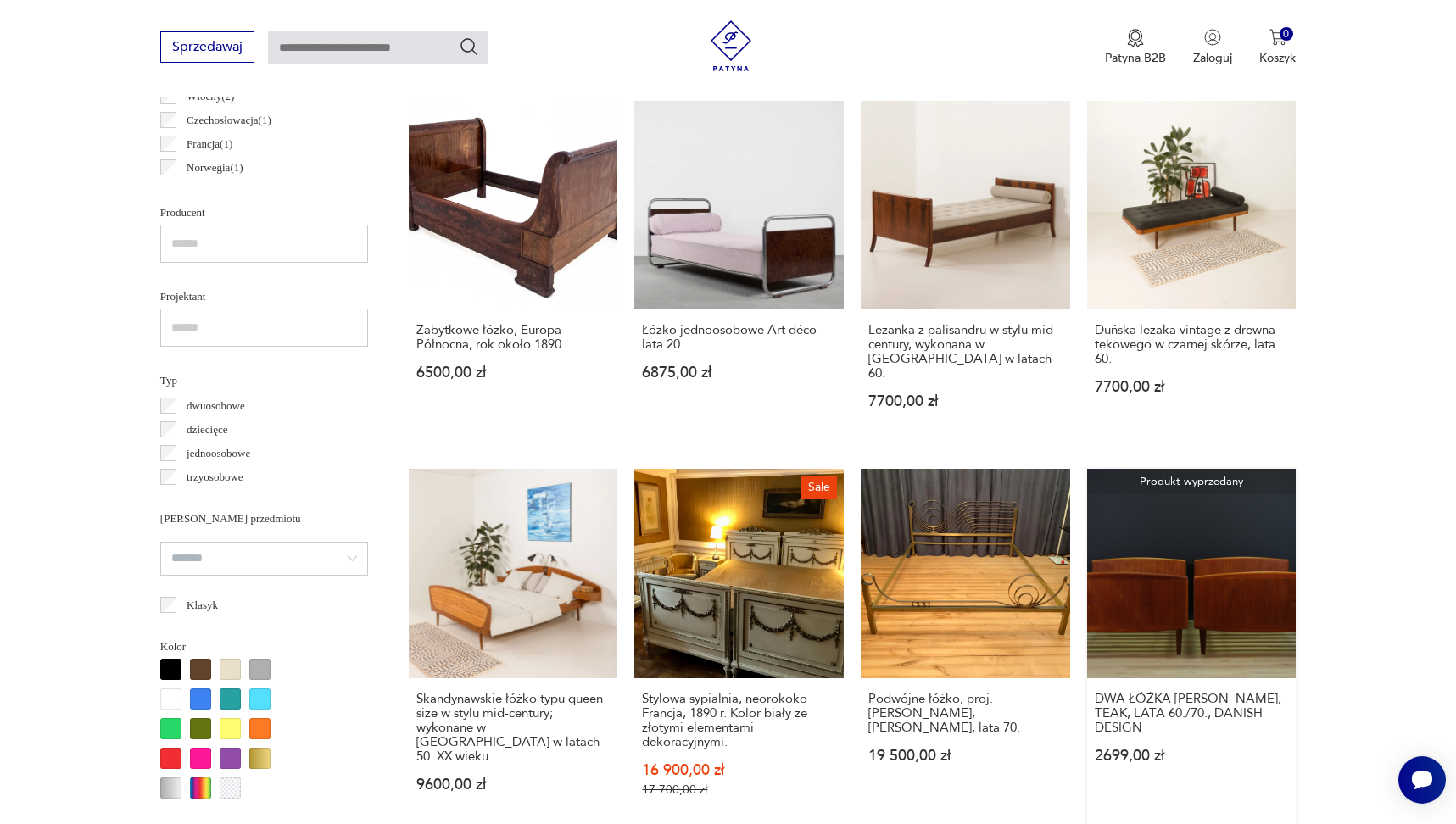
click at [1161, 505] on link "Produkt wyprzedany DWA ŁÓŻKA OMANN JUN, TEAK, LATA 60./70., DANISH DESIGN 2699,…" at bounding box center [1191, 649] width 209 height 361
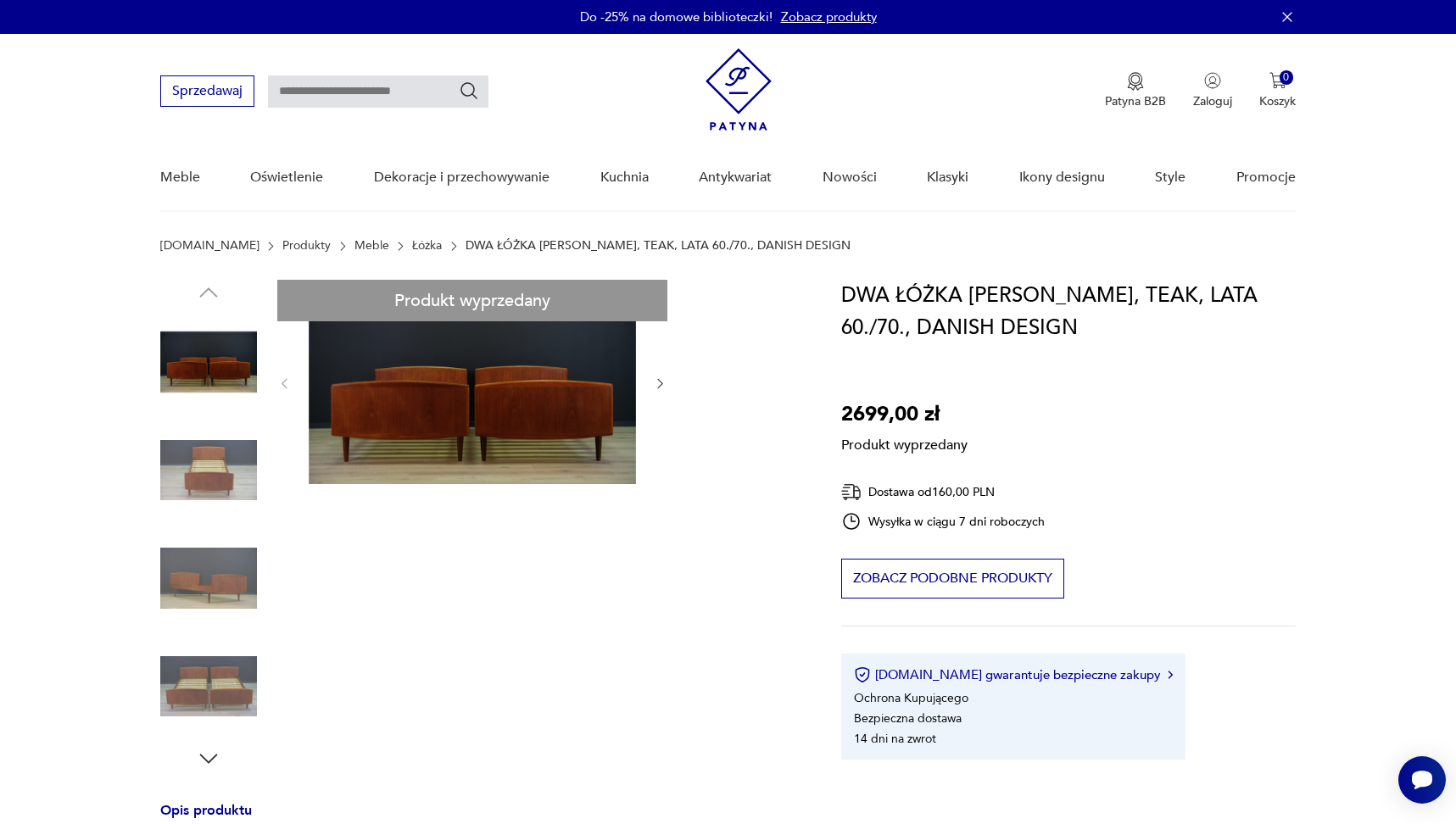
click at [225, 454] on div "Produkt wyprzedany Opis produktu Komplet 2 łóżek skandynawskich z lat 60./70., …" at bounding box center [480, 808] width 641 height 1057
click at [218, 471] on div "Produkt wyprzedany Opis produktu Komplet 2 łóżek skandynawskich z lat 60./70., …" at bounding box center [480, 808] width 641 height 1057
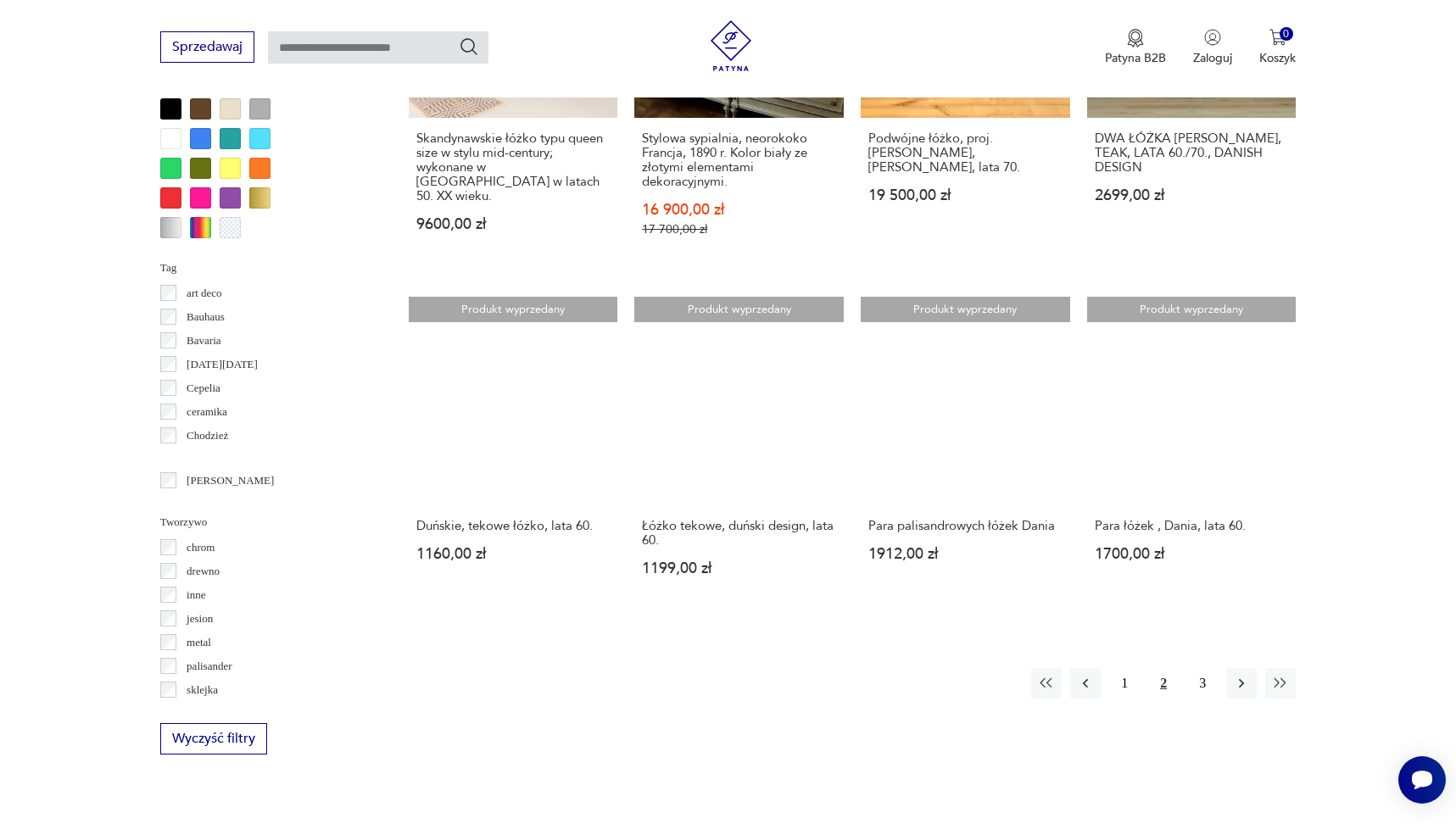
scroll to position [1543, 0]
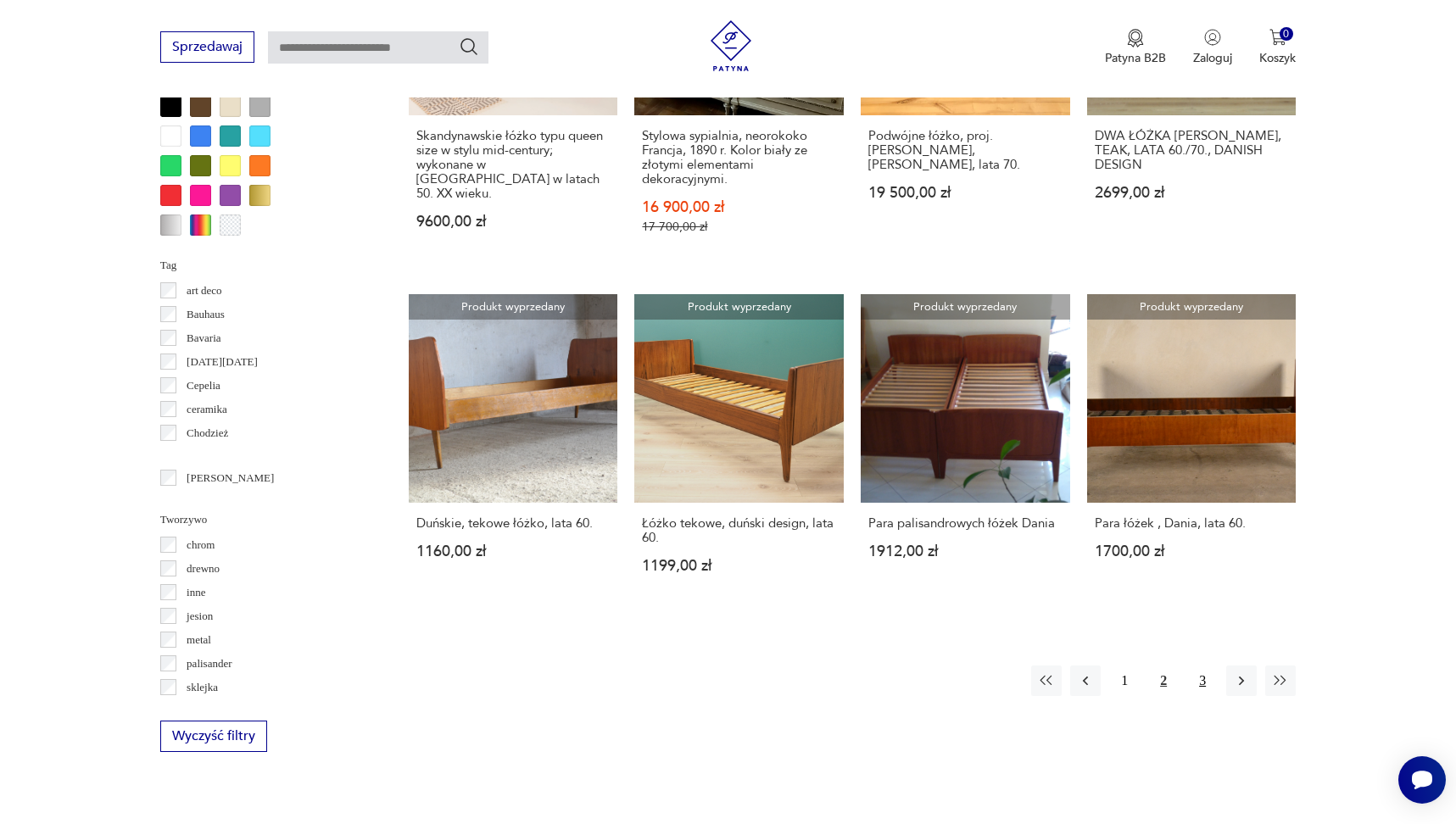
click at [1203, 665] on button "3" at bounding box center [1202, 681] width 30 height 30
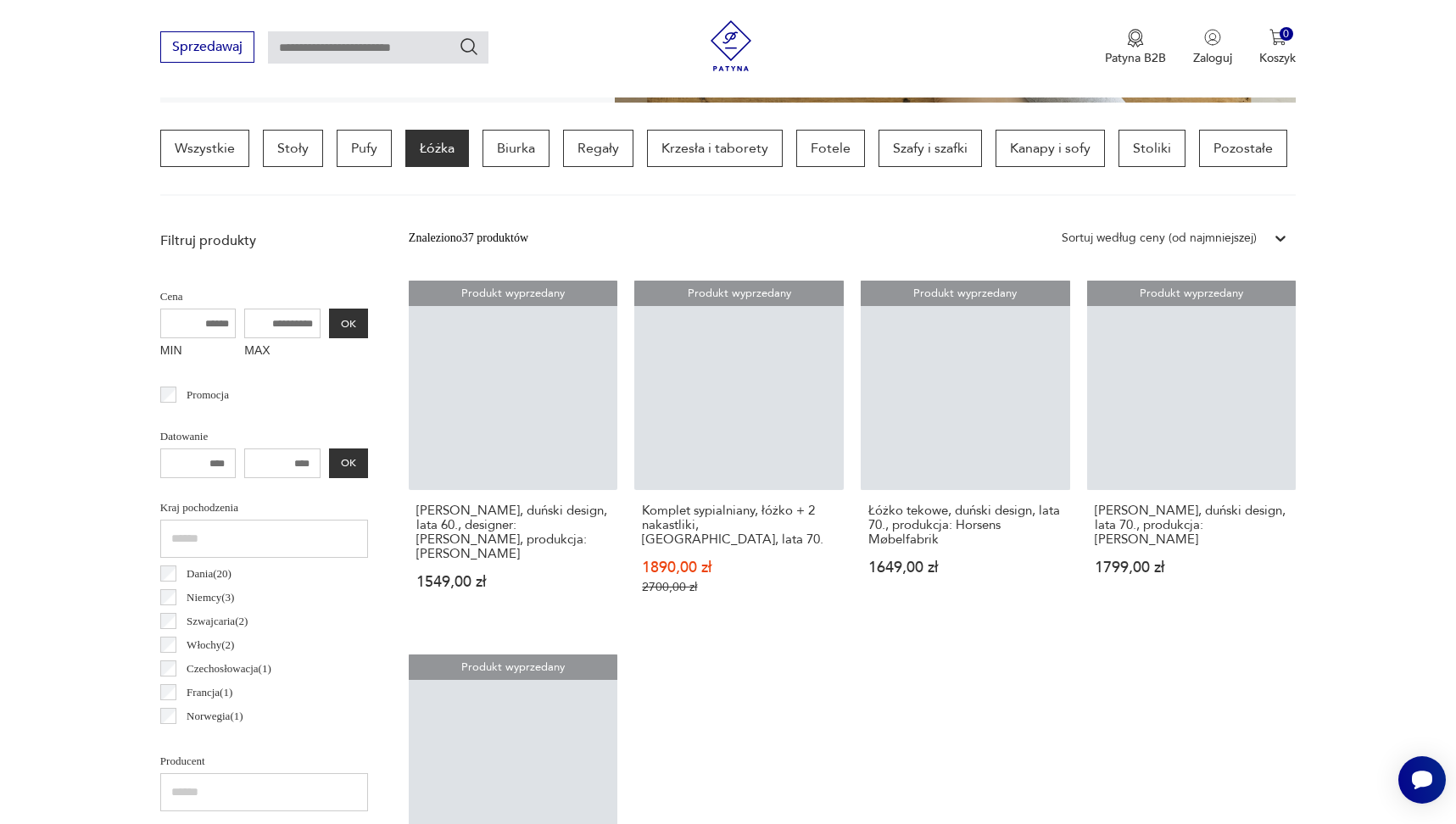
scroll to position [399, 0]
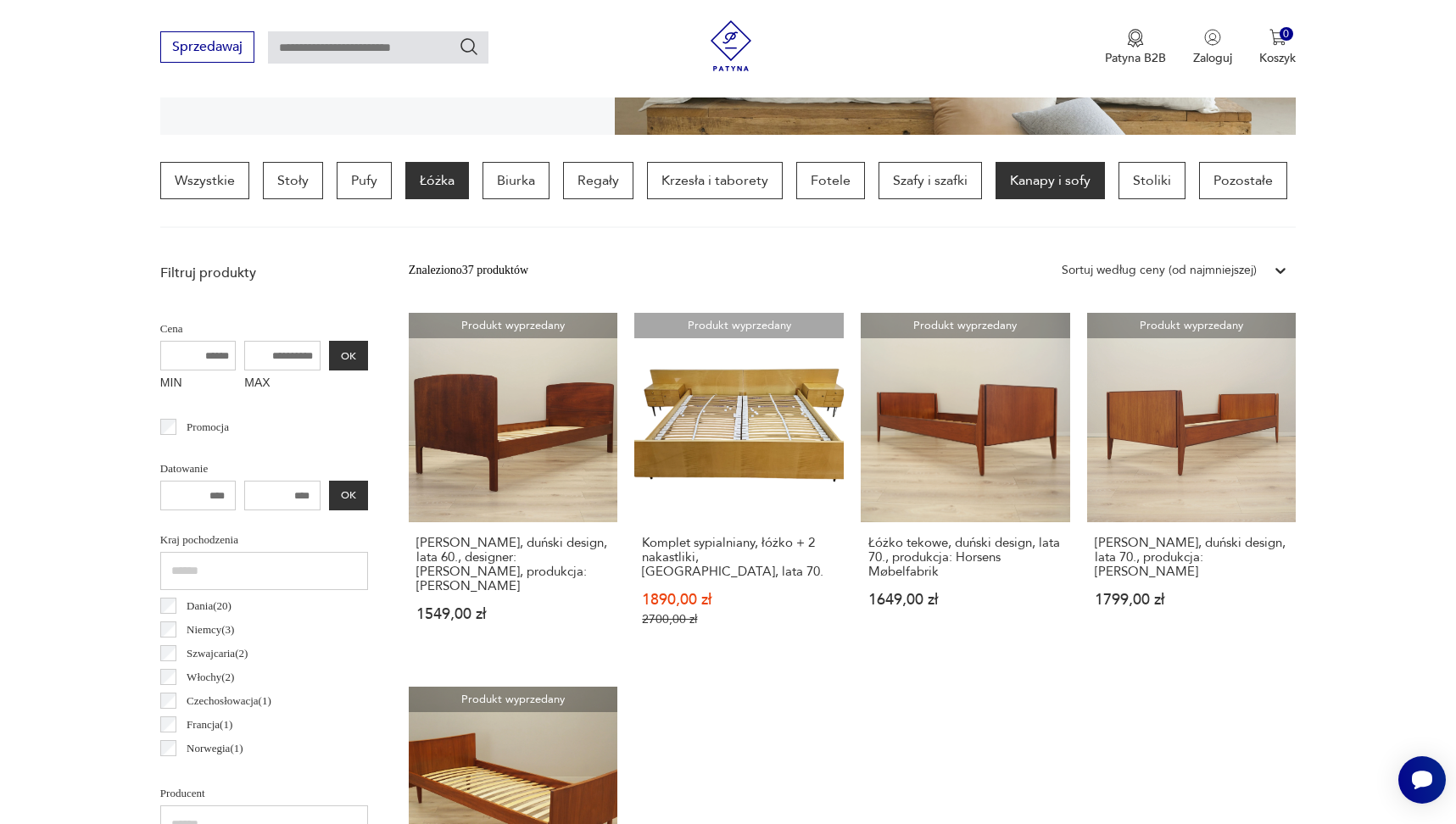
click at [1041, 193] on p "Kanapy i sofy" at bounding box center [1050, 181] width 110 height 37
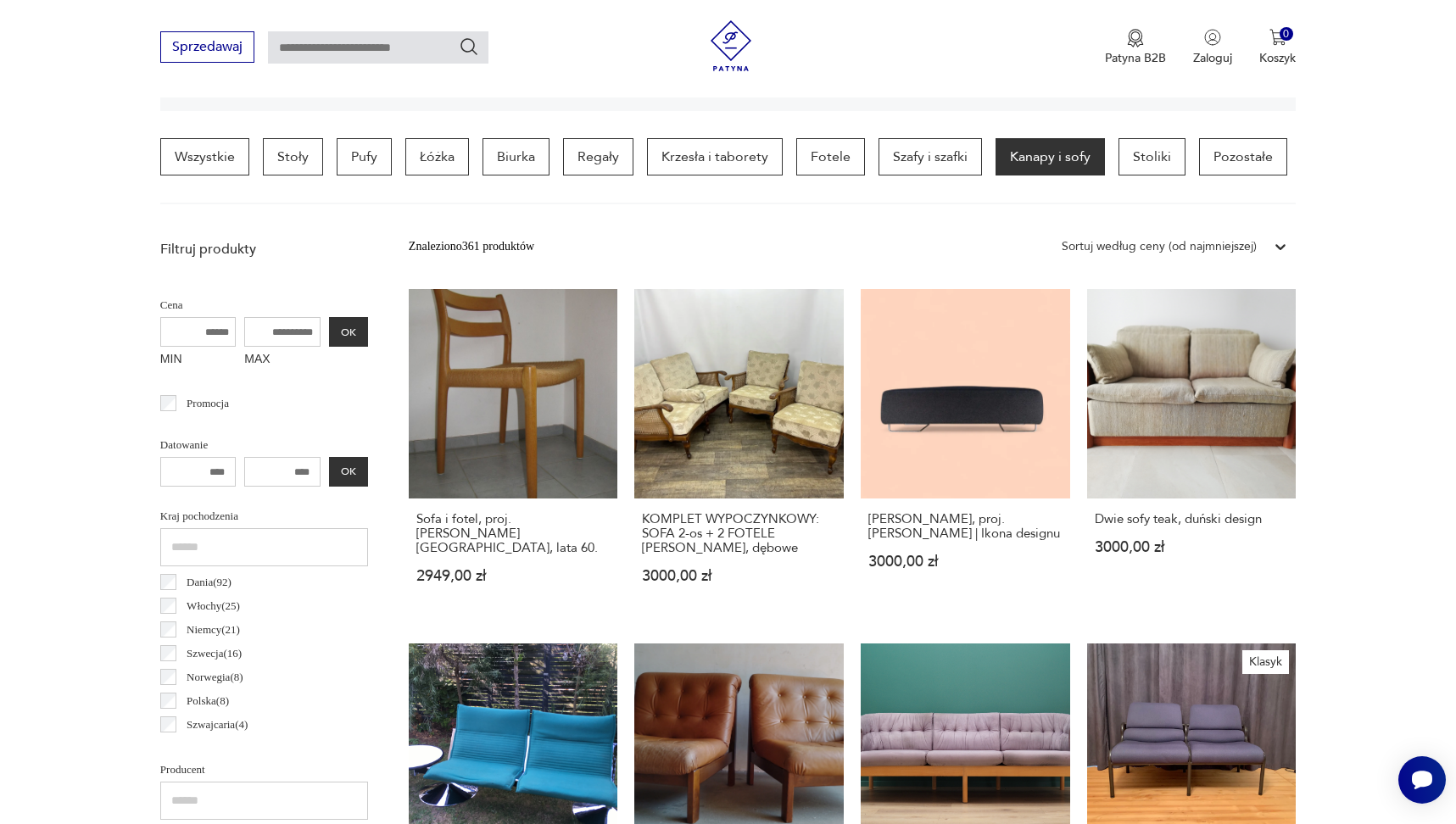
scroll to position [368, 0]
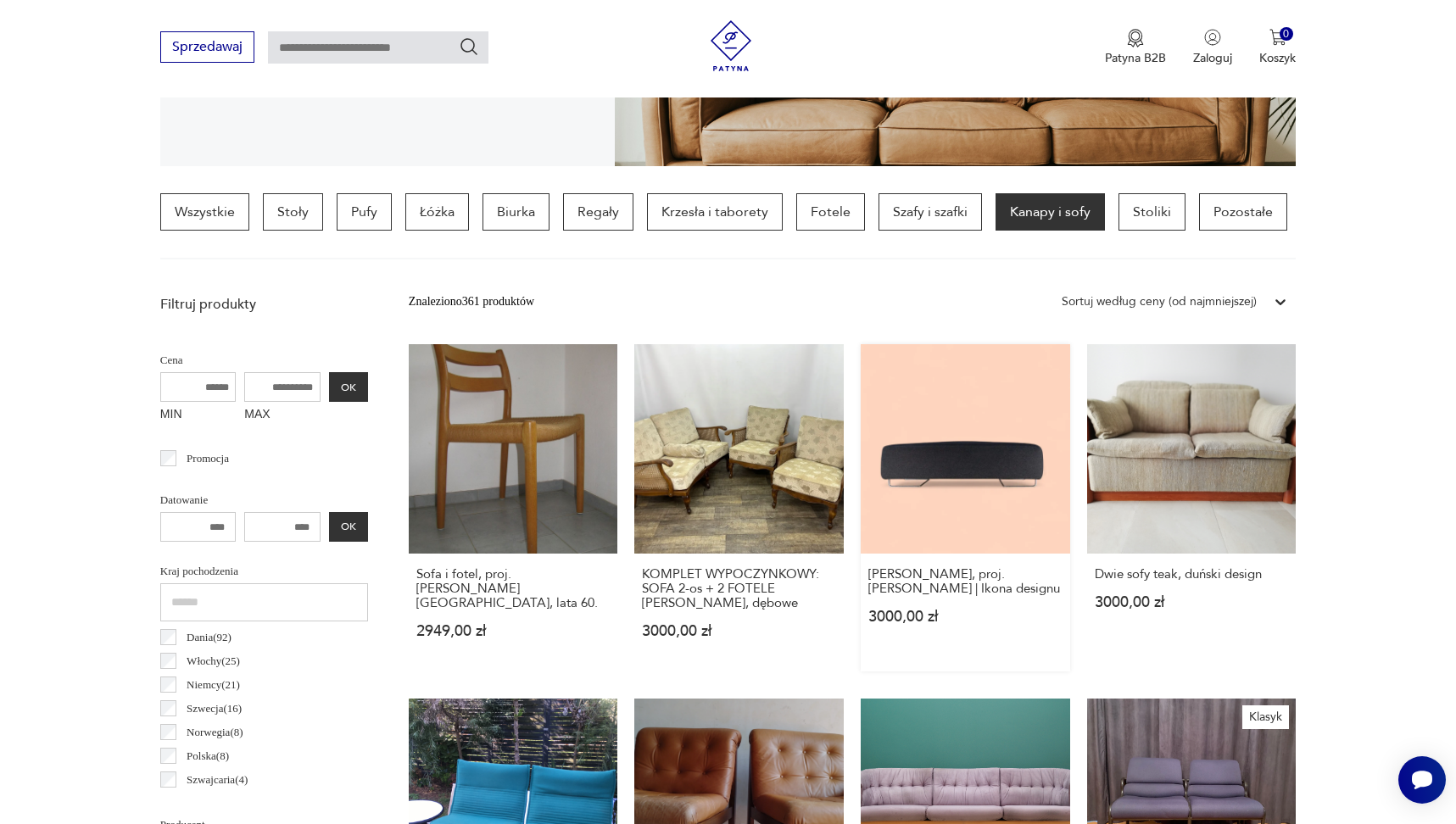
click at [1007, 445] on link "Siedzisko Moroso Lowland, proj. Patricia Urquiola | Ikona designu 3000,00 zł" at bounding box center [965, 507] width 209 height 327
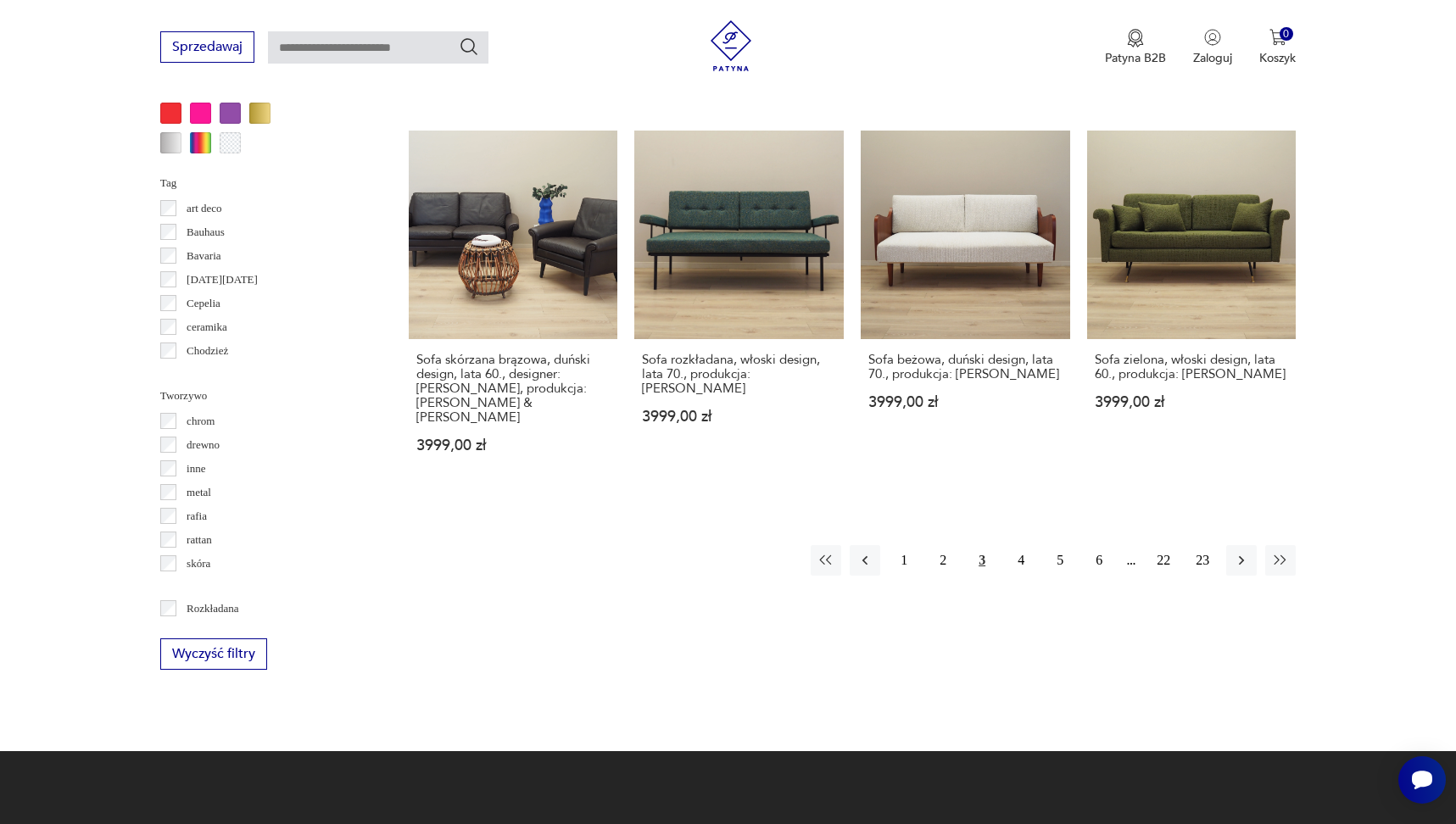
scroll to position [1680, 0]
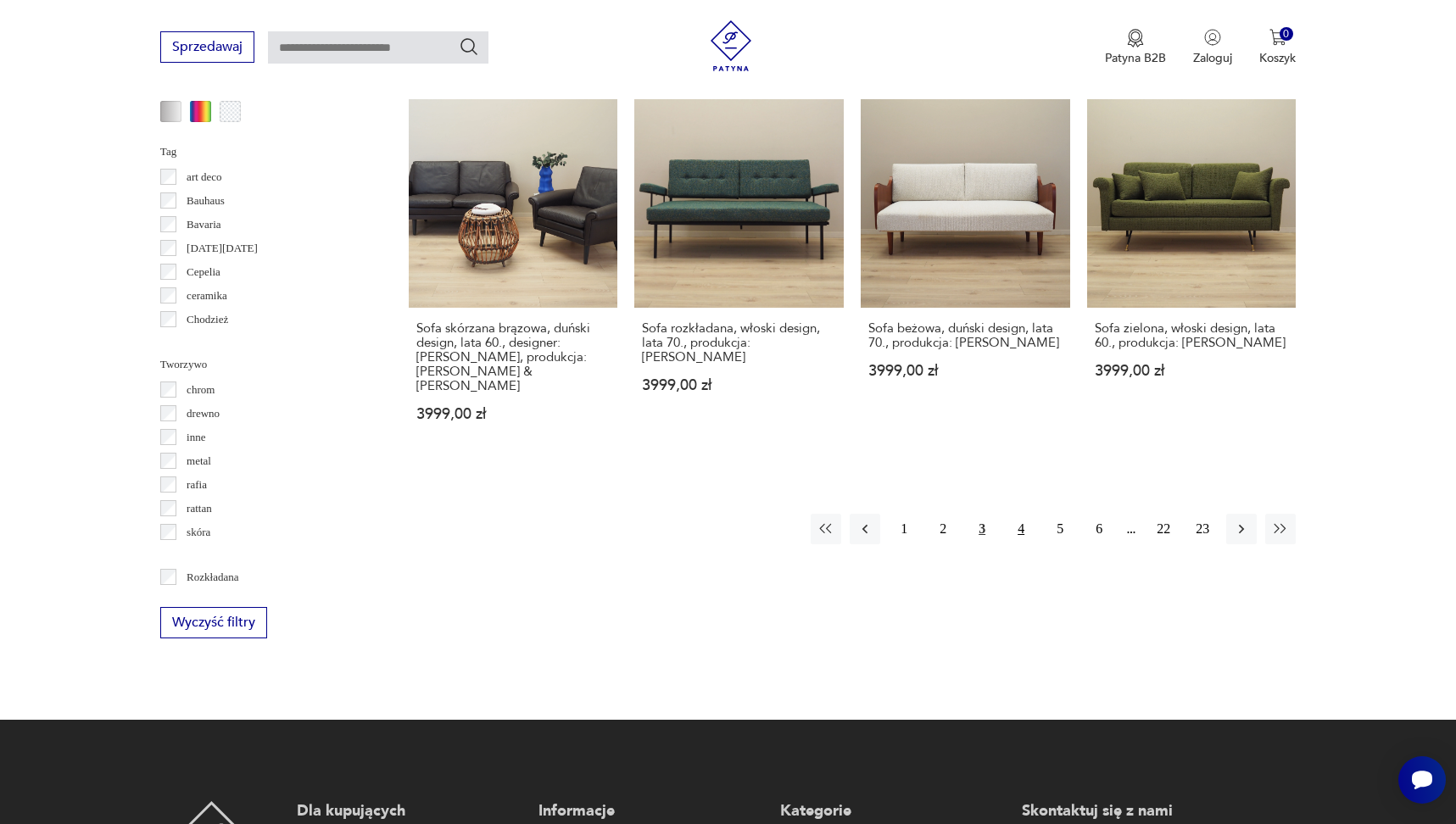
click at [1024, 514] on button "4" at bounding box center [1021, 529] width 30 height 30
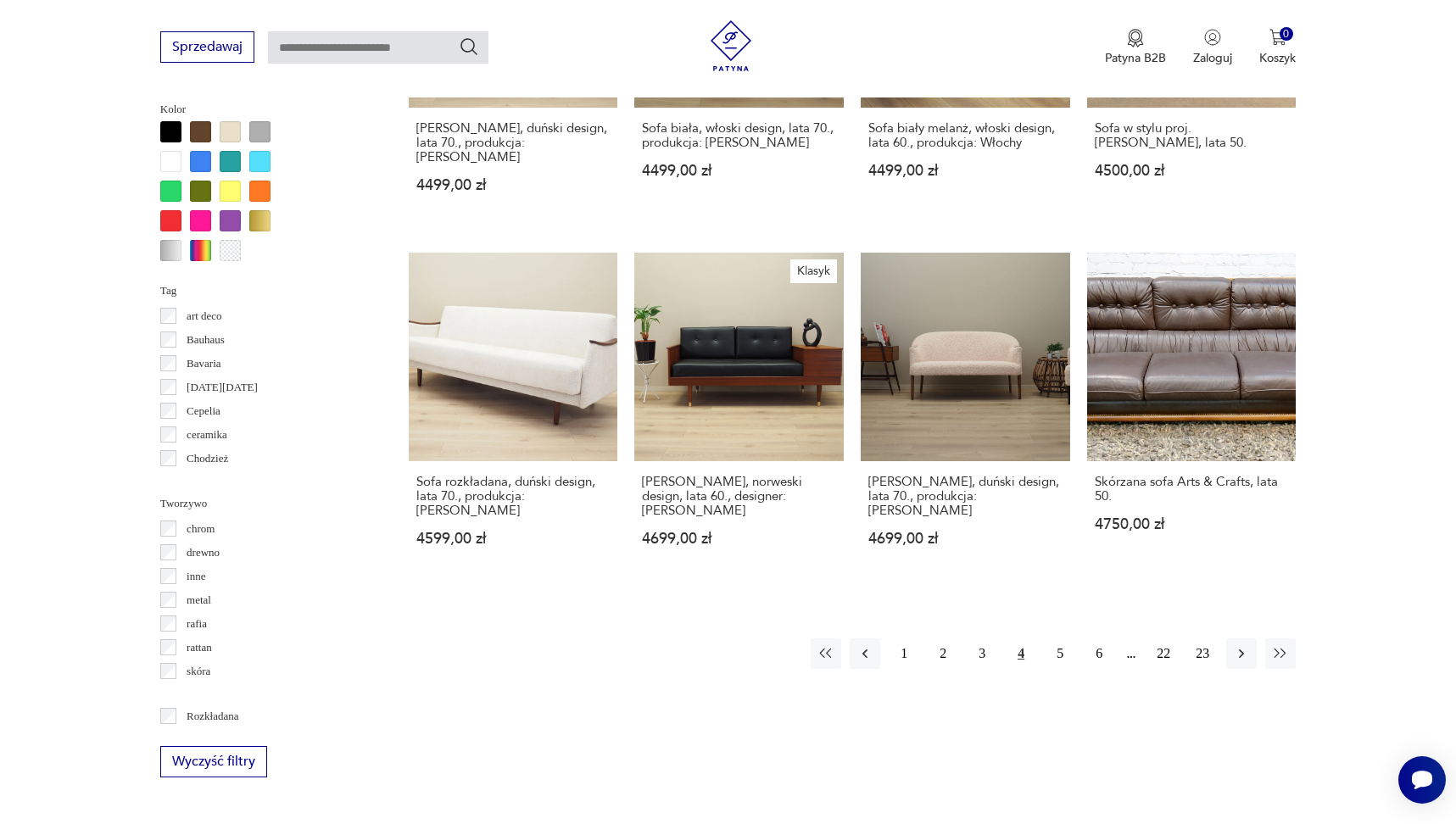
scroll to position [1547, 0]
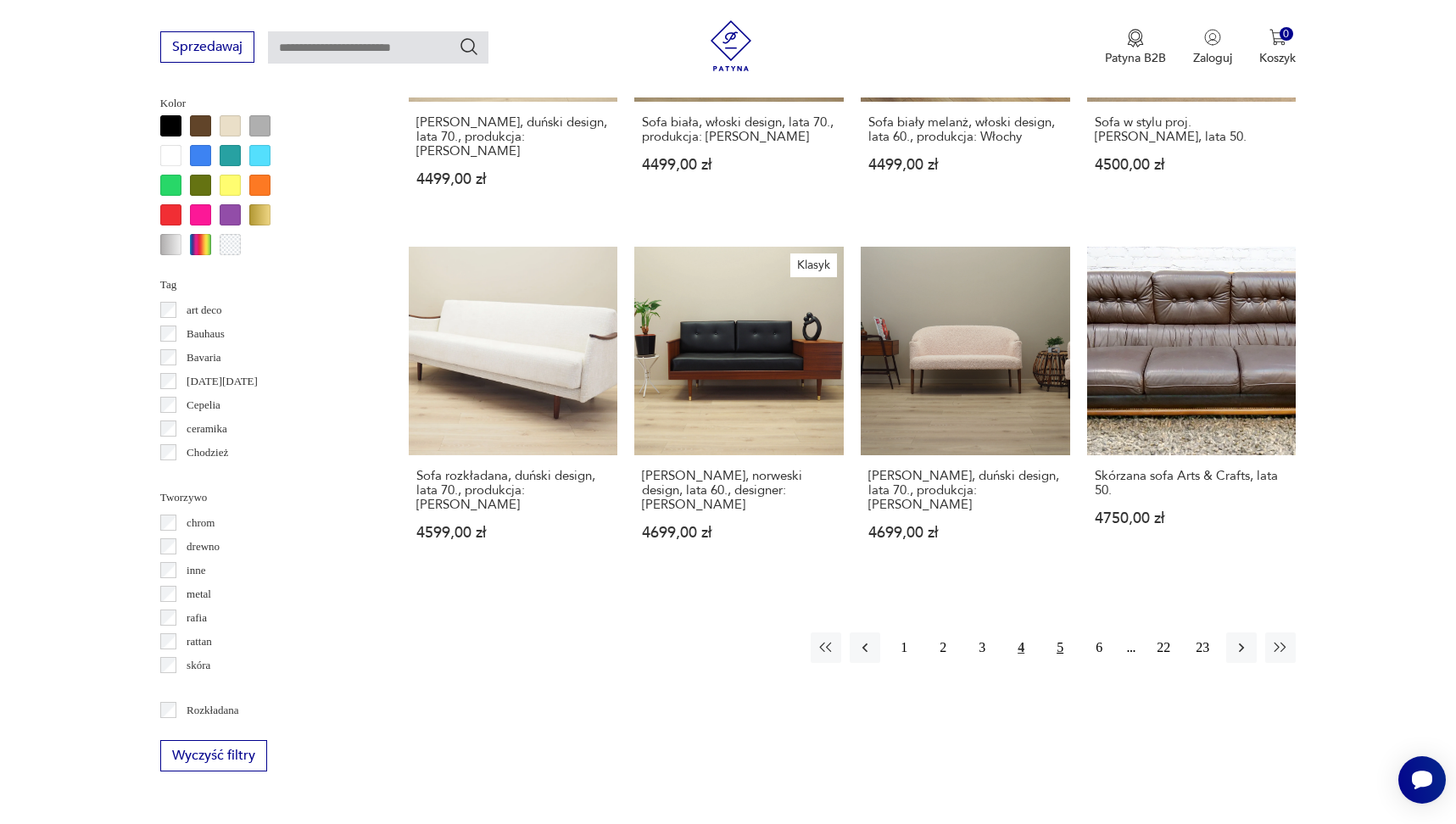
click at [1059, 637] on button "5" at bounding box center [1059, 648] width 30 height 30
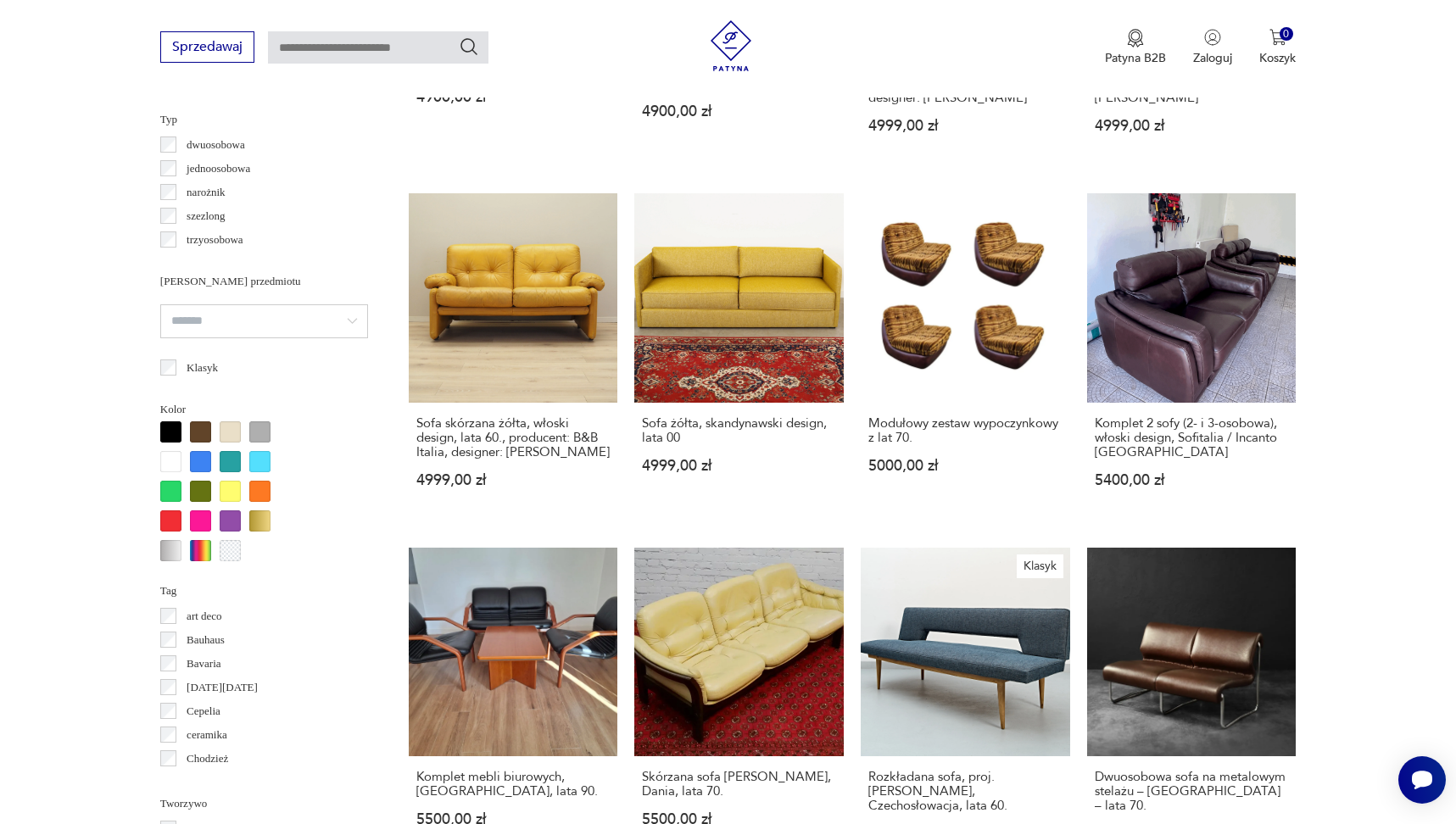
scroll to position [1320, 0]
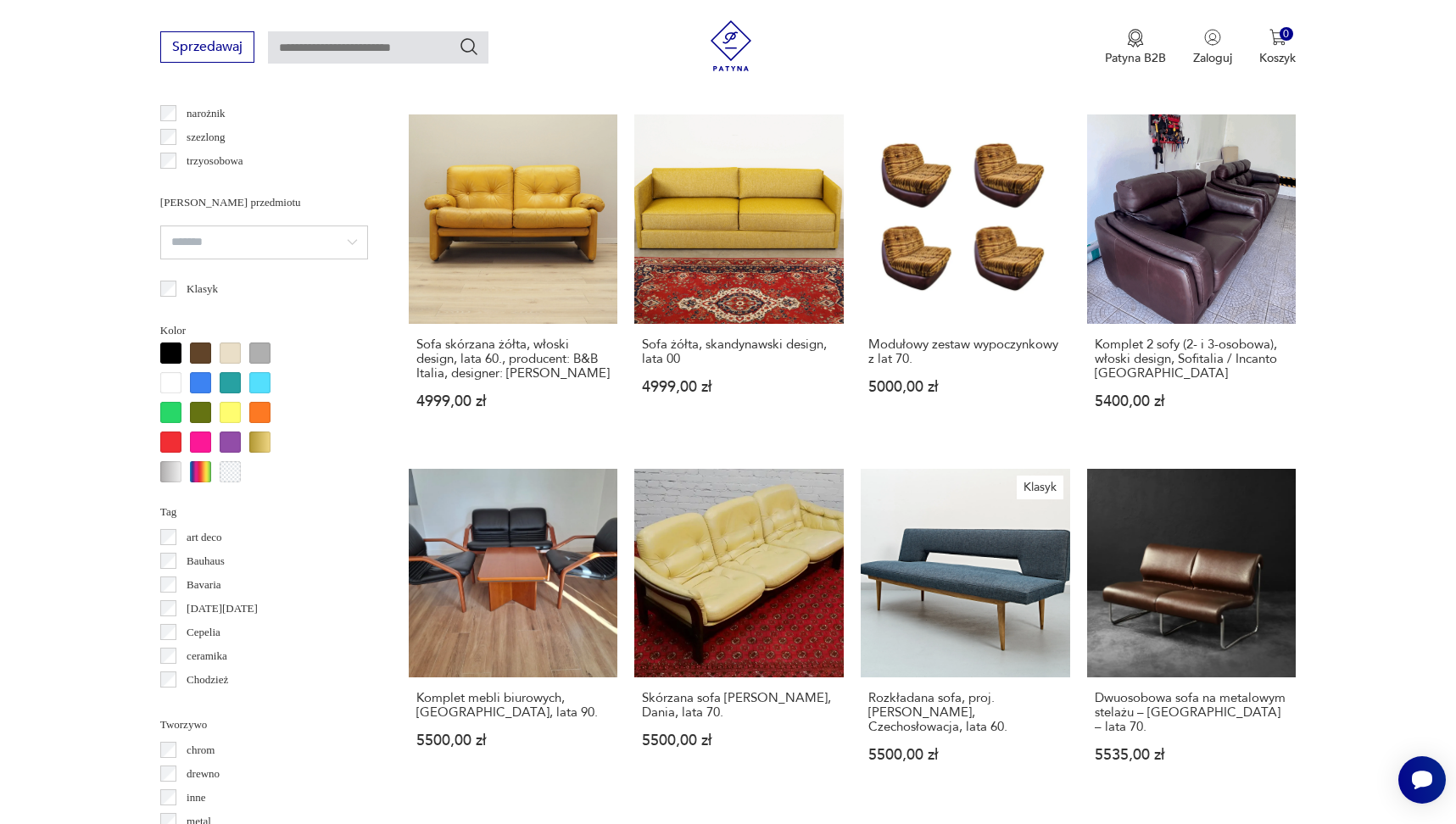
click at [1419, 506] on section "Filtruj produkty Cena MIN MAX OK Promocja Datowanie OK Kraj pochodzenia Dania (…" at bounding box center [728, 207] width 1456 height 1745
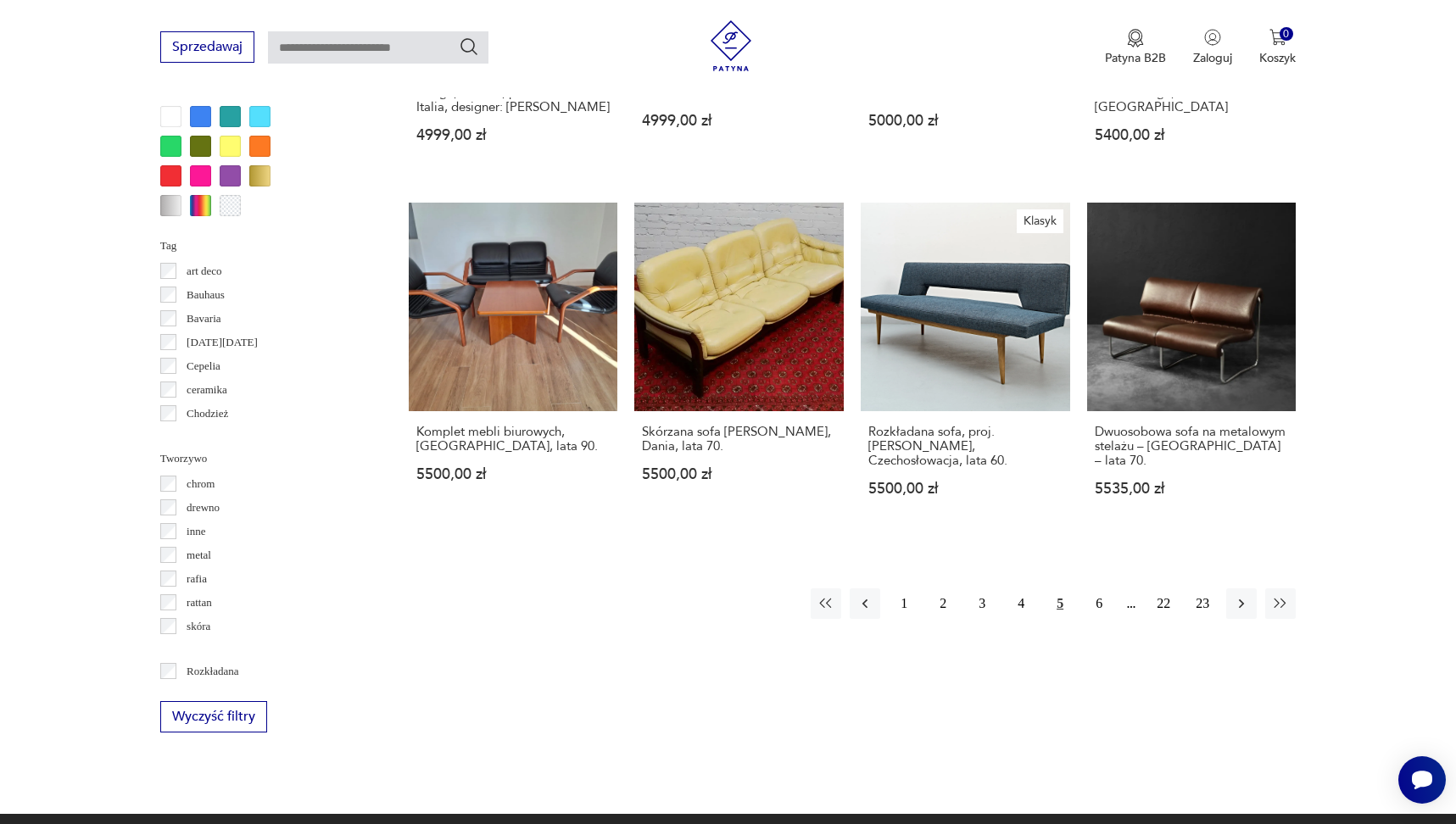
scroll to position [1576, 0]
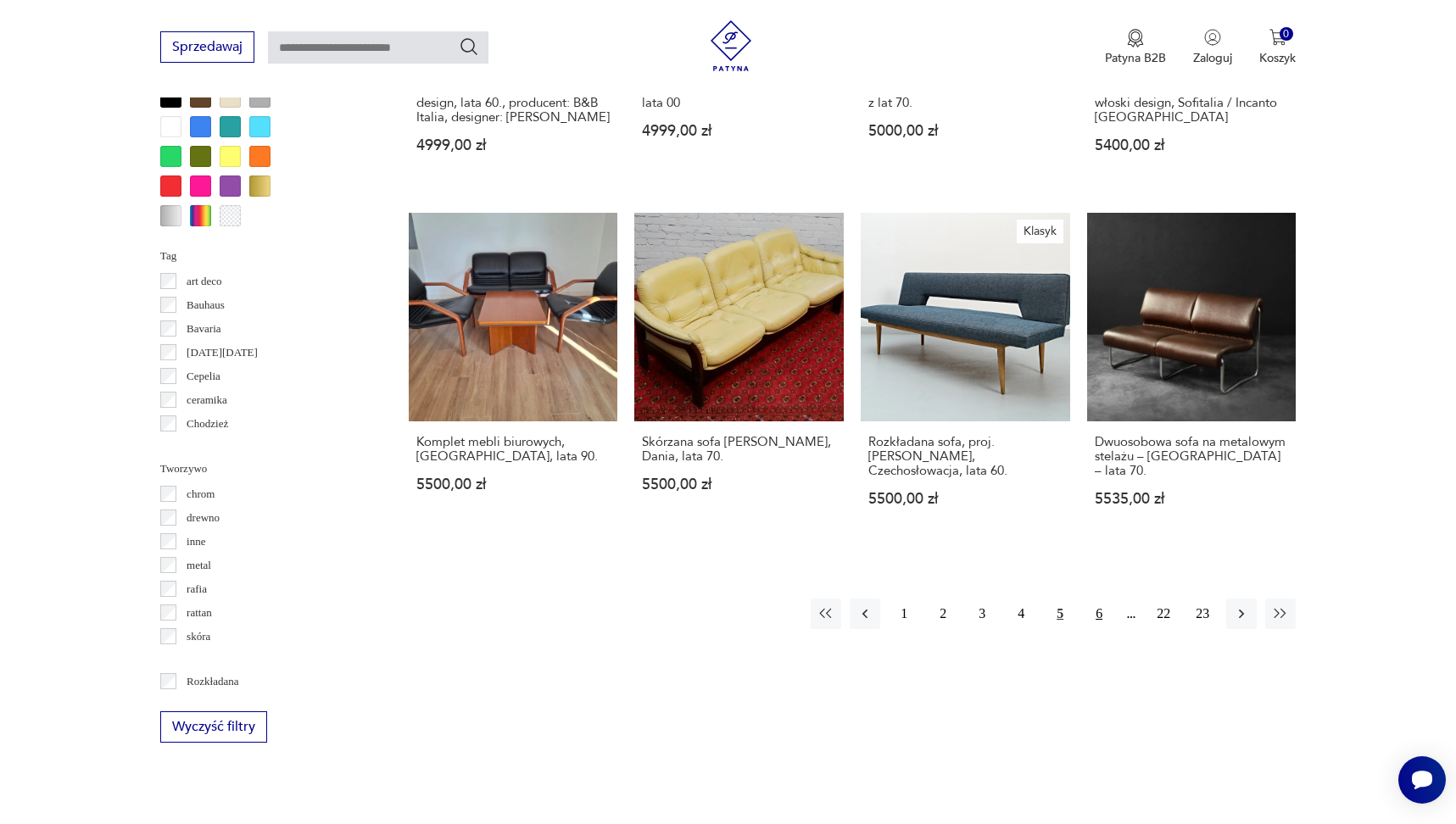
click at [1096, 604] on button "6" at bounding box center [1099, 614] width 30 height 30
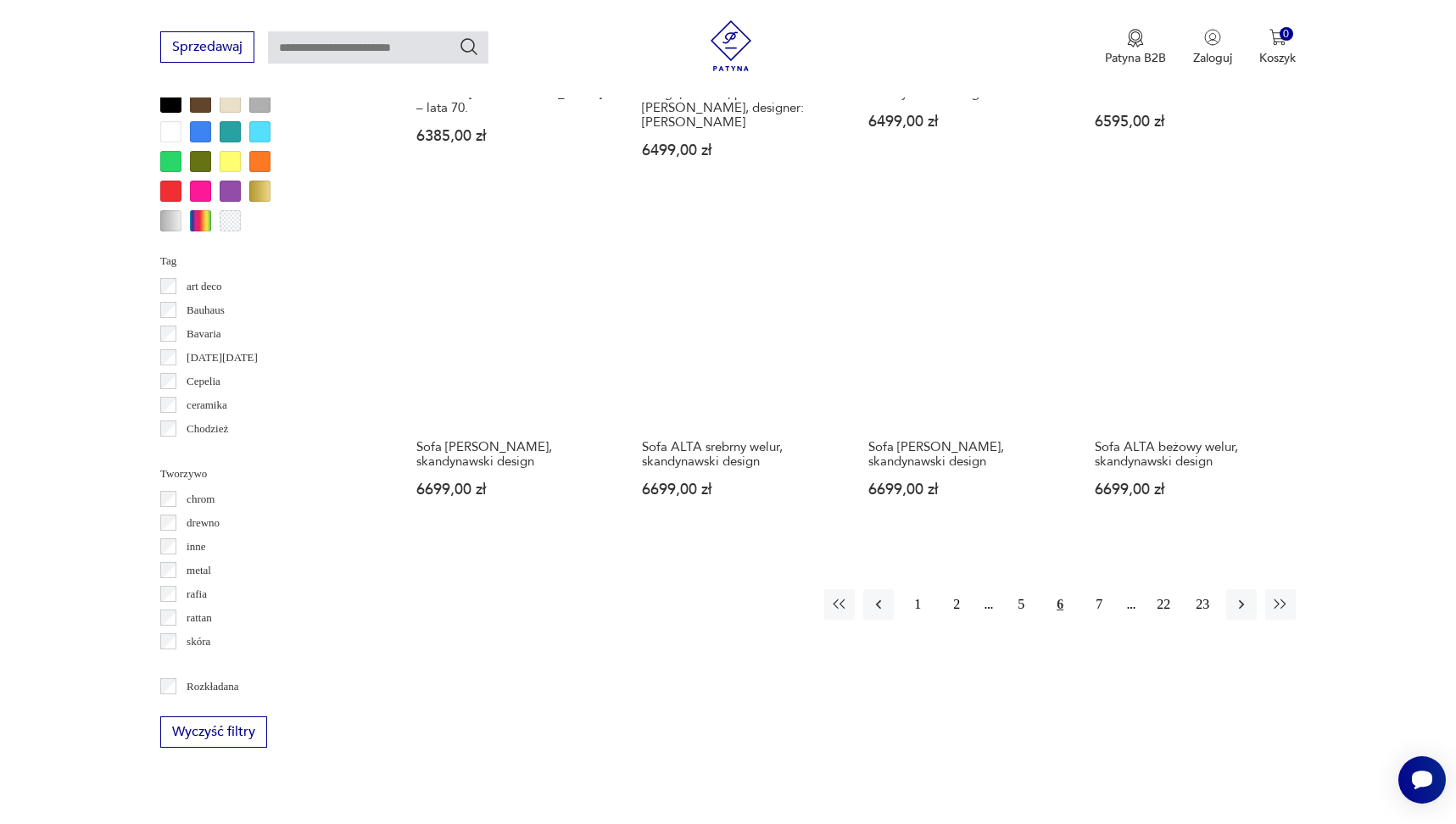
scroll to position [1653, 0]
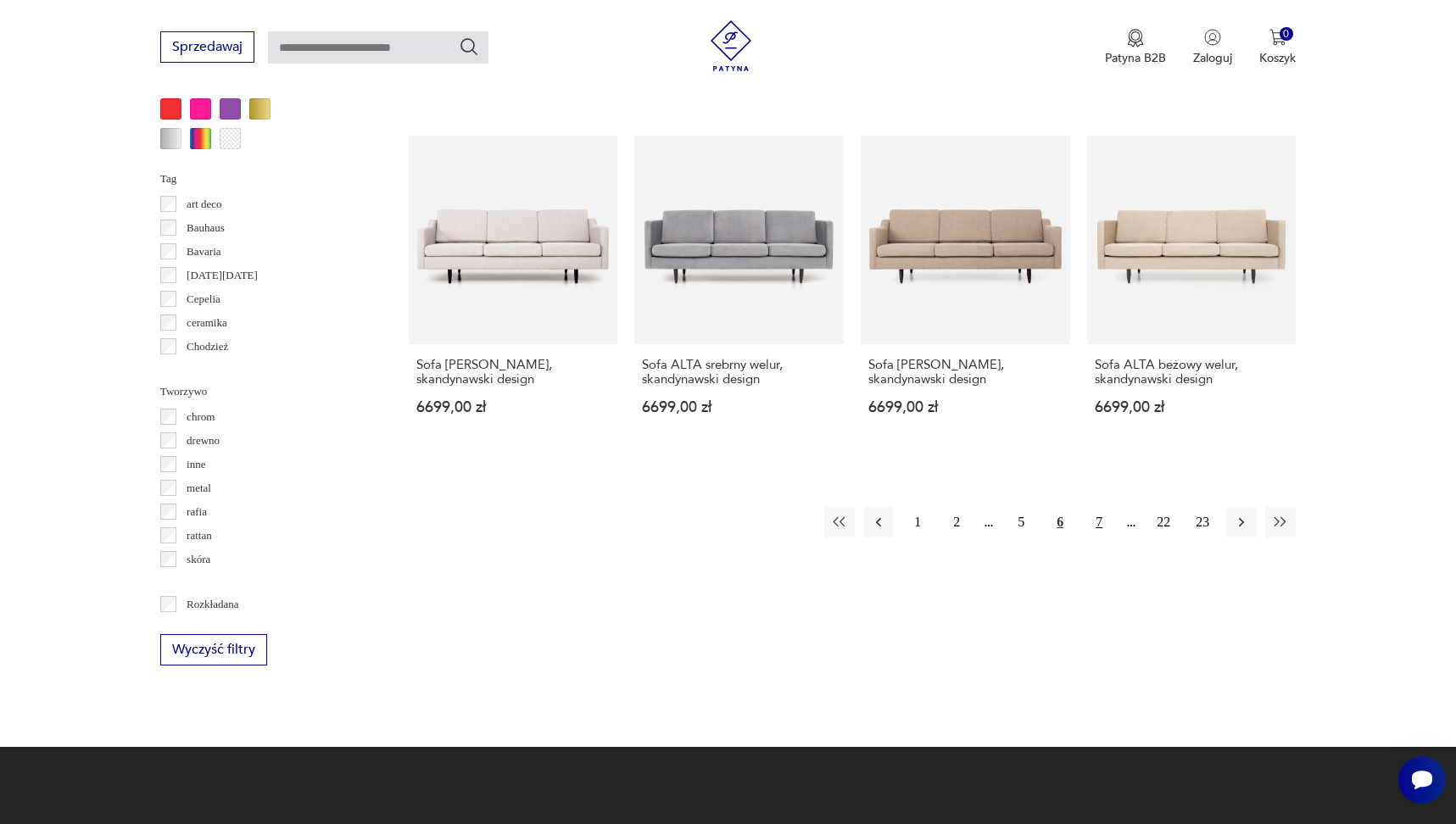
click at [1100, 518] on button "7" at bounding box center [1099, 522] width 30 height 30
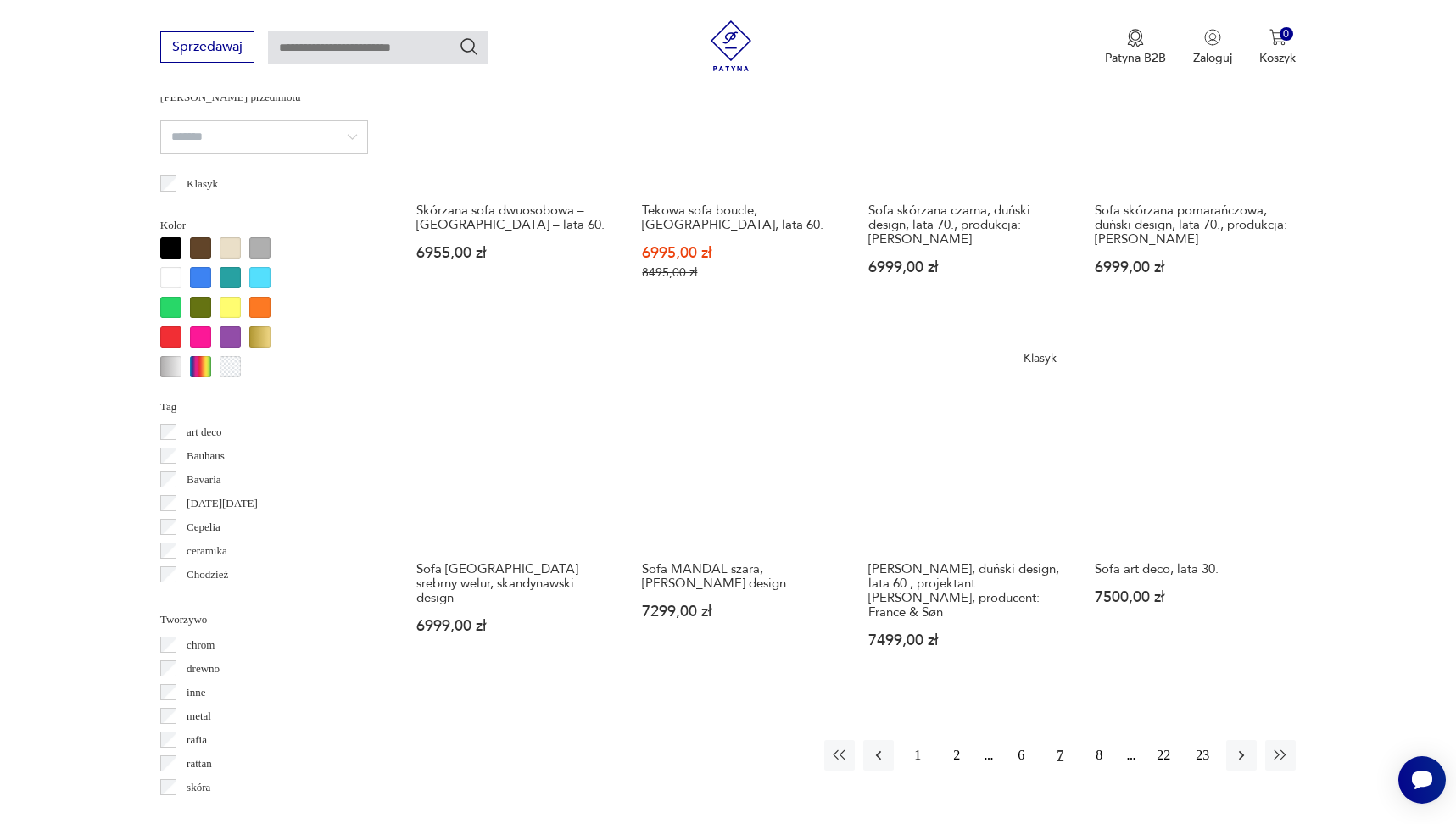
scroll to position [1427, 0]
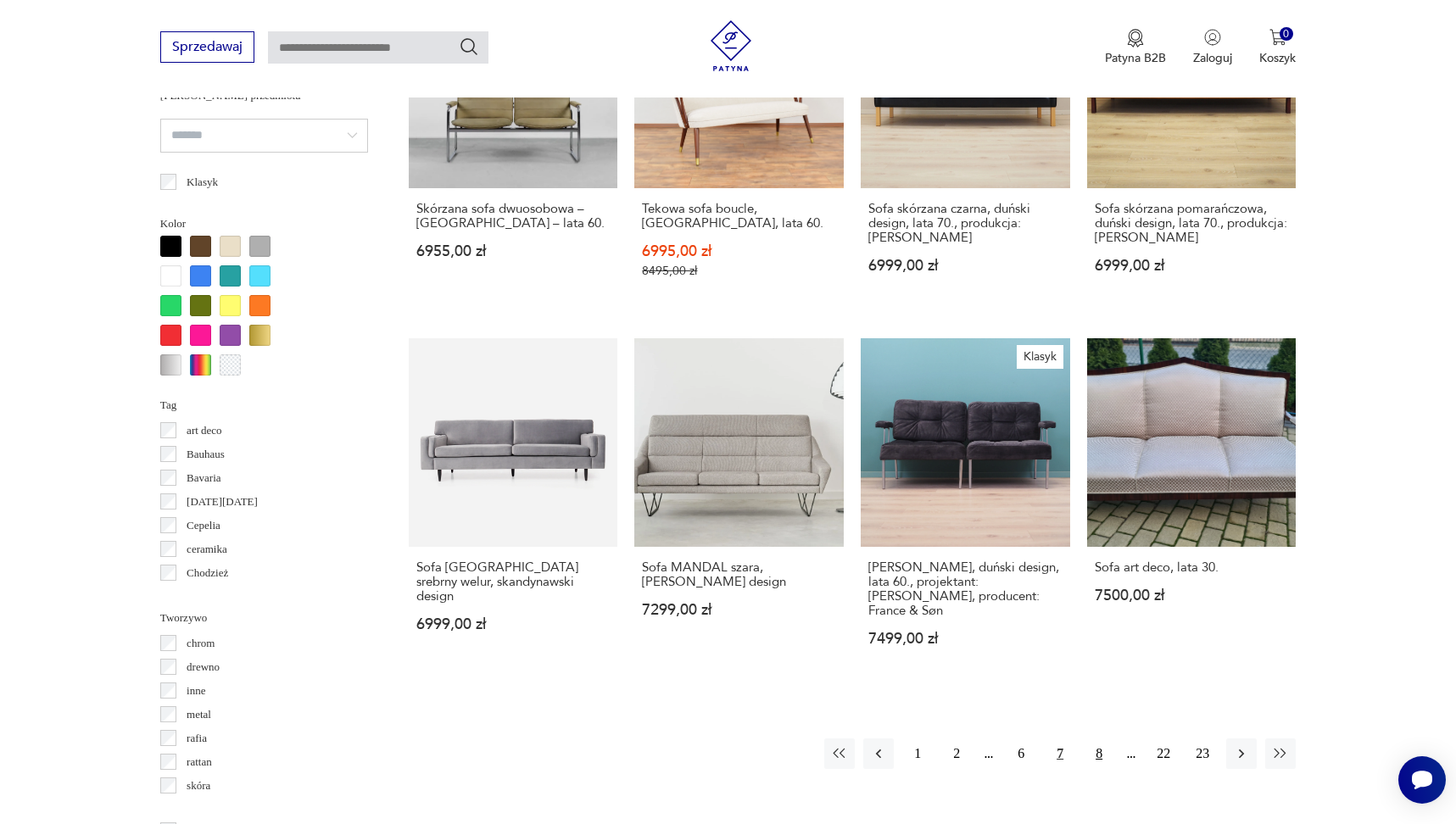
click at [1101, 747] on button "8" at bounding box center [1099, 754] width 30 height 30
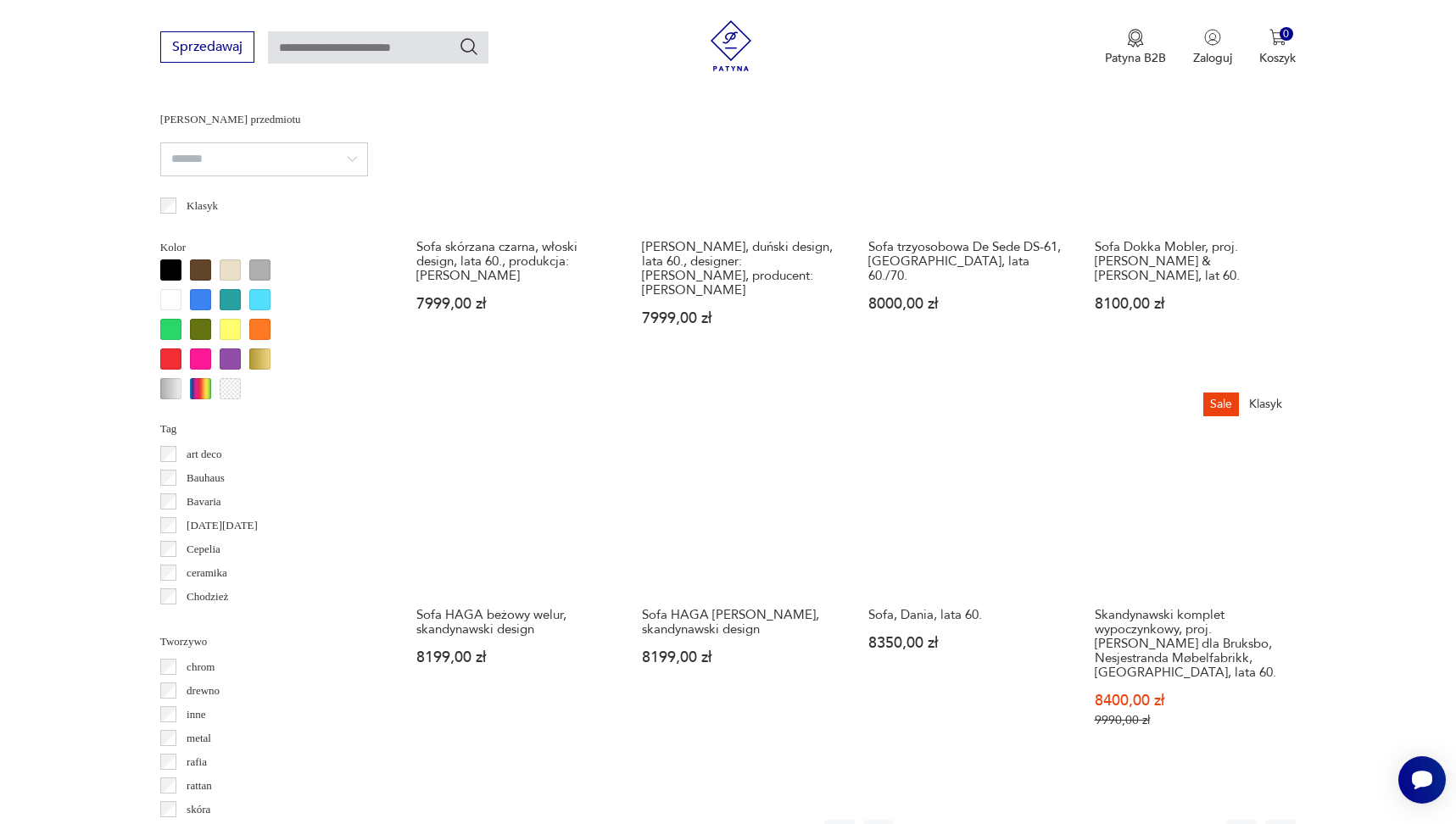
scroll to position [1454, 0]
